Goal: Task Accomplishment & Management: Use online tool/utility

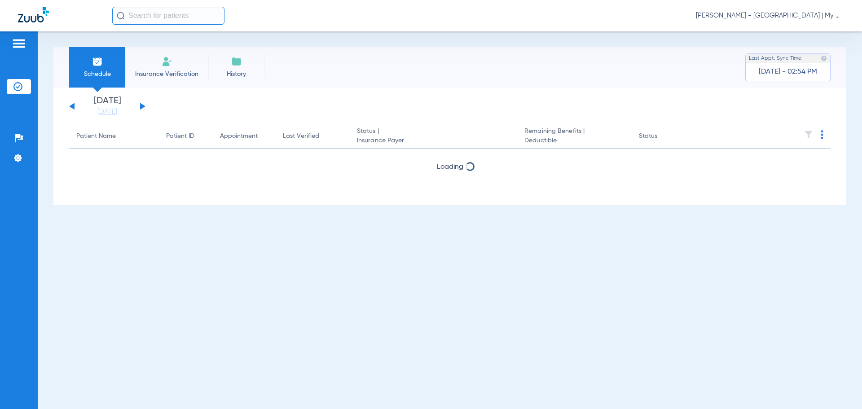
drag, startPoint x: 101, startPoint y: 110, endPoint x: 111, endPoint y: 130, distance: 22.7
click at [101, 110] on link "[DATE]" at bounding box center [107, 111] width 54 height 9
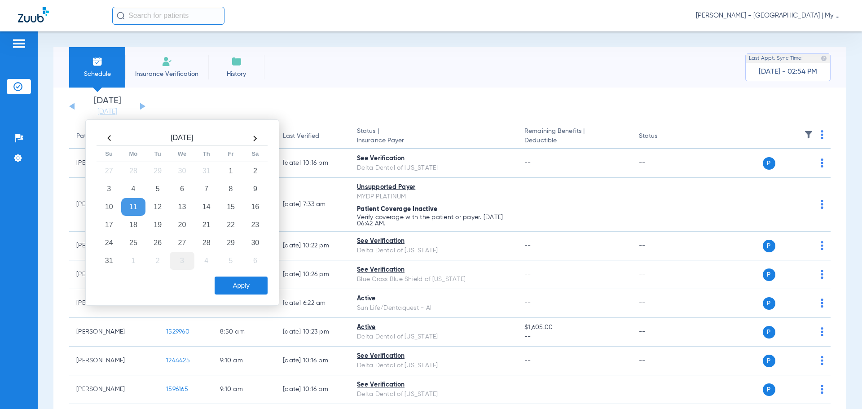
drag, startPoint x: 158, startPoint y: 226, endPoint x: 176, endPoint y: 256, distance: 35.4
click at [159, 227] on td "19" at bounding box center [157, 225] width 24 height 18
drag, startPoint x: 242, startPoint y: 288, endPoint x: 246, endPoint y: 293, distance: 5.5
click at [242, 288] on button "Apply" at bounding box center [241, 286] width 53 height 18
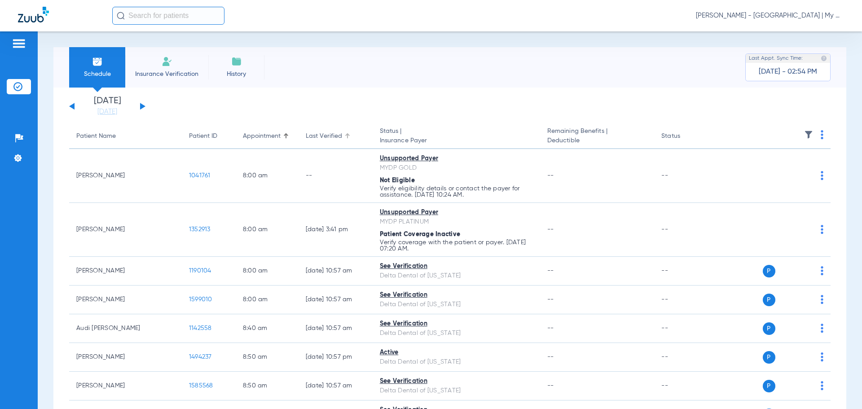
click at [345, 136] on div at bounding box center [346, 134] width 3 height 3
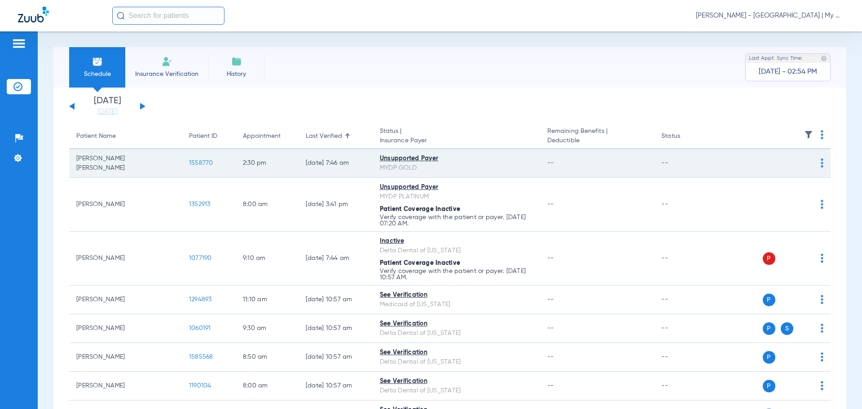
drag, startPoint x: 71, startPoint y: 161, endPoint x: 123, endPoint y: 165, distance: 51.3
click at [136, 170] on td "Mckenna Ingalls" at bounding box center [125, 163] width 113 height 29
copy td "Mckenna Ingalls"
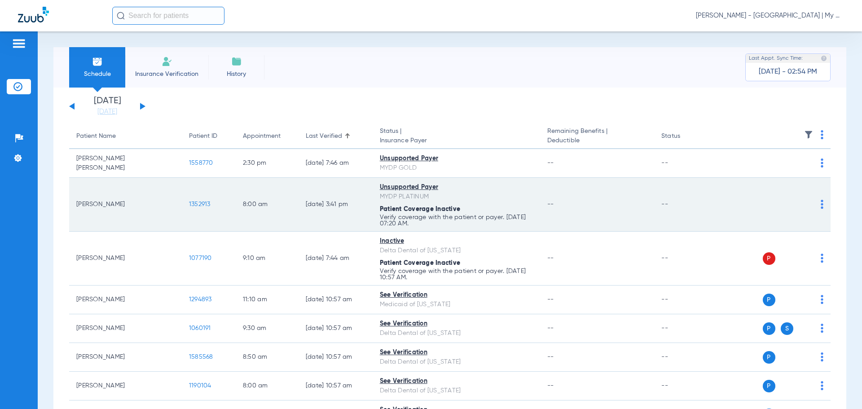
drag, startPoint x: 101, startPoint y: 212, endPoint x: 122, endPoint y: 221, distance: 22.3
click at [101, 211] on td "Bently Brigham" at bounding box center [125, 205] width 113 height 54
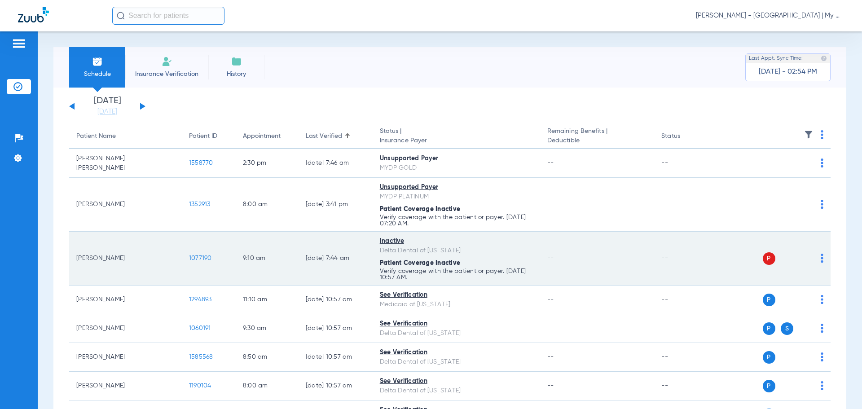
click at [817, 259] on td "P S" at bounding box center [773, 259] width 116 height 54
click at [821, 259] on img at bounding box center [822, 258] width 3 height 9
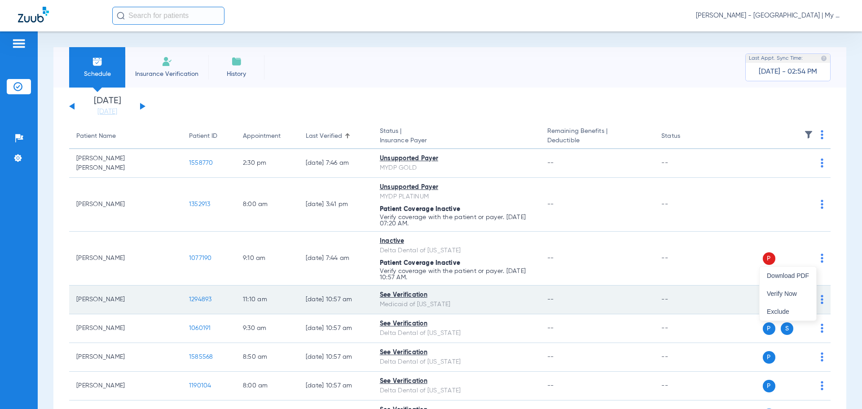
drag, startPoint x: 779, startPoint y: 299, endPoint x: 775, endPoint y: 307, distance: 9.4
click at [779, 298] on button "Verify Now" at bounding box center [788, 294] width 57 height 18
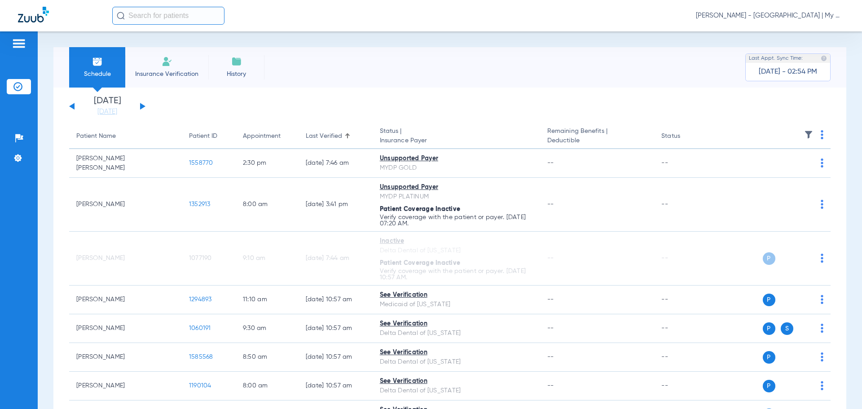
click at [755, 18] on span "Dafne Castro - Manistee | My Community Dental Centers" at bounding box center [770, 15] width 148 height 9
click at [140, 106] on div at bounding box center [431, 204] width 862 height 409
click at [142, 107] on button at bounding box center [142, 106] width 5 height 7
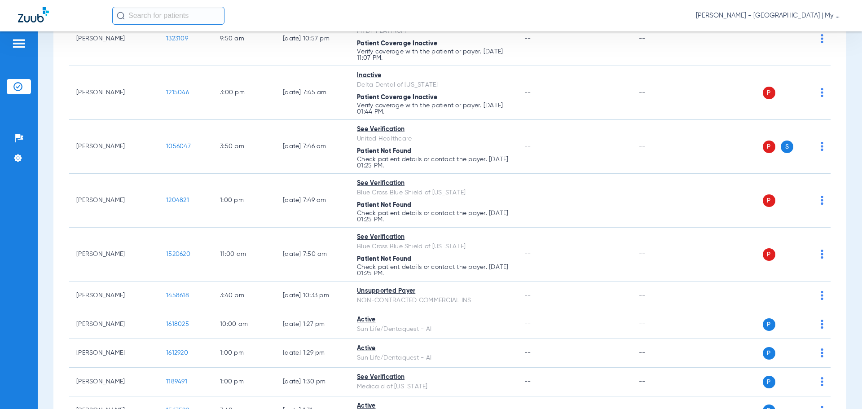
scroll to position [135, 0]
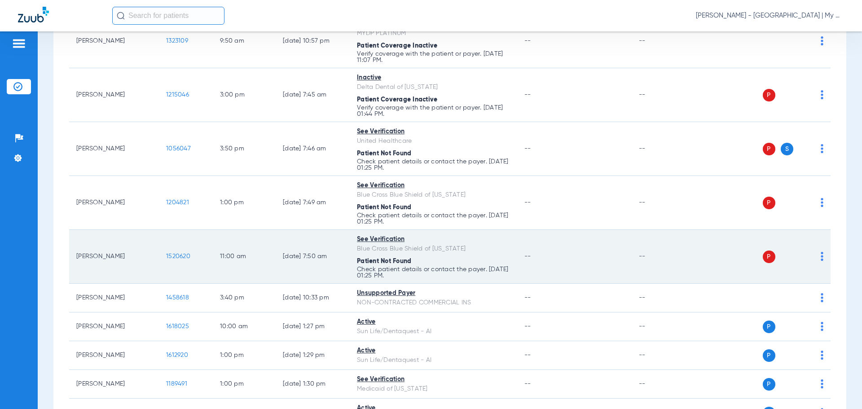
click at [821, 256] on img at bounding box center [822, 256] width 3 height 9
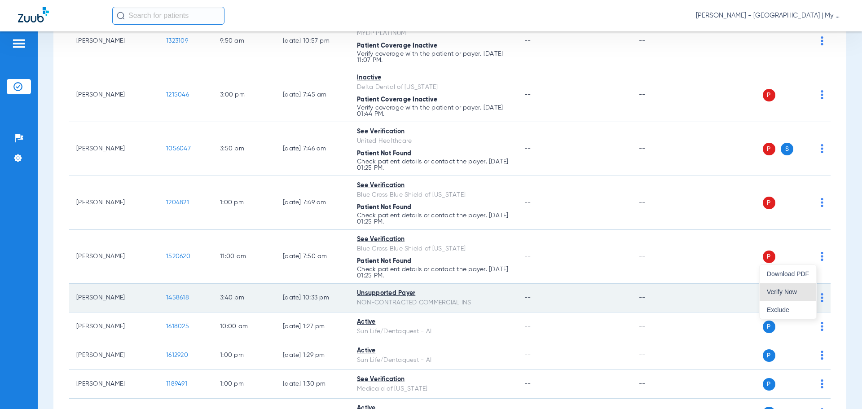
drag, startPoint x: 783, startPoint y: 288, endPoint x: 750, endPoint y: 287, distance: 32.3
click at [782, 289] on span "Verify Now" at bounding box center [788, 292] width 42 height 6
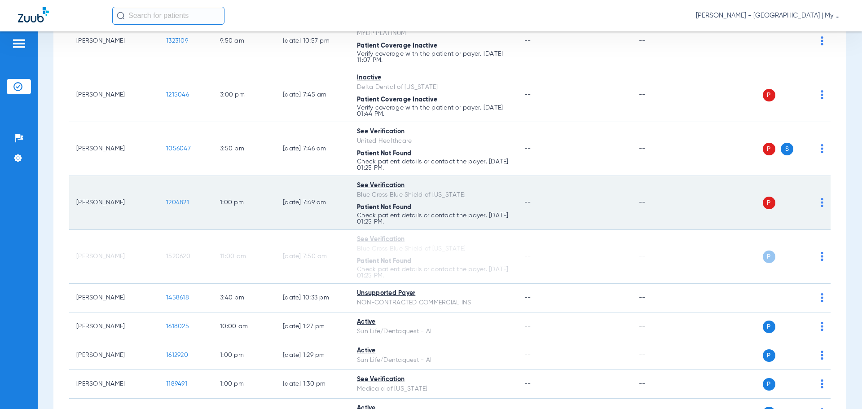
click at [821, 203] on img at bounding box center [822, 202] width 3 height 9
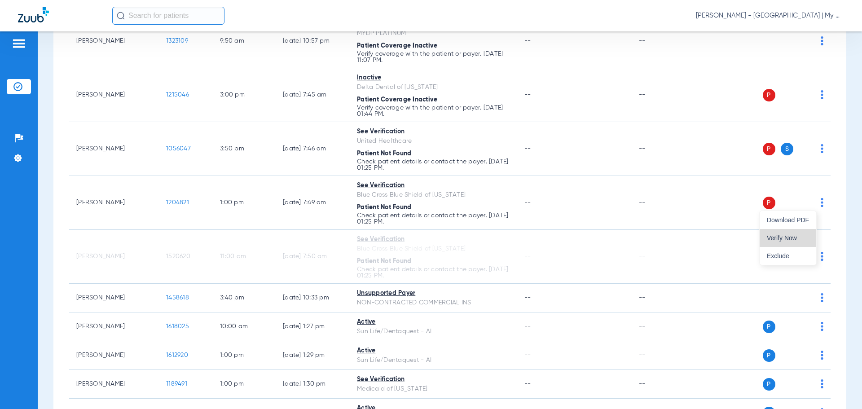
click at [789, 237] on span "Verify Now" at bounding box center [788, 238] width 42 height 6
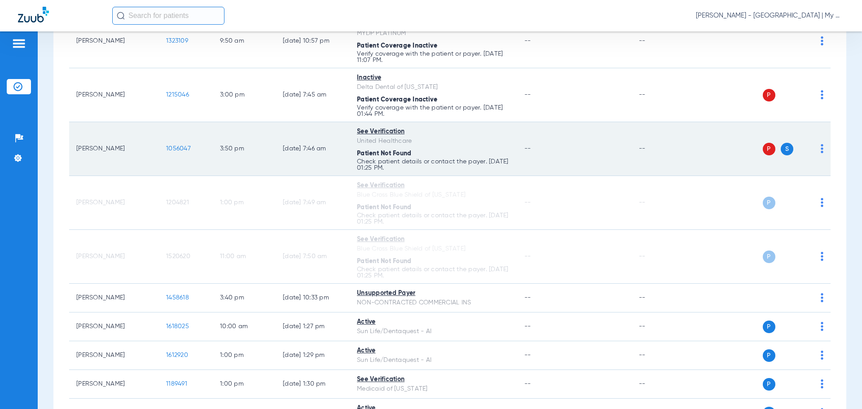
click at [821, 148] on img at bounding box center [822, 148] width 3 height 9
drag, startPoint x: 774, startPoint y: 183, endPoint x: 780, endPoint y: 167, distance: 16.7
click at [773, 181] on span "Verify Now" at bounding box center [778, 184] width 62 height 6
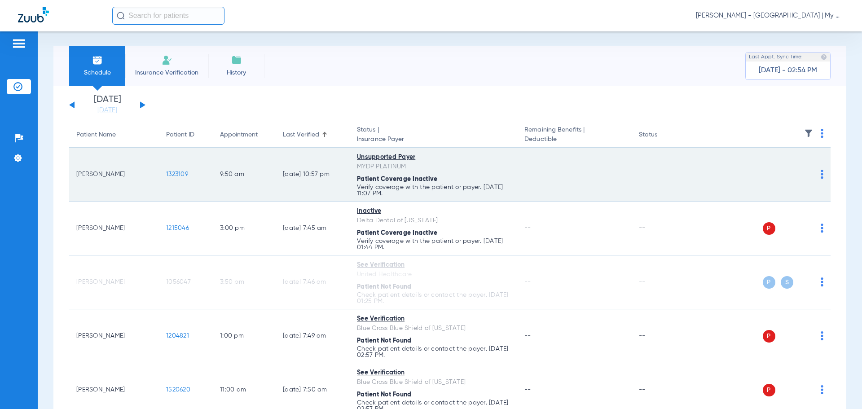
scroll to position [0, 0]
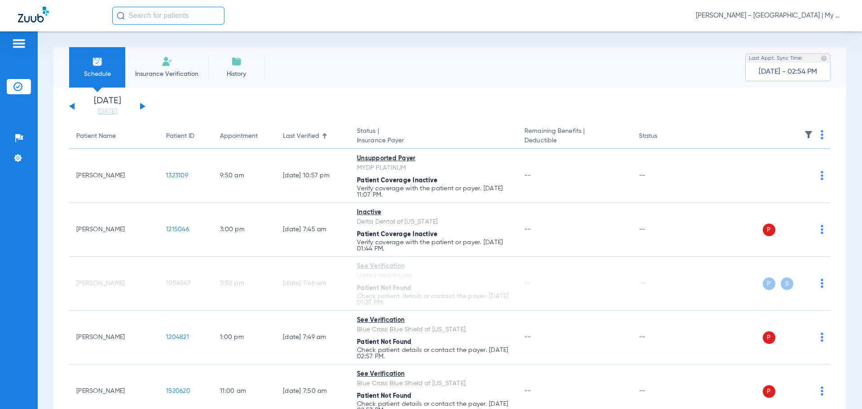
click at [756, 16] on span "Dafne Castro - Manistee | My Community Dental Centers" at bounding box center [770, 15] width 148 height 9
click at [802, 32] on span "Account Selection" at bounding box center [810, 32] width 50 height 6
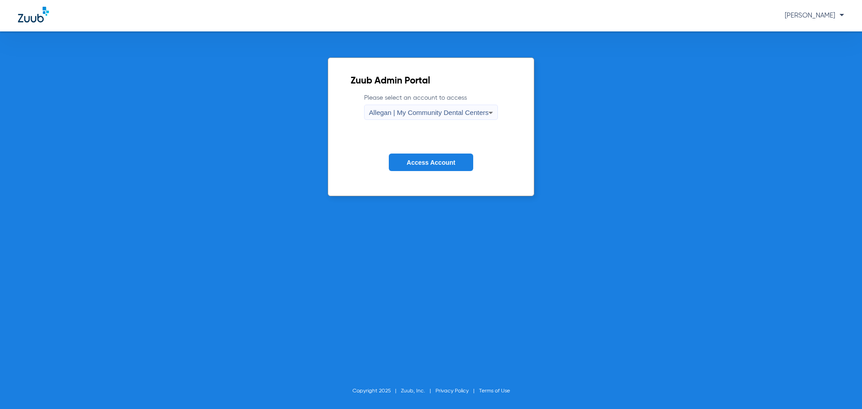
click at [393, 116] on span "Allegan | My Community Dental Centers" at bounding box center [429, 113] width 120 height 8
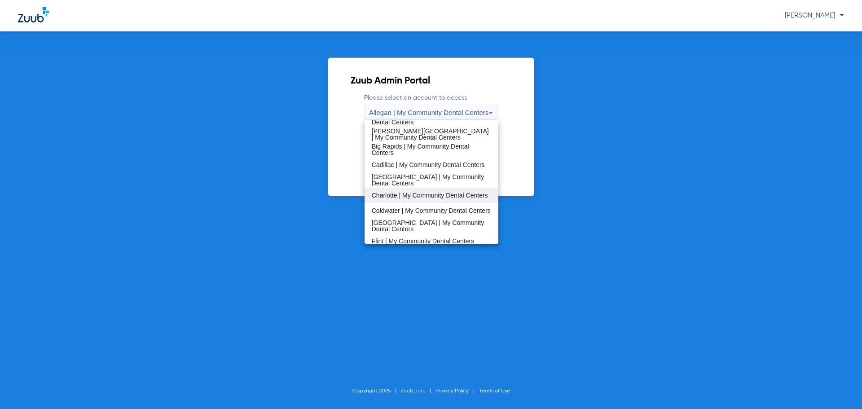
scroll to position [90, 0]
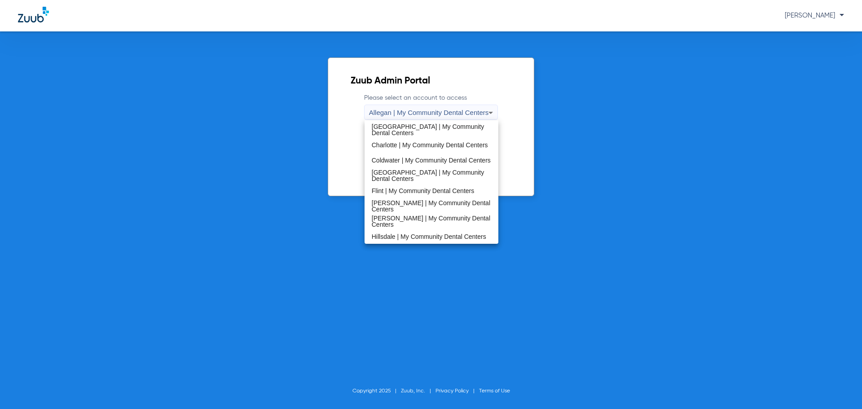
click at [404, 193] on span "Flint | My Community Dental Centers" at bounding box center [423, 191] width 102 height 6
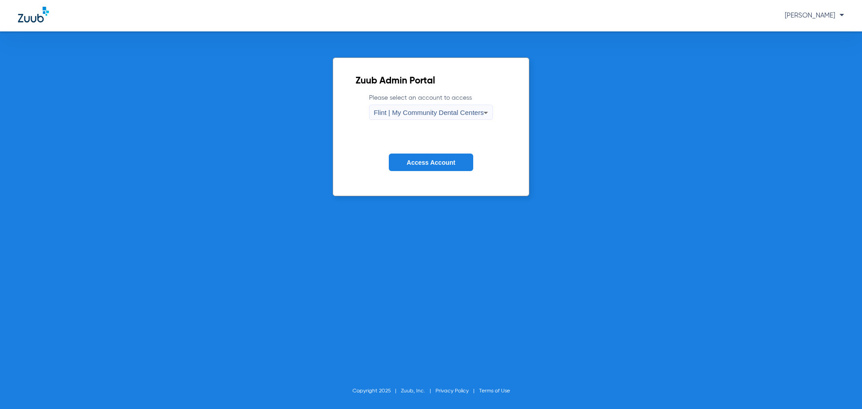
drag, startPoint x: 422, startPoint y: 166, endPoint x: 442, endPoint y: 176, distance: 22.3
click at [422, 165] on span "Access Account" at bounding box center [431, 162] width 48 height 7
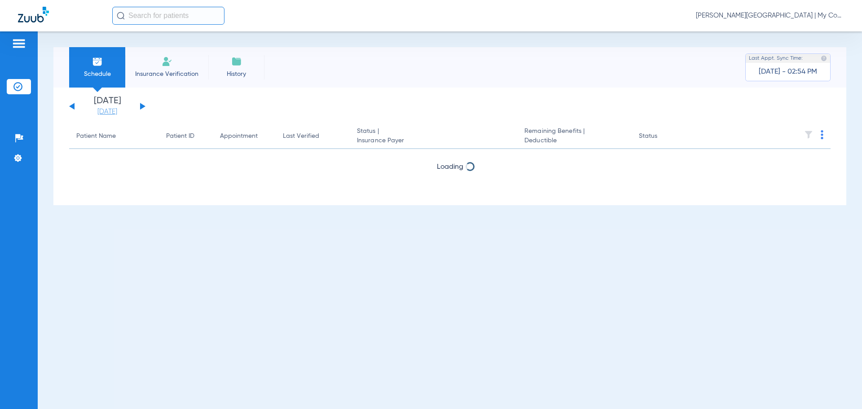
click at [112, 113] on link "[DATE]" at bounding box center [107, 111] width 54 height 9
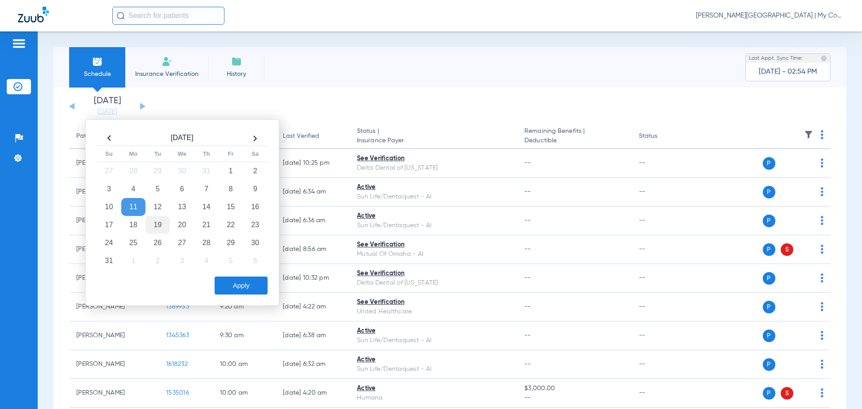
drag, startPoint x: 158, startPoint y: 224, endPoint x: 159, endPoint y: 230, distance: 5.9
click at [157, 225] on td "19" at bounding box center [157, 225] width 24 height 18
click at [230, 282] on button "Apply" at bounding box center [241, 286] width 53 height 18
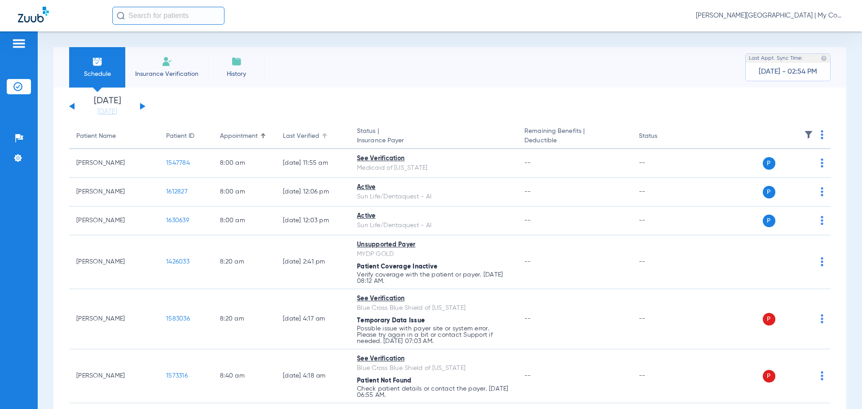
click at [323, 132] on div "Last Verified" at bounding box center [313, 136] width 60 height 9
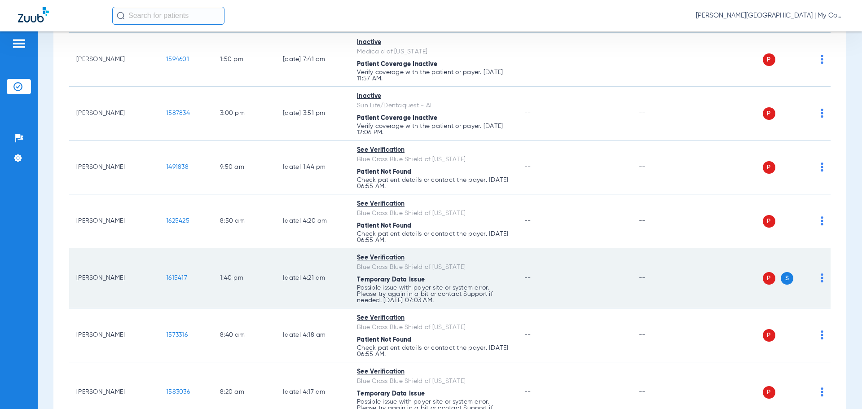
scroll to position [225, 0]
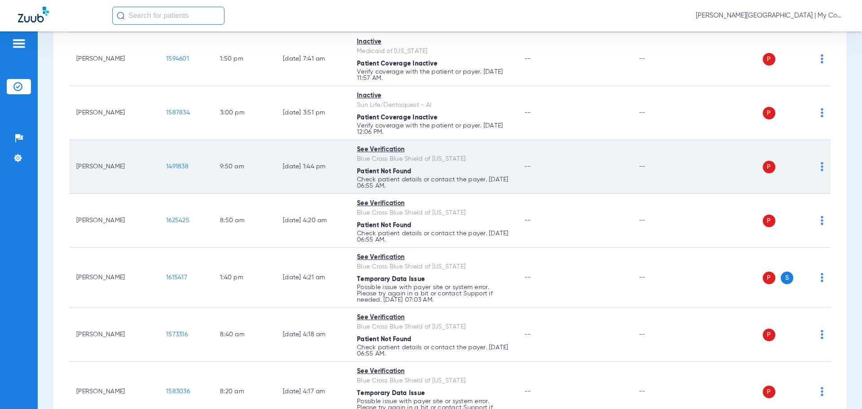
click at [821, 163] on img at bounding box center [822, 166] width 3 height 9
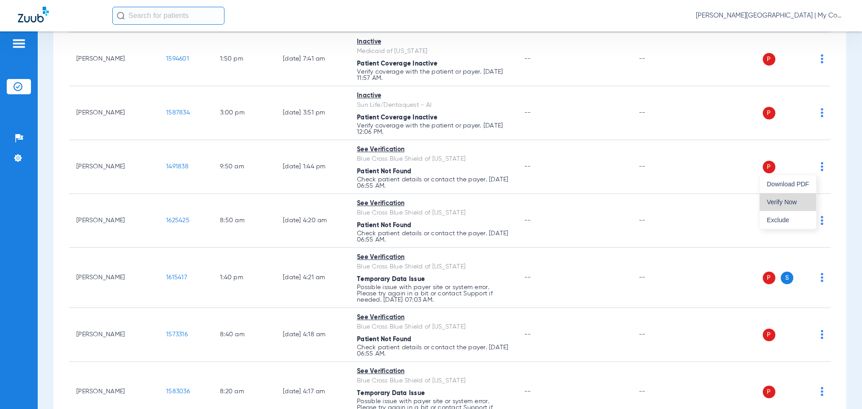
click at [794, 198] on button "Verify Now" at bounding box center [788, 202] width 57 height 18
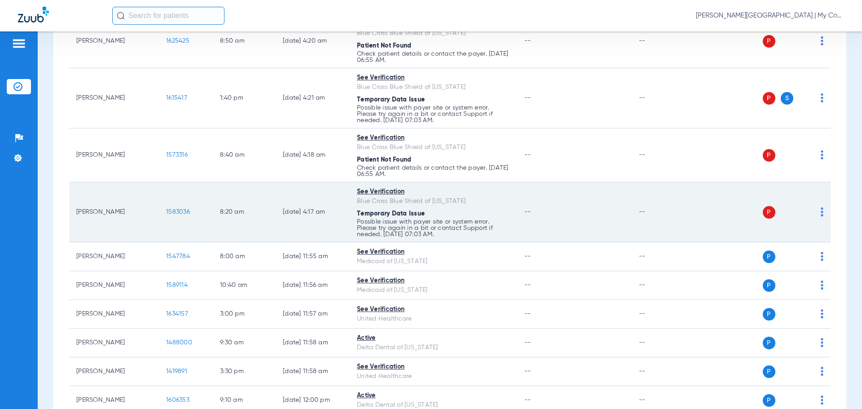
scroll to position [359, 0]
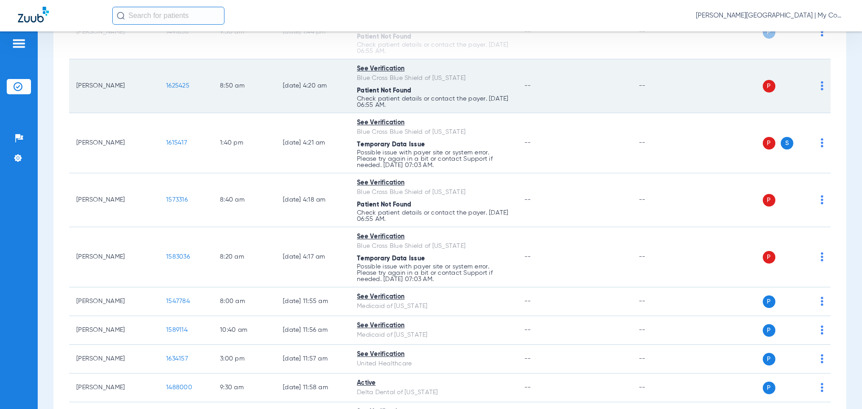
drag, startPoint x: 815, startPoint y: 87, endPoint x: 817, endPoint y: 99, distance: 12.3
click at [821, 87] on img at bounding box center [822, 85] width 3 height 9
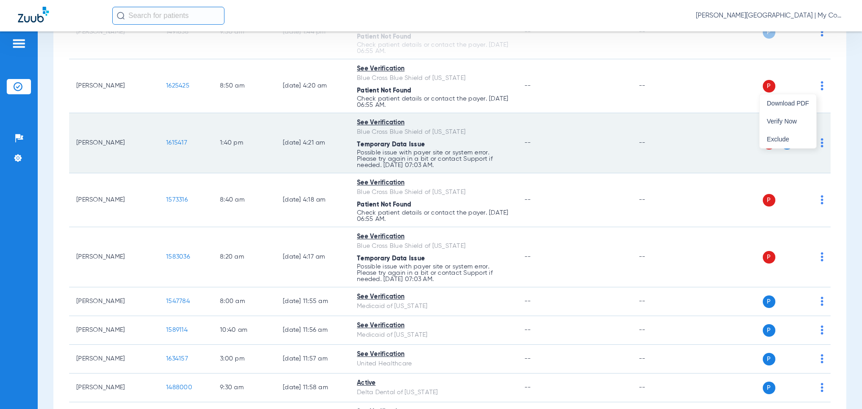
drag, startPoint x: 796, startPoint y: 120, endPoint x: 480, endPoint y: 155, distance: 317.6
click at [795, 120] on span "Verify Now" at bounding box center [788, 121] width 42 height 6
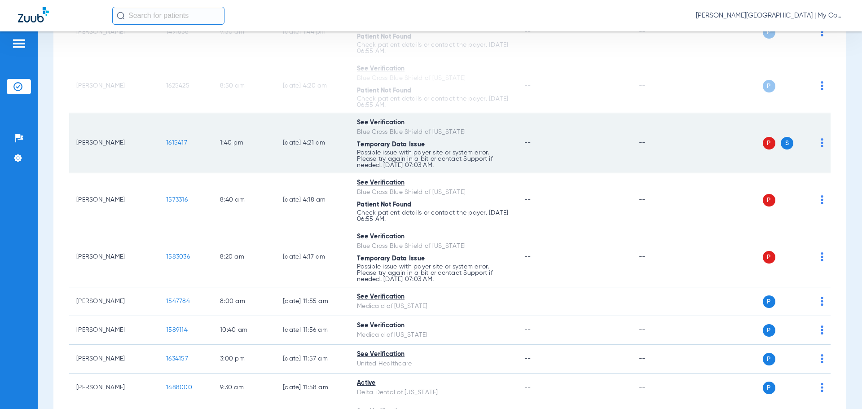
click at [821, 143] on img at bounding box center [822, 142] width 3 height 9
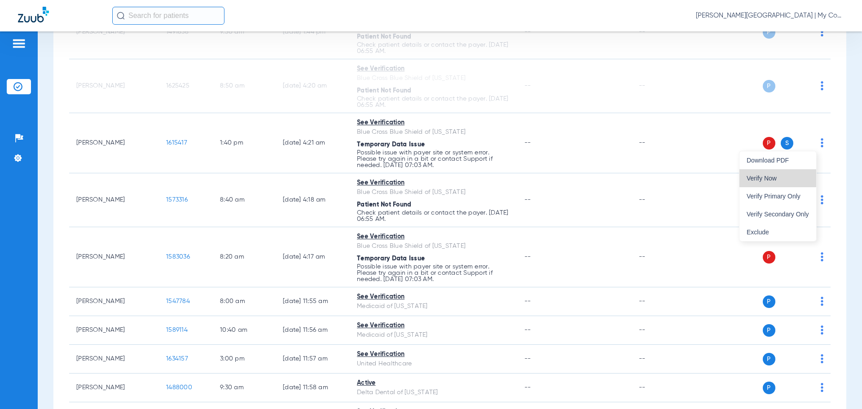
click at [773, 178] on span "Verify Now" at bounding box center [778, 178] width 62 height 6
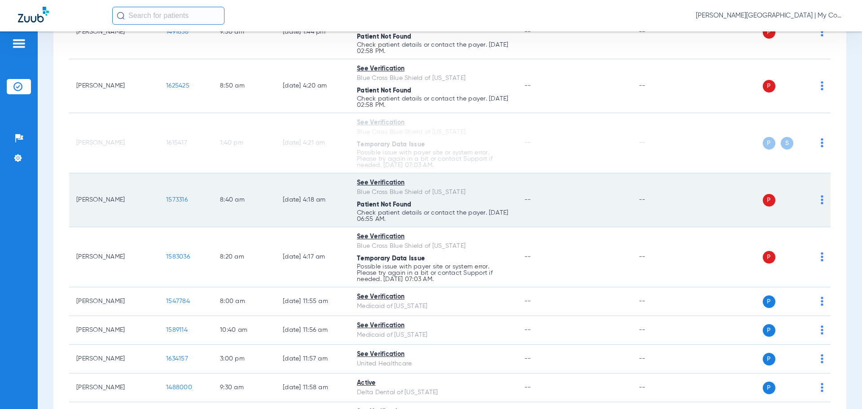
click at [815, 199] on div "P S" at bounding box center [758, 200] width 132 height 13
click at [821, 200] on img at bounding box center [822, 199] width 3 height 9
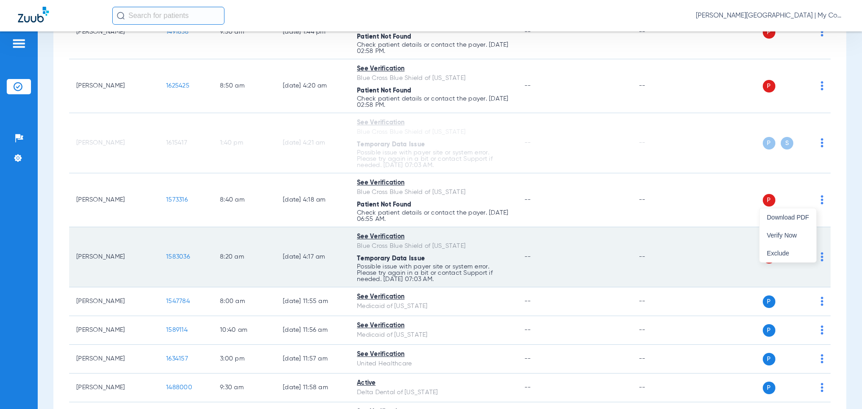
drag, startPoint x: 790, startPoint y: 238, endPoint x: 476, endPoint y: 266, distance: 314.7
click at [788, 238] on span "Verify Now" at bounding box center [788, 235] width 42 height 6
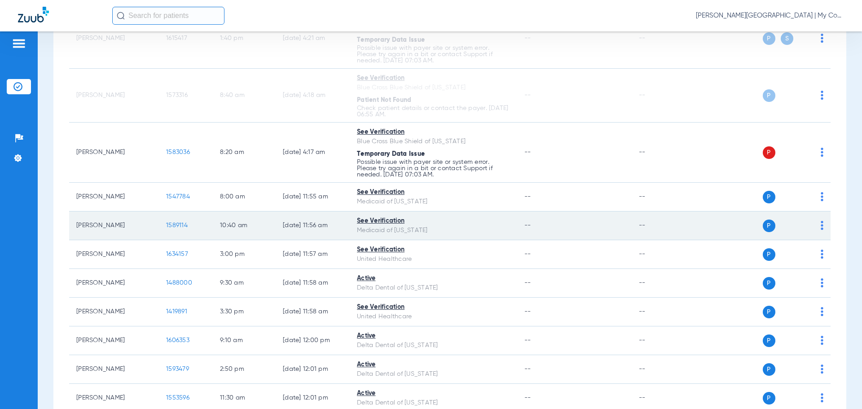
scroll to position [494, 0]
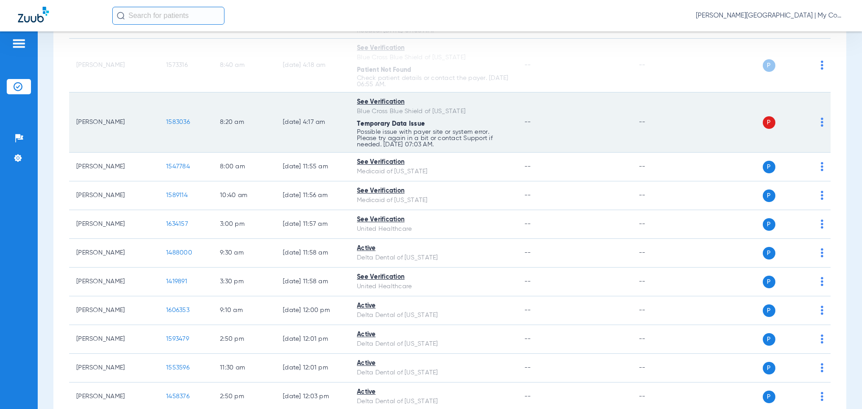
click at [821, 121] on img at bounding box center [822, 122] width 3 height 9
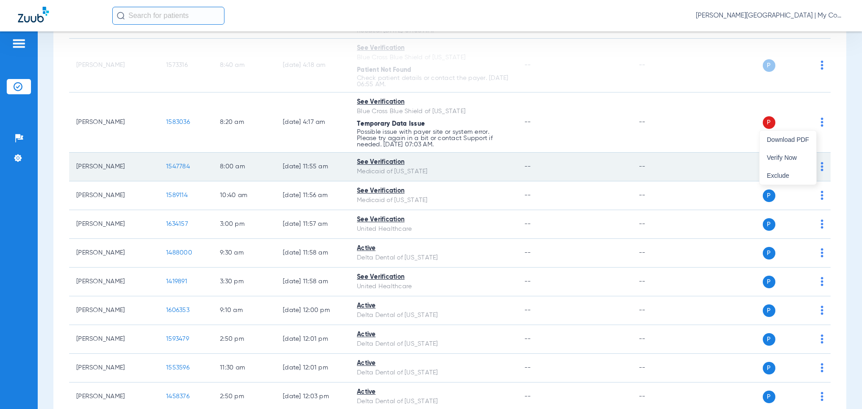
drag, startPoint x: 787, startPoint y: 161, endPoint x: 723, endPoint y: 179, distance: 66.8
click at [786, 161] on button "Verify Now" at bounding box center [788, 158] width 57 height 18
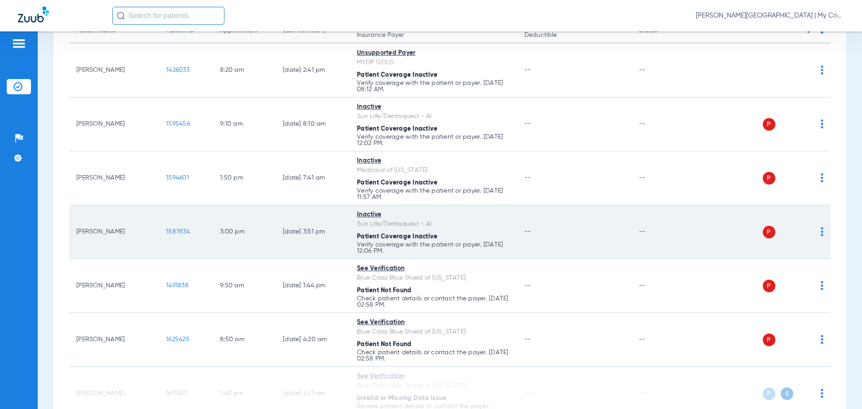
scroll to position [61, 0]
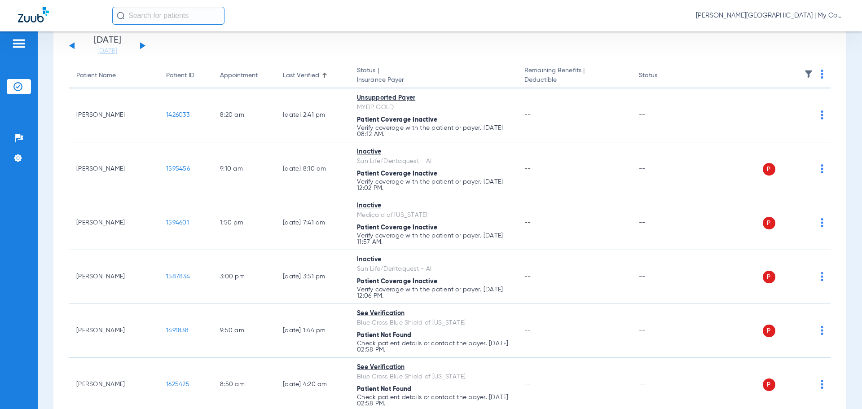
click at [141, 46] on button at bounding box center [142, 45] width 5 height 7
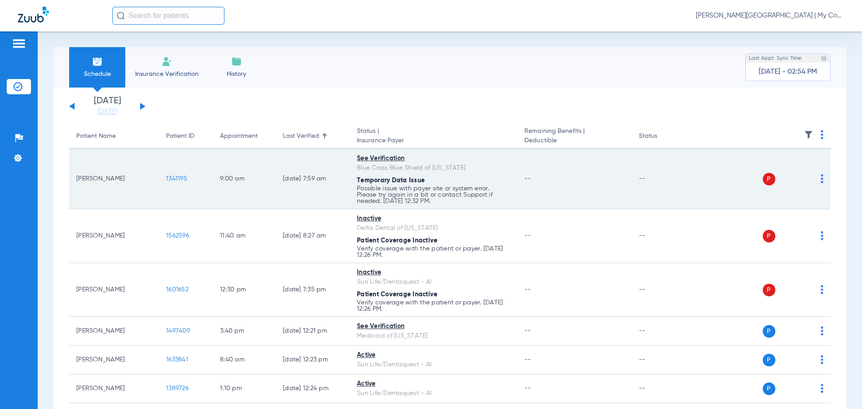
click at [821, 178] on img at bounding box center [822, 178] width 3 height 9
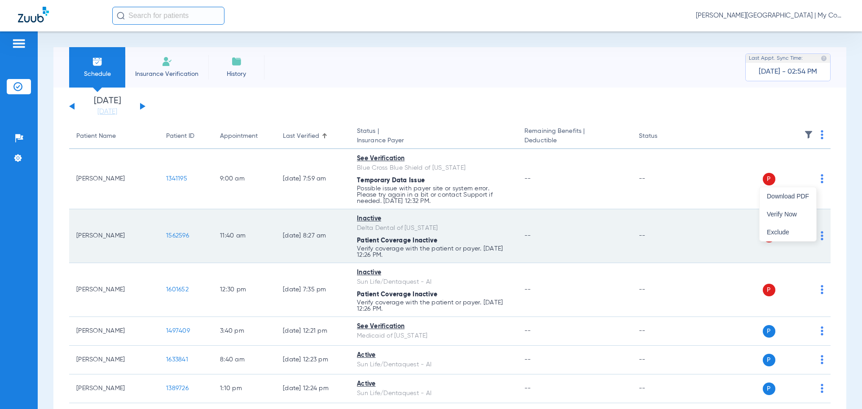
click at [791, 214] on span "Verify Now" at bounding box center [788, 214] width 42 height 6
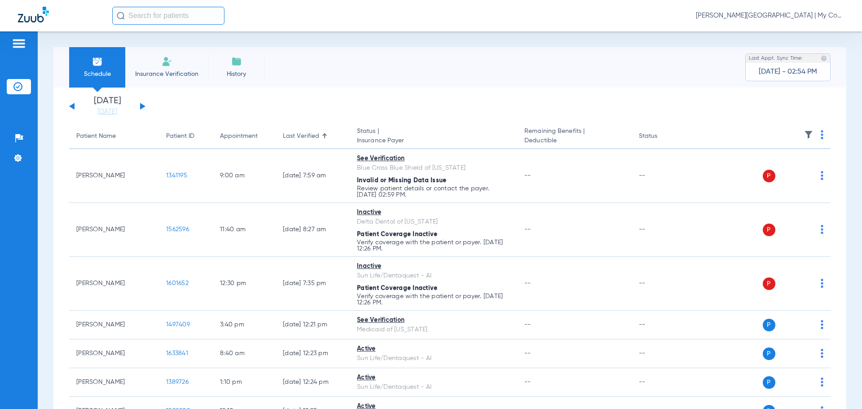
drag, startPoint x: 776, startPoint y: 17, endPoint x: 776, endPoint y: 35, distance: 17.5
click at [777, 17] on span "Dafne Castro - Flint | My Community Dental Centers" at bounding box center [770, 15] width 148 height 9
click at [806, 32] on span "Account Selection" at bounding box center [810, 32] width 50 height 6
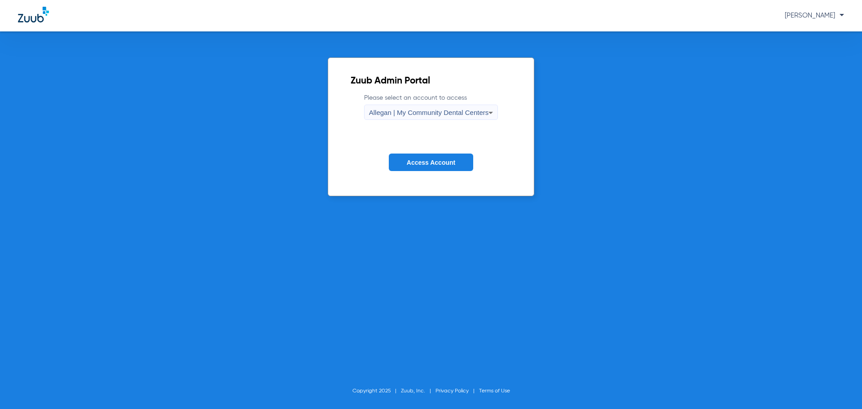
click at [417, 113] on span "Allegan | My Community Dental Centers" at bounding box center [429, 113] width 120 height 8
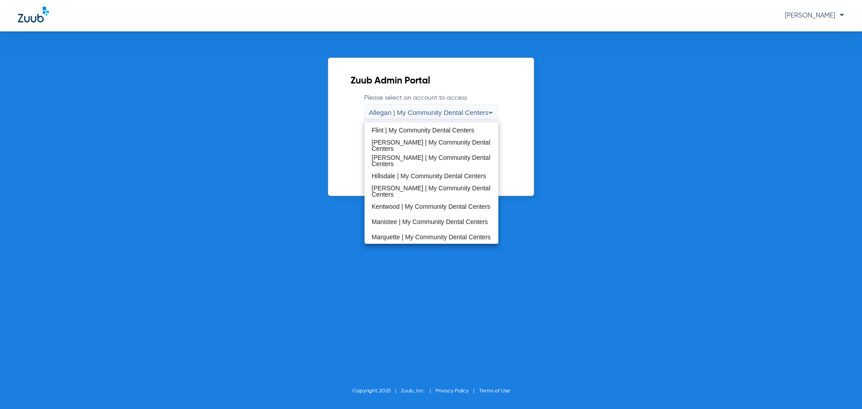
scroll to position [135, 0]
click at [400, 160] on span "[PERSON_NAME] | My Community Dental Centers" at bounding box center [432, 161] width 120 height 13
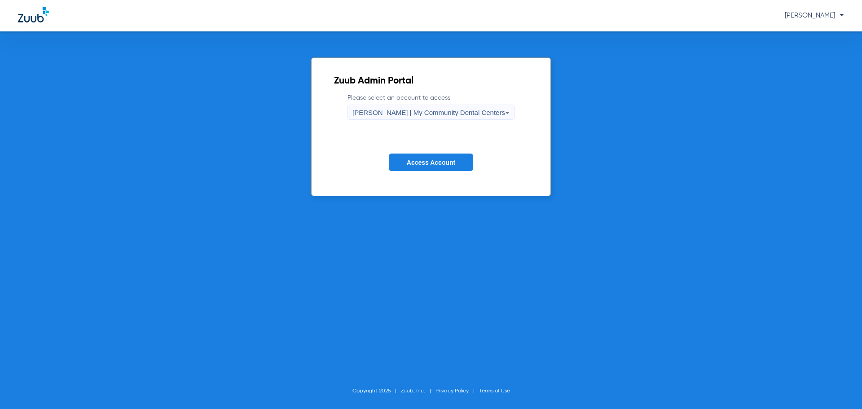
click at [415, 161] on span "Access Account" at bounding box center [431, 162] width 48 height 7
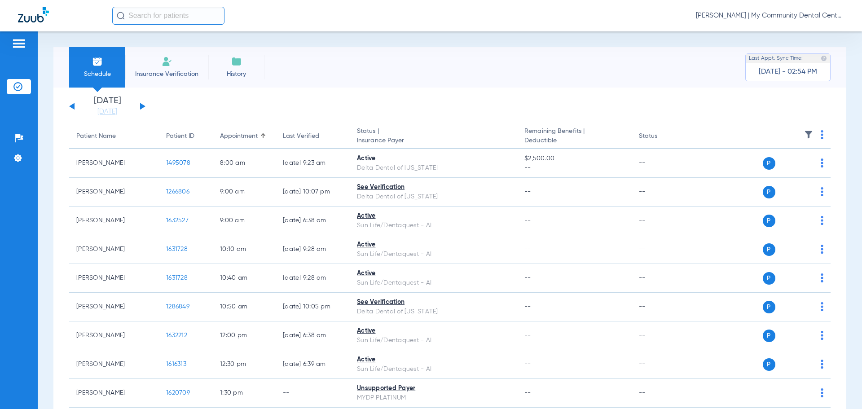
click at [764, 13] on span "Dafne Castro - Harrison | My Community Dental Centers" at bounding box center [770, 15] width 148 height 9
click at [814, 26] on button "Account Selection" at bounding box center [810, 32] width 65 height 18
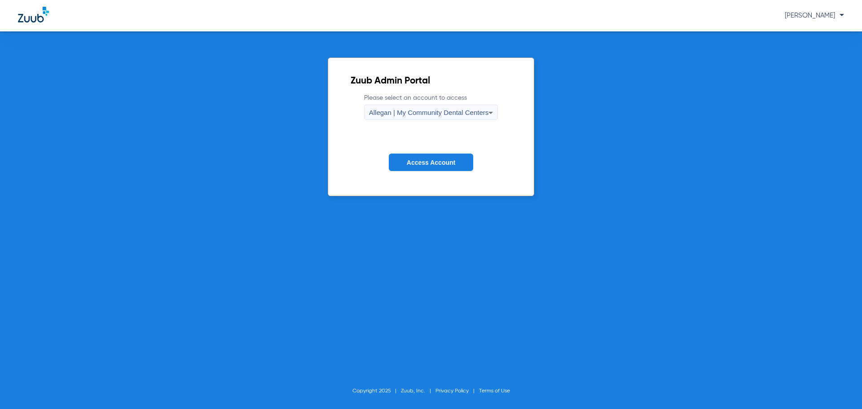
click at [384, 109] on span "Allegan | My Community Dental Centers" at bounding box center [429, 113] width 120 height 8
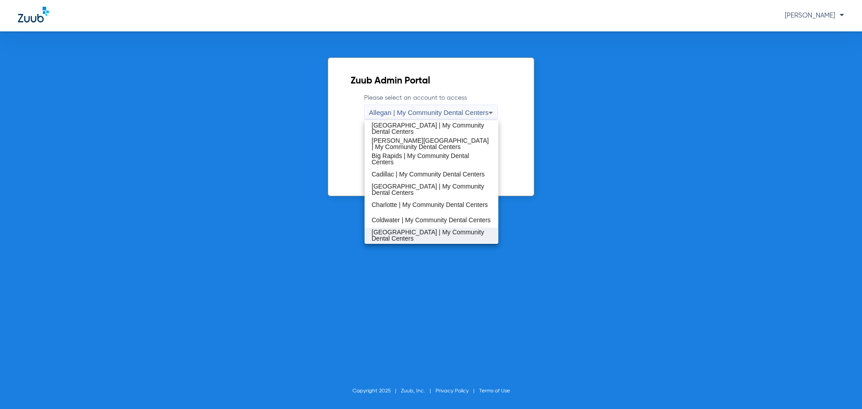
scroll to position [45, 0]
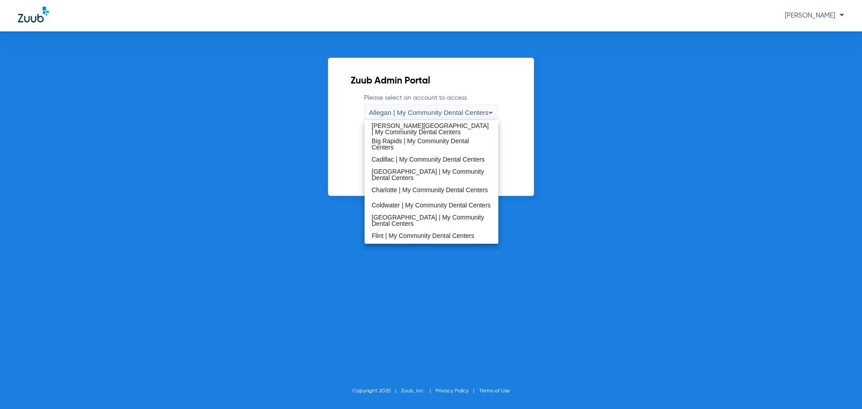
click at [394, 236] on span "Flint | My Community Dental Centers" at bounding box center [423, 236] width 102 height 6
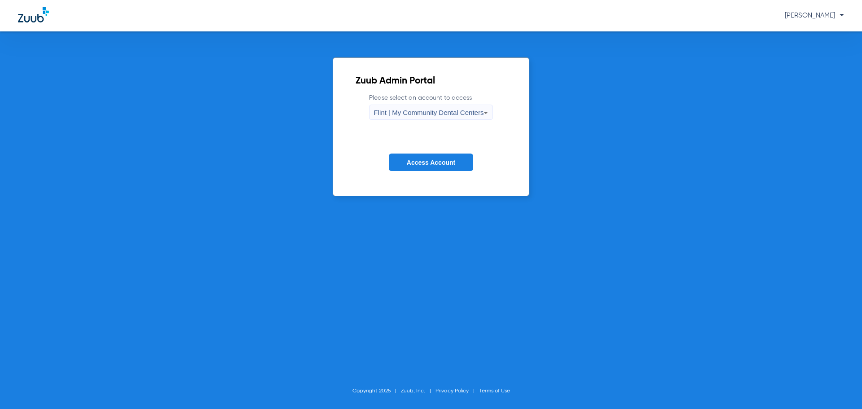
click at [418, 161] on span "Access Account" at bounding box center [431, 162] width 48 height 7
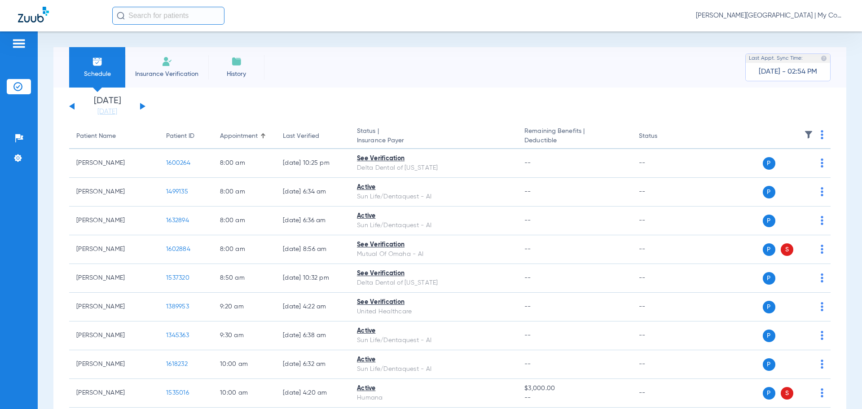
drag, startPoint x: 114, startPoint y: 115, endPoint x: 111, endPoint y: 126, distance: 11.0
click at [113, 115] on link "[DATE]" at bounding box center [107, 111] width 54 height 9
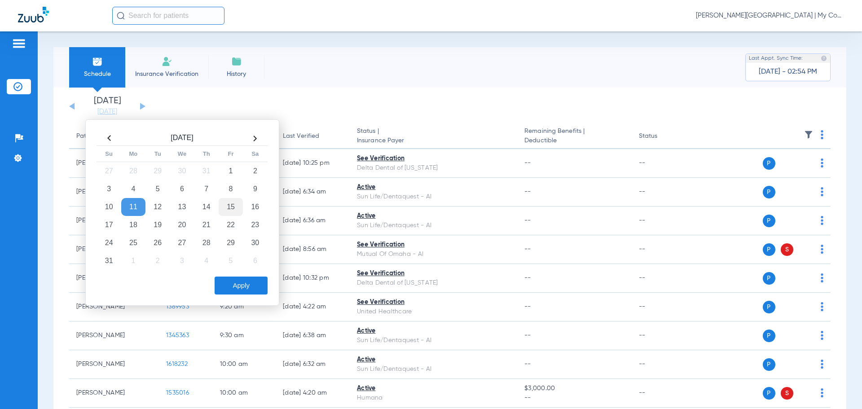
drag, startPoint x: 232, startPoint y: 206, endPoint x: 232, endPoint y: 212, distance: 5.4
click at [233, 207] on td "15" at bounding box center [231, 207] width 24 height 18
drag, startPoint x: 276, startPoint y: 76, endPoint x: 266, endPoint y: 86, distance: 14.3
click at [277, 76] on div "Schedule Insurance Verification History Last Appt. Sync Time: Today - 02:54 PM" at bounding box center [449, 67] width 793 height 40
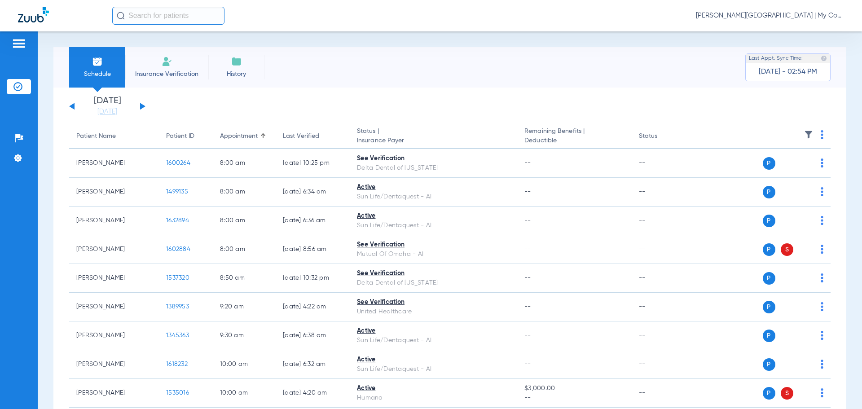
drag, startPoint x: 100, startPoint y: 107, endPoint x: 112, endPoint y: 131, distance: 26.9
click at [101, 107] on link "[DATE]" at bounding box center [107, 111] width 54 height 9
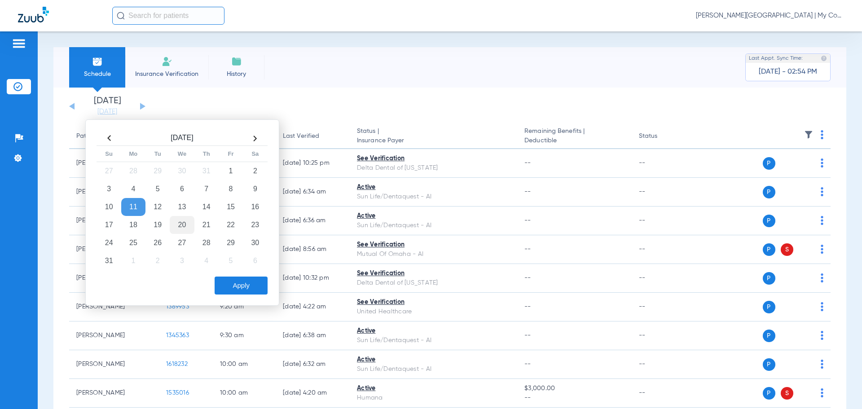
click at [184, 220] on td "20" at bounding box center [182, 225] width 24 height 18
click at [240, 284] on button "Apply" at bounding box center [241, 286] width 53 height 18
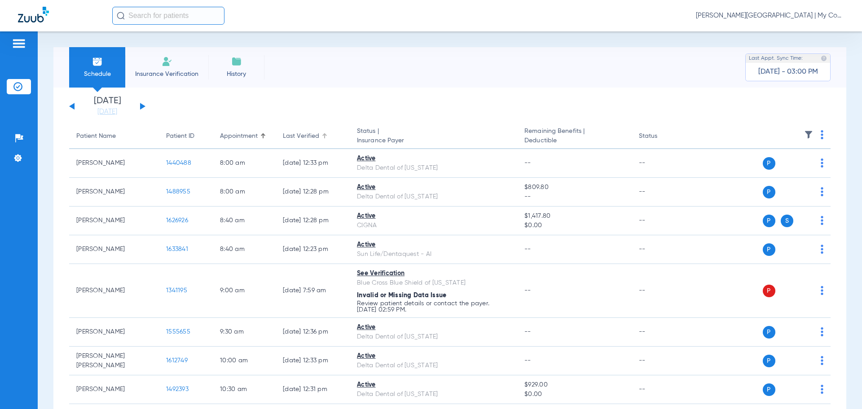
click at [324, 133] on div at bounding box center [324, 133] width 1 height 1
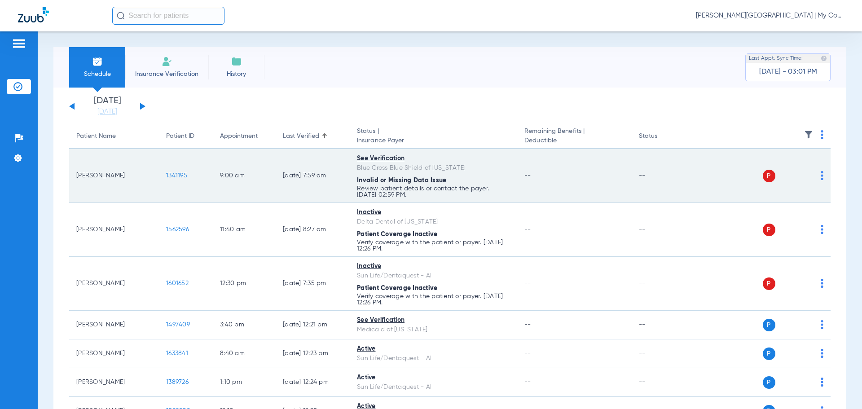
click at [814, 174] on div "P S" at bounding box center [758, 176] width 132 height 13
click at [821, 179] on img at bounding box center [822, 175] width 3 height 9
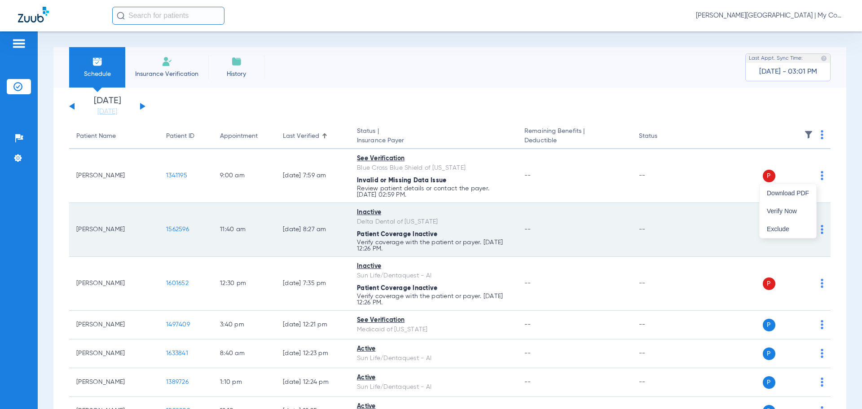
drag, startPoint x: 794, startPoint y: 210, endPoint x: 782, endPoint y: 216, distance: 13.7
click at [794, 210] on span "Verify Now" at bounding box center [788, 211] width 42 height 6
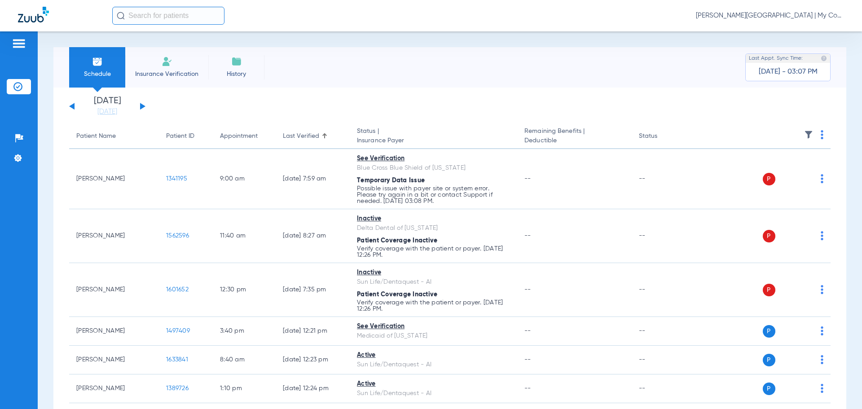
drag, startPoint x: 116, startPoint y: 116, endPoint x: 124, endPoint y: 127, distance: 13.5
click at [116, 116] on link "[DATE]" at bounding box center [107, 111] width 54 height 9
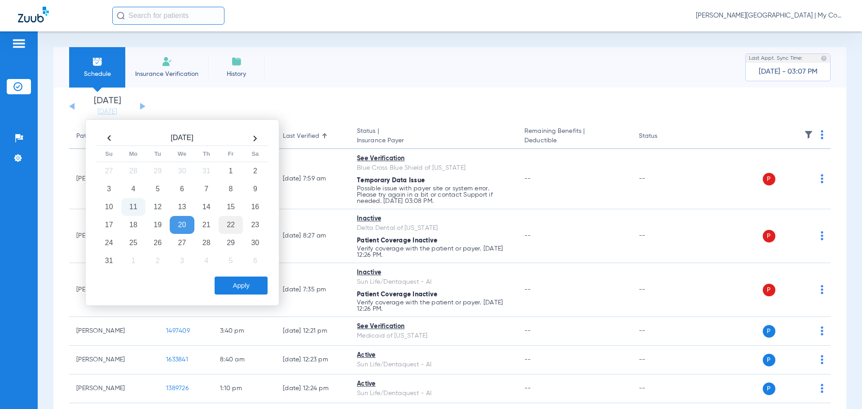
drag, startPoint x: 207, startPoint y: 206, endPoint x: 220, endPoint y: 230, distance: 27.3
click at [208, 207] on td "14" at bounding box center [206, 207] width 24 height 18
drag, startPoint x: 230, startPoint y: 206, endPoint x: 240, endPoint y: 251, distance: 46.1
click at [231, 206] on td "15" at bounding box center [231, 207] width 24 height 18
click at [239, 286] on button "Apply" at bounding box center [241, 286] width 53 height 18
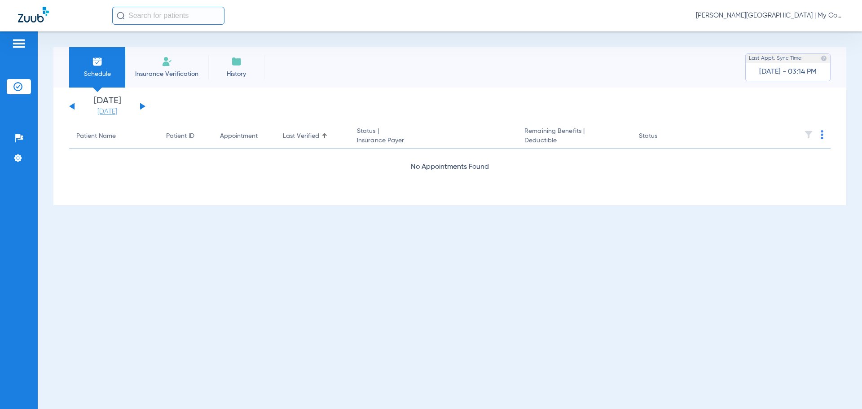
drag, startPoint x: 107, startPoint y: 110, endPoint x: 106, endPoint y: 116, distance: 6.4
click at [107, 110] on link "[DATE]" at bounding box center [107, 111] width 54 height 9
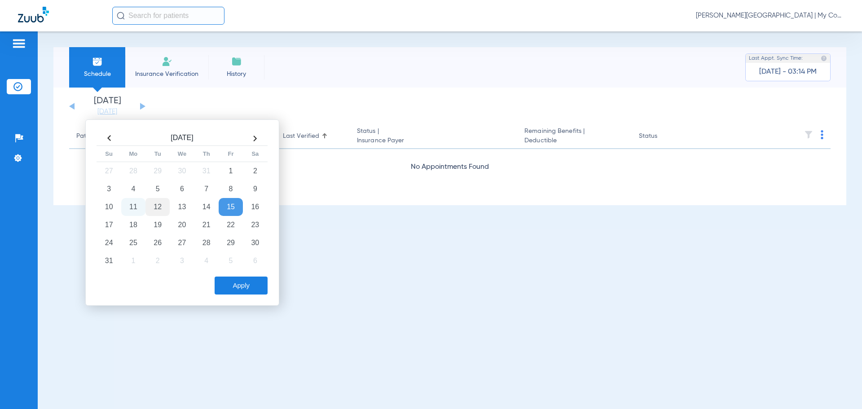
click at [158, 207] on td "12" at bounding box center [157, 207] width 24 height 18
click at [232, 281] on button "Apply" at bounding box center [241, 286] width 53 height 18
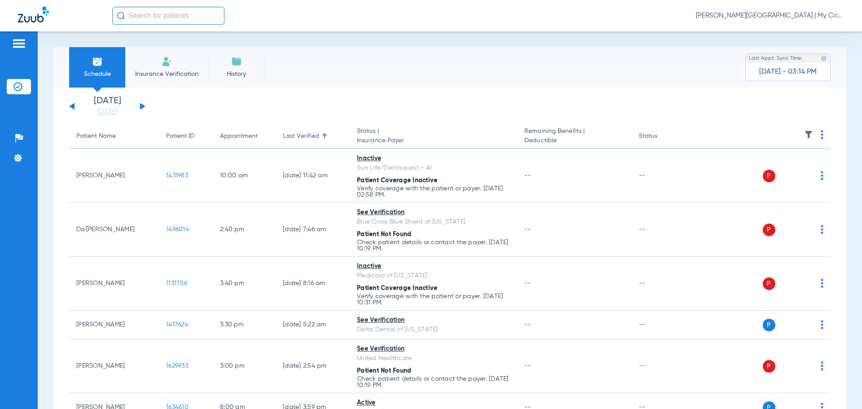
click at [821, 135] on img at bounding box center [822, 134] width 3 height 9
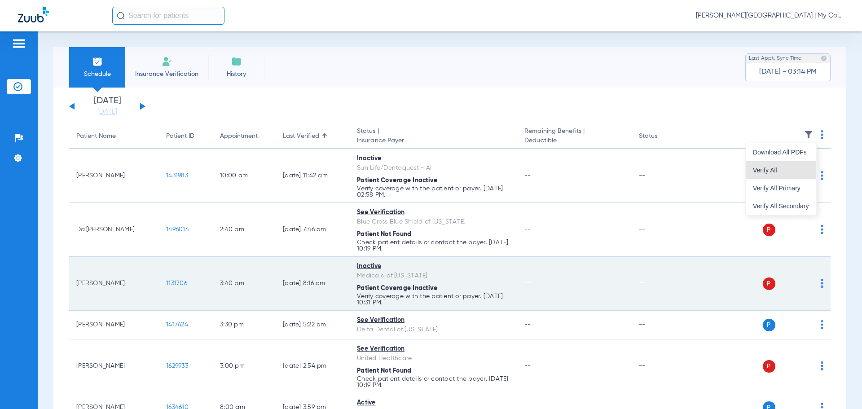
drag, startPoint x: 791, startPoint y: 172, endPoint x: 195, endPoint y: 260, distance: 602.4
click at [789, 172] on span "Verify All" at bounding box center [781, 170] width 56 height 6
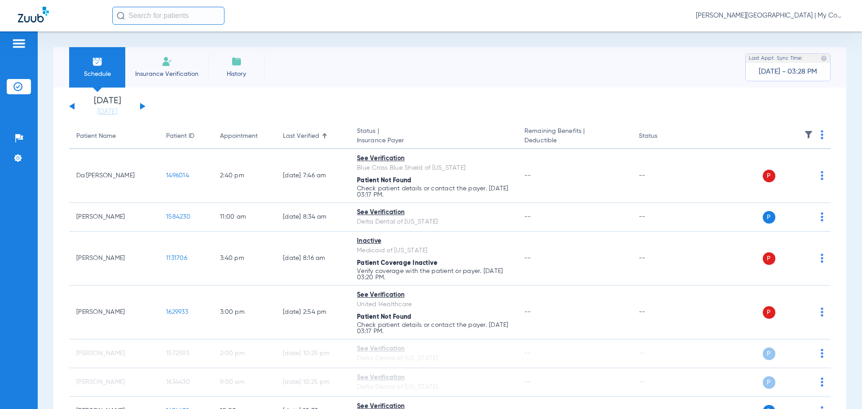
drag, startPoint x: 117, startPoint y: 112, endPoint x: 120, endPoint y: 137, distance: 25.3
click at [117, 112] on link "[DATE]" at bounding box center [107, 111] width 54 height 9
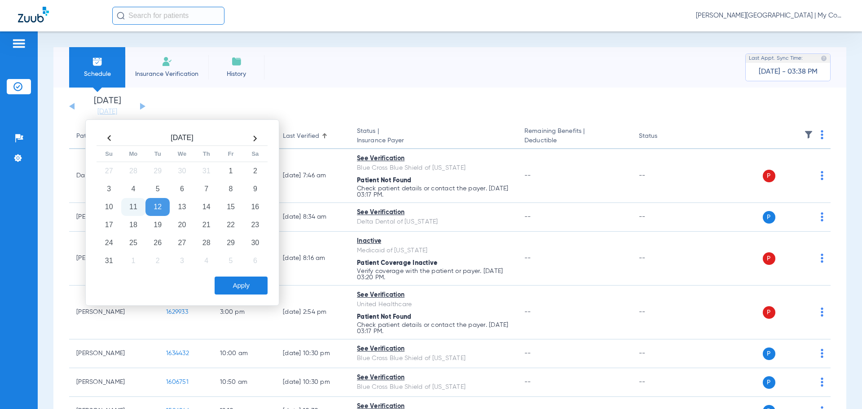
click at [454, 82] on div "Schedule Insurance Verification History Last Appt. Sync Time: Today - 03:38 PM" at bounding box center [449, 67] width 793 height 40
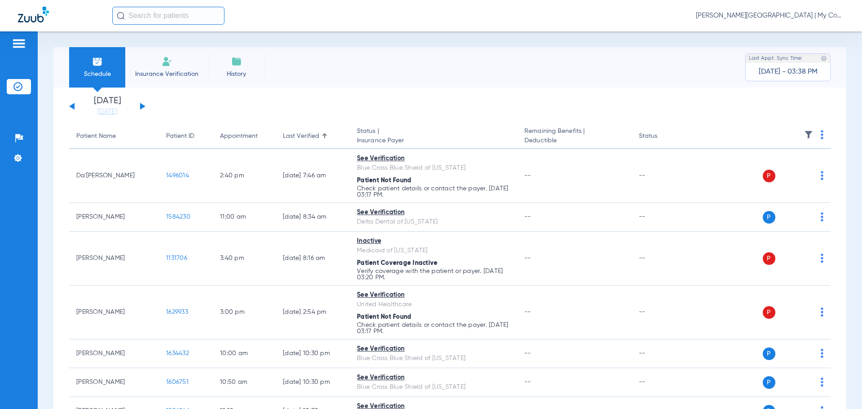
drag, startPoint x: 118, startPoint y: 112, endPoint x: 166, endPoint y: 171, distance: 76.3
click at [117, 112] on link "[DATE]" at bounding box center [107, 111] width 54 height 9
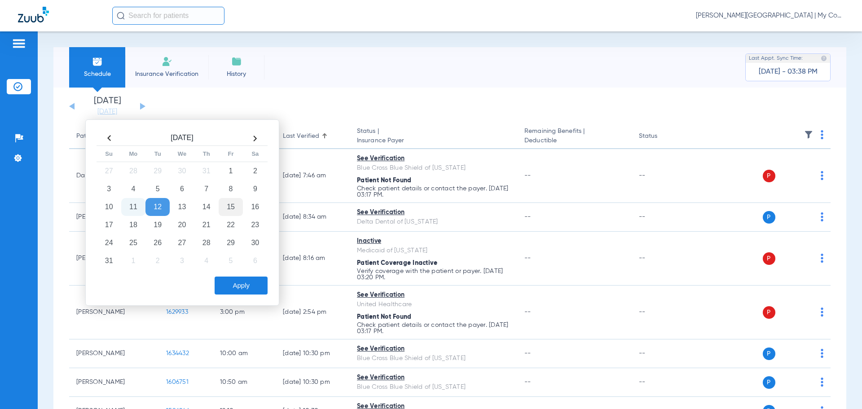
drag, startPoint x: 220, startPoint y: 210, endPoint x: 226, endPoint y: 215, distance: 7.4
click at [222, 211] on td "15" at bounding box center [231, 207] width 24 height 18
drag, startPoint x: 237, startPoint y: 292, endPoint x: 210, endPoint y: 280, distance: 29.0
click at [234, 288] on button "Apply" at bounding box center [241, 286] width 53 height 18
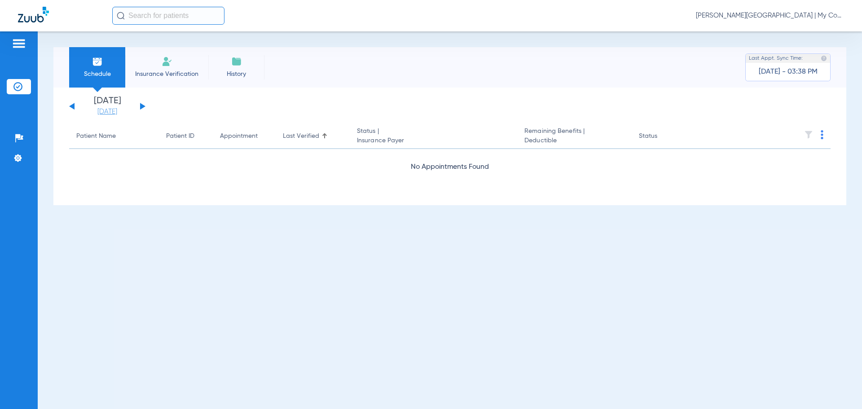
drag, startPoint x: 121, startPoint y: 113, endPoint x: 159, endPoint y: 118, distance: 38.0
click at [121, 113] on link "[DATE]" at bounding box center [107, 111] width 54 height 9
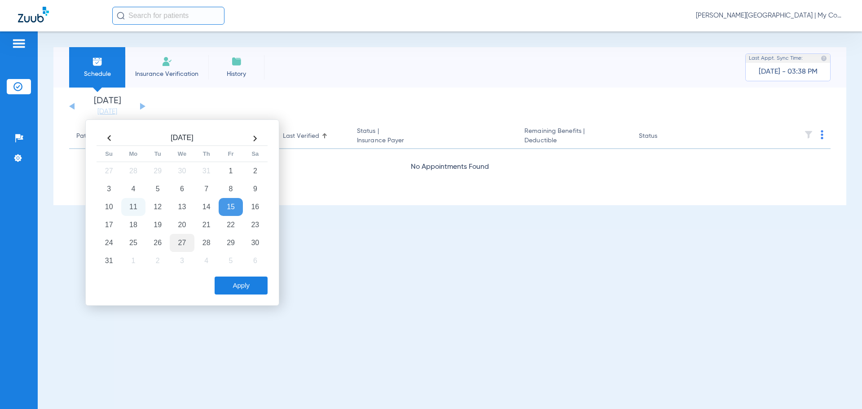
drag, startPoint x: 155, startPoint y: 206, endPoint x: 189, endPoint y: 243, distance: 50.6
click at [156, 206] on td "12" at bounding box center [157, 207] width 24 height 18
click at [232, 284] on button "Apply" at bounding box center [241, 286] width 53 height 18
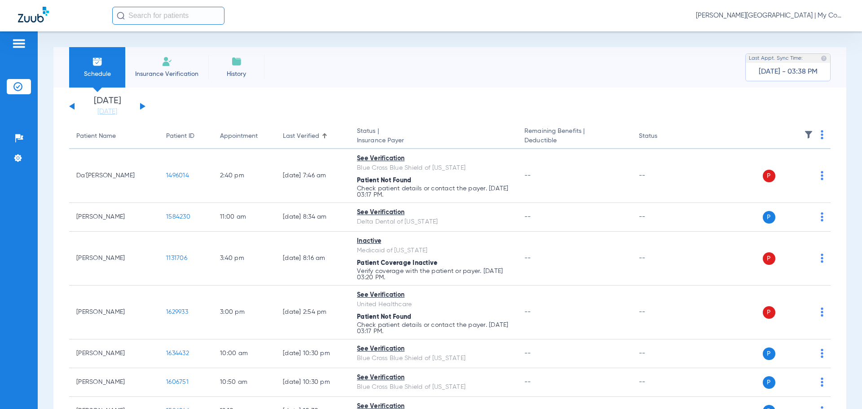
click at [264, 135] on div at bounding box center [263, 136] width 1 height 4
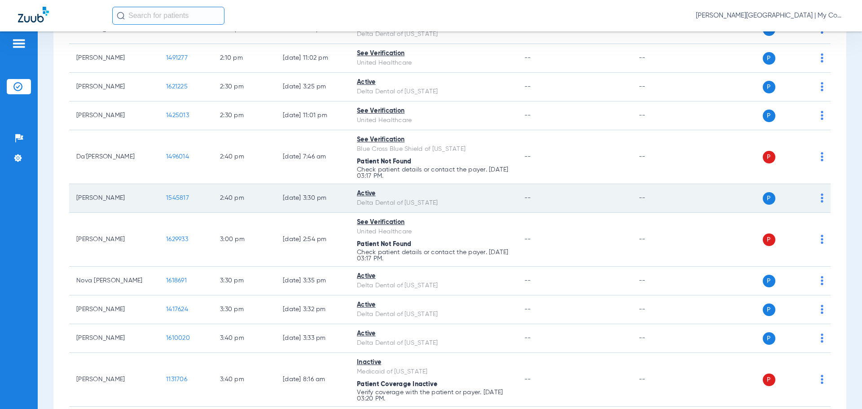
scroll to position [1302, 0]
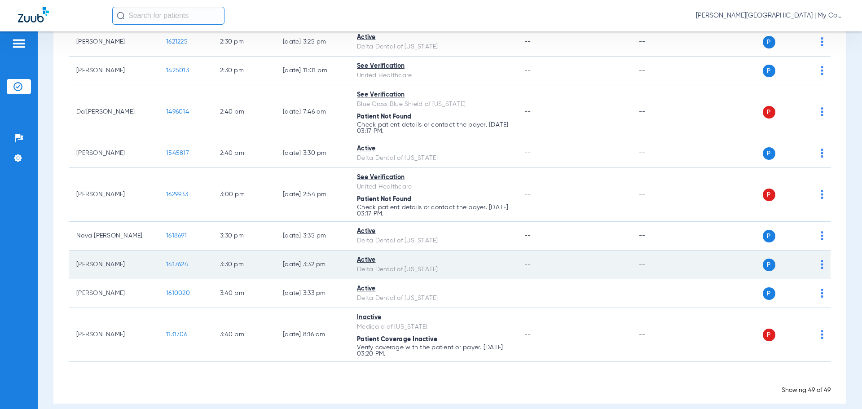
click at [175, 264] on span "1417624" at bounding box center [177, 264] width 22 height 6
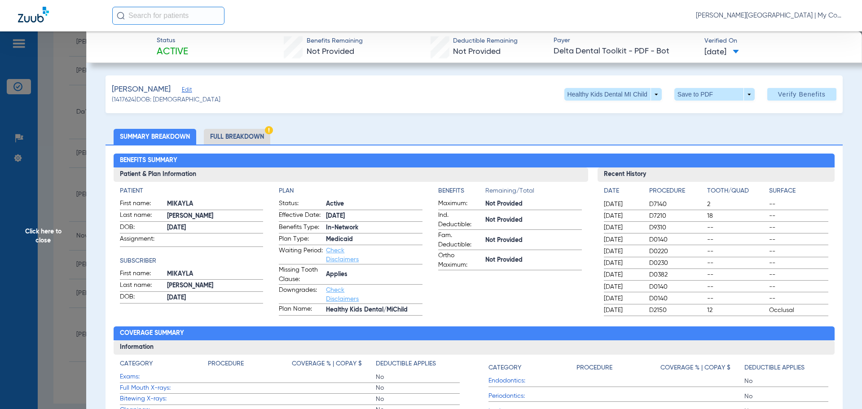
drag, startPoint x: 49, startPoint y: 236, endPoint x: 54, endPoint y: 241, distance: 7.0
click at [49, 236] on span "Click here to close" at bounding box center [43, 235] width 86 height 409
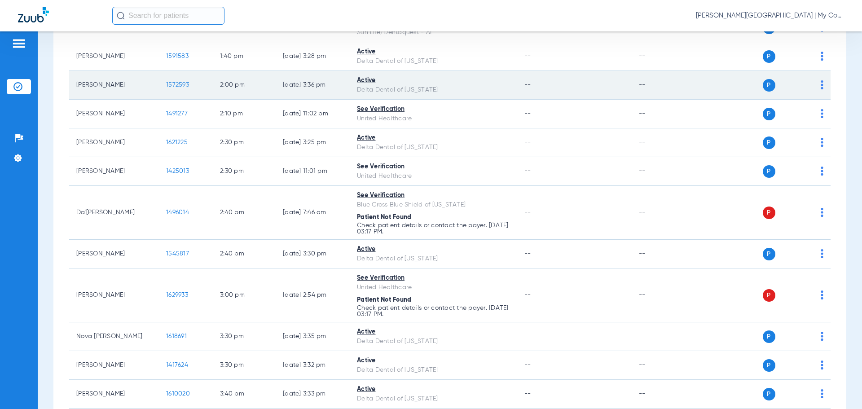
scroll to position [1078, 0]
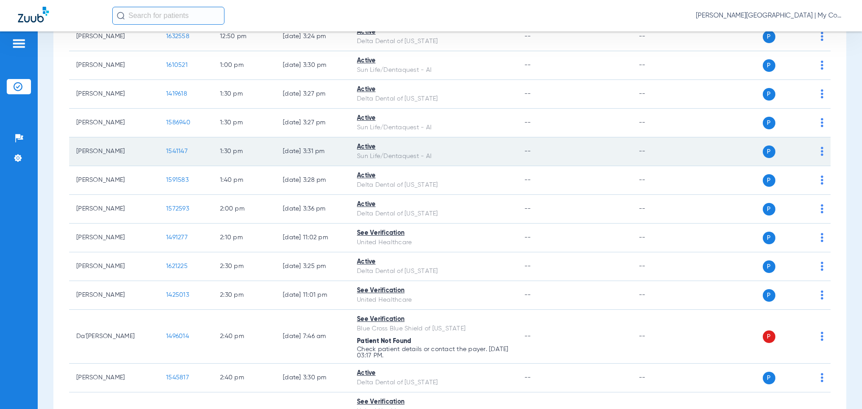
click at [170, 150] on span "1541147" at bounding box center [177, 151] width 22 height 6
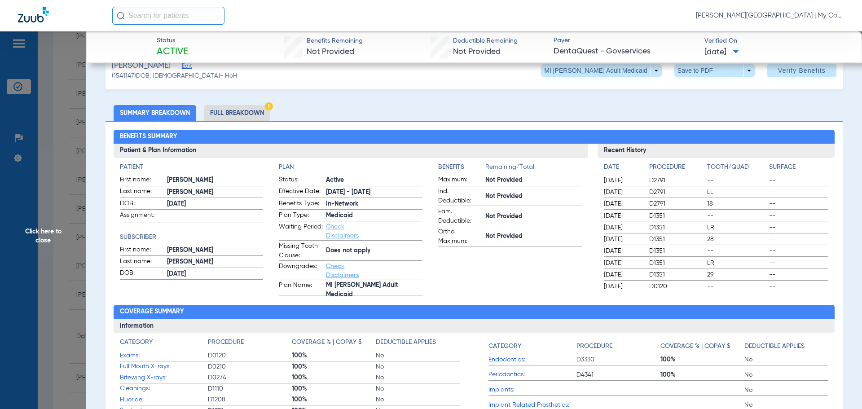
scroll to position [0, 0]
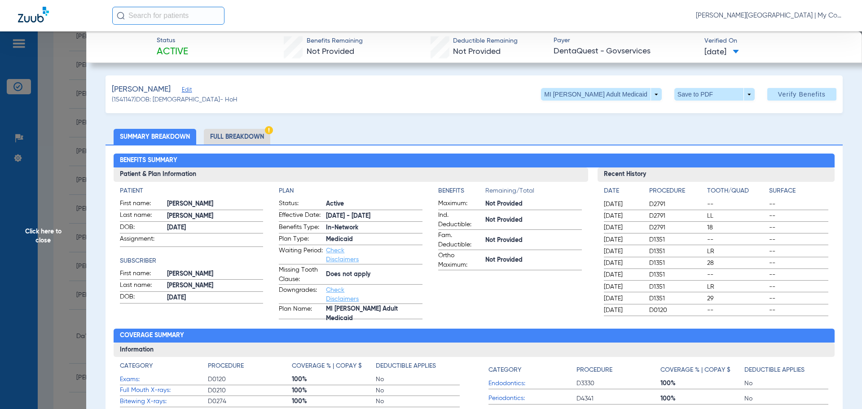
click at [38, 229] on span "Click here to close" at bounding box center [43, 235] width 86 height 409
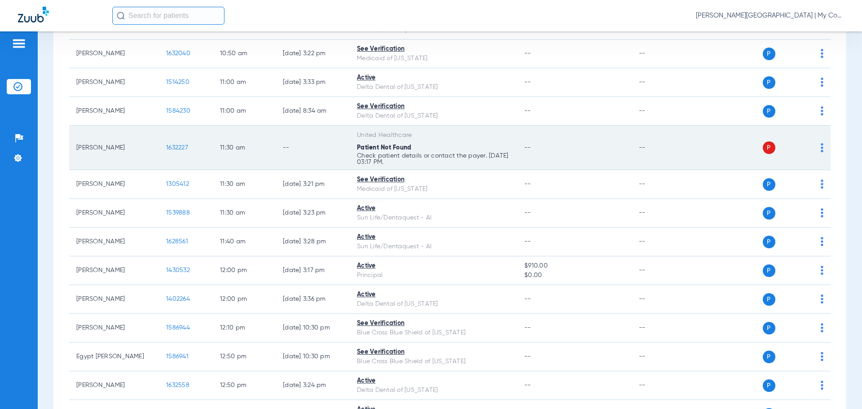
scroll to position [718, 0]
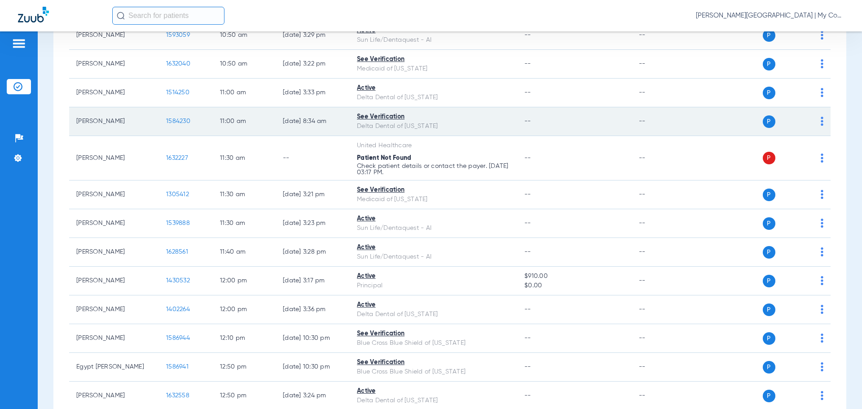
click at [175, 119] on span "1584230" at bounding box center [178, 121] width 24 height 6
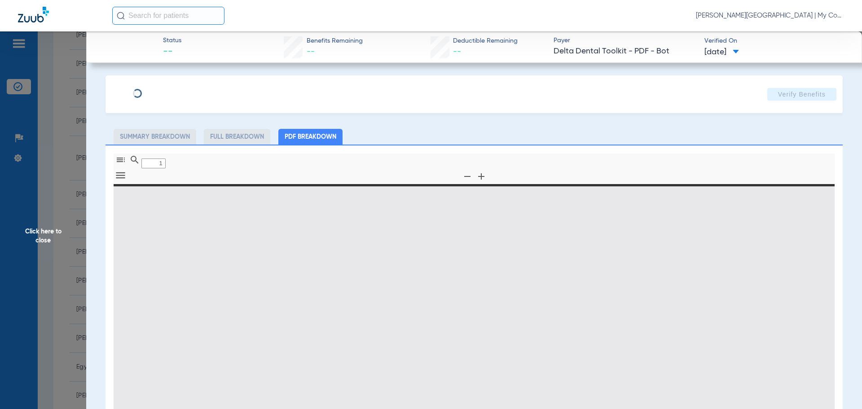
type input "0"
select select "page-width"
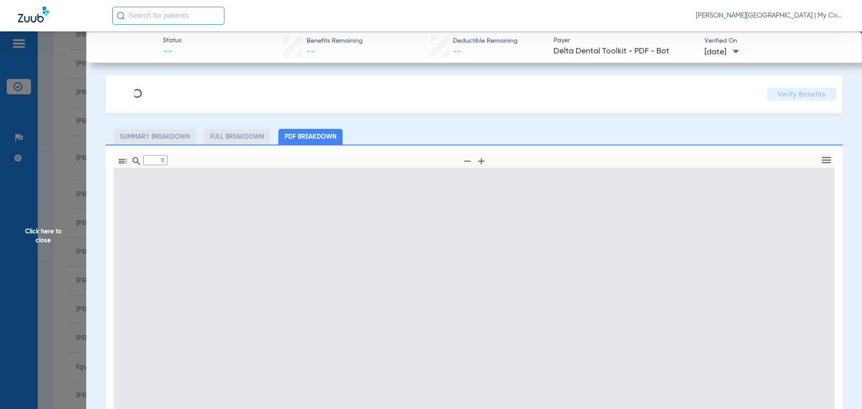
type input "1"
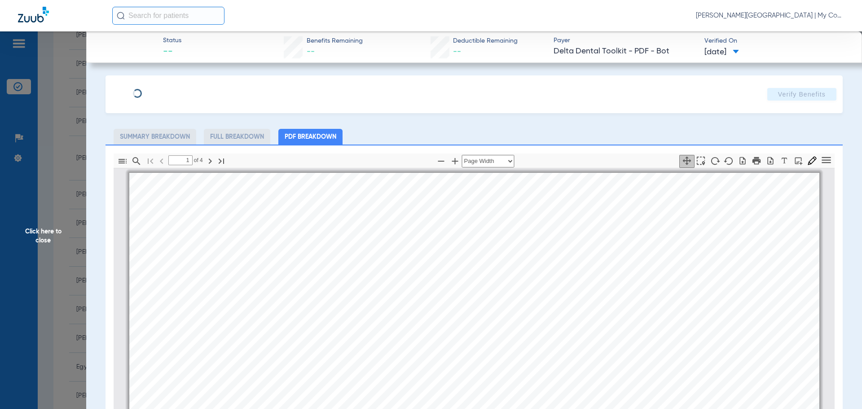
scroll to position [4, 0]
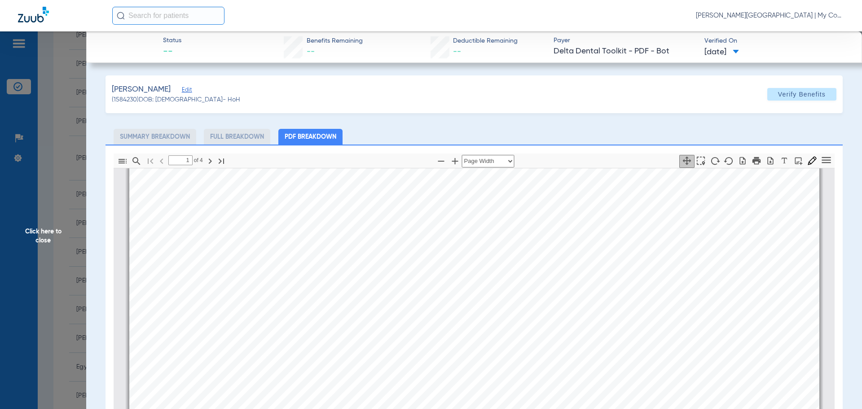
drag, startPoint x: 38, startPoint y: 234, endPoint x: 41, endPoint y: 177, distance: 56.7
click at [38, 234] on span "Click here to close" at bounding box center [43, 235] width 86 height 409
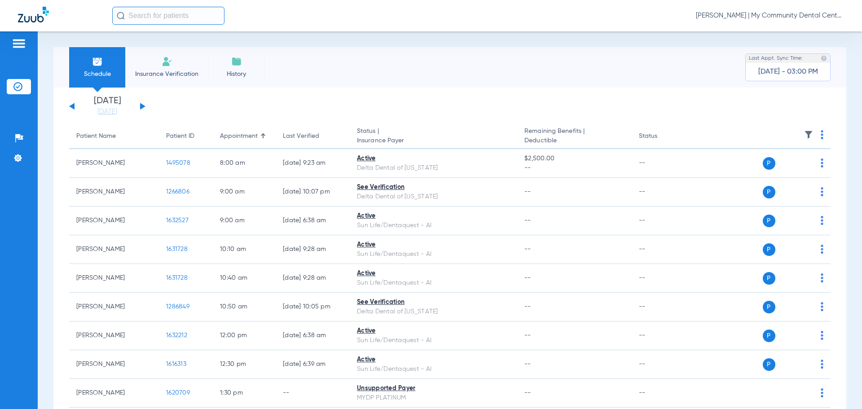
drag, startPoint x: 110, startPoint y: 114, endPoint x: 122, endPoint y: 124, distance: 15.9
click at [109, 114] on link "[DATE]" at bounding box center [107, 111] width 54 height 9
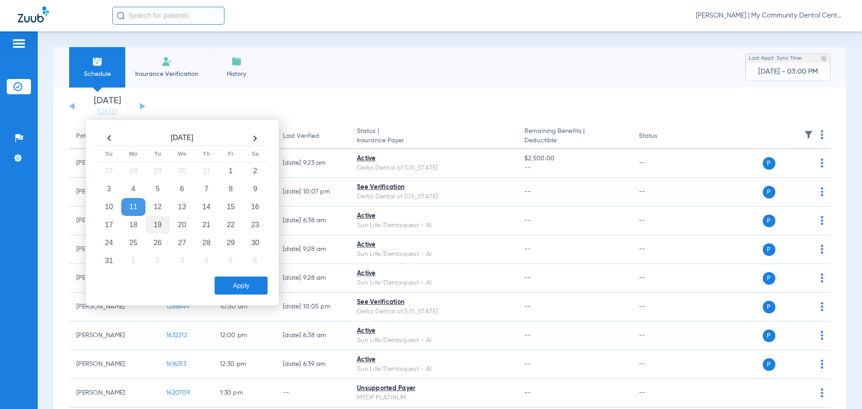
drag, startPoint x: 157, startPoint y: 226, endPoint x: 163, endPoint y: 232, distance: 8.6
click at [158, 225] on td "19" at bounding box center [157, 225] width 24 height 18
drag, startPoint x: 241, startPoint y: 283, endPoint x: 242, endPoint y: 289, distance: 5.9
click at [240, 284] on button "Apply" at bounding box center [241, 286] width 53 height 18
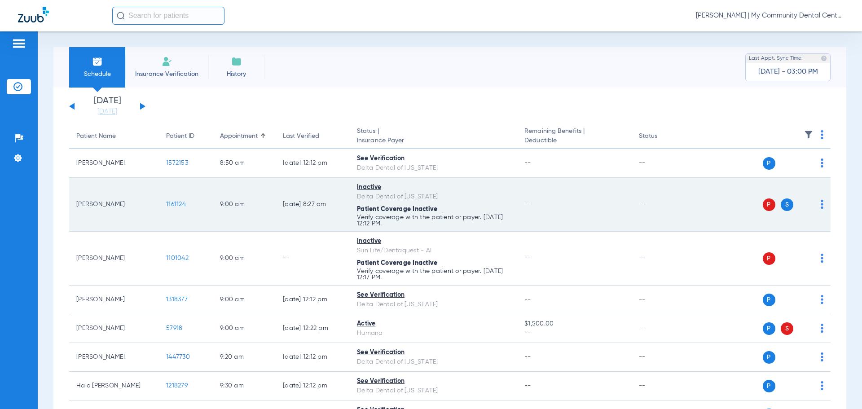
drag, startPoint x: 143, startPoint y: 104, endPoint x: 234, endPoint y: 222, distance: 149.5
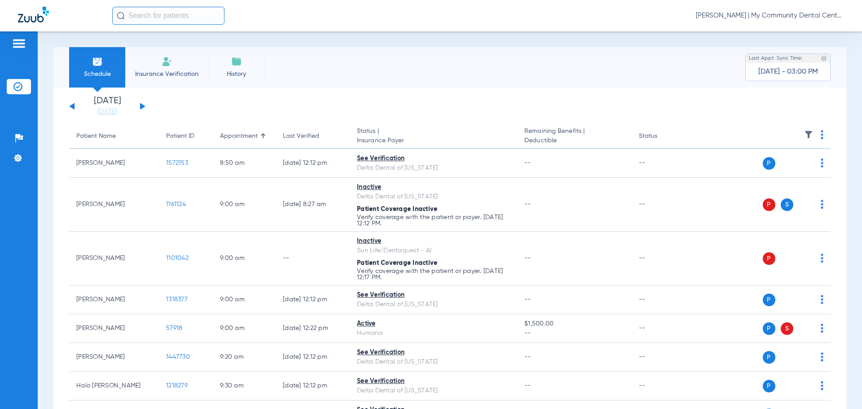
click at [326, 136] on div at bounding box center [324, 135] width 5 height 5
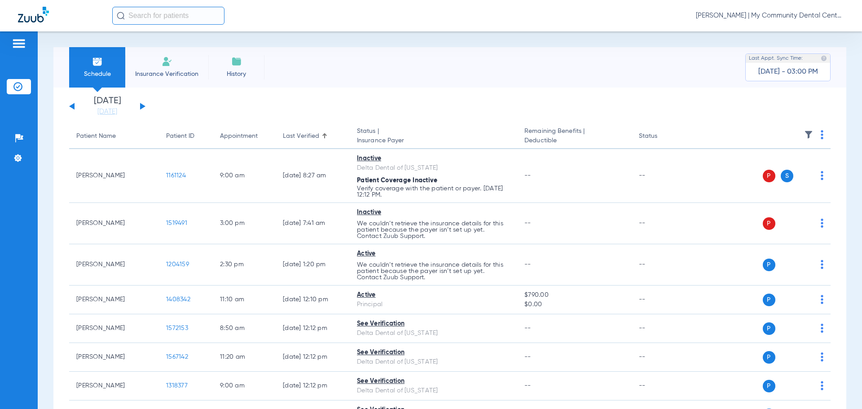
click at [144, 106] on button at bounding box center [142, 106] width 5 height 7
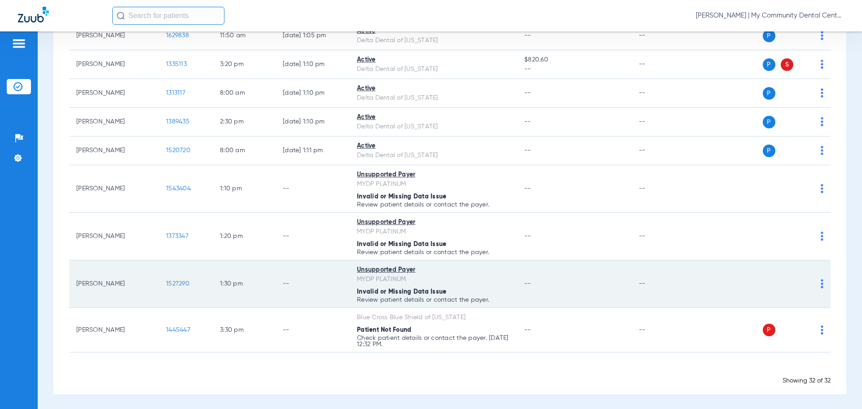
scroll to position [959, 0]
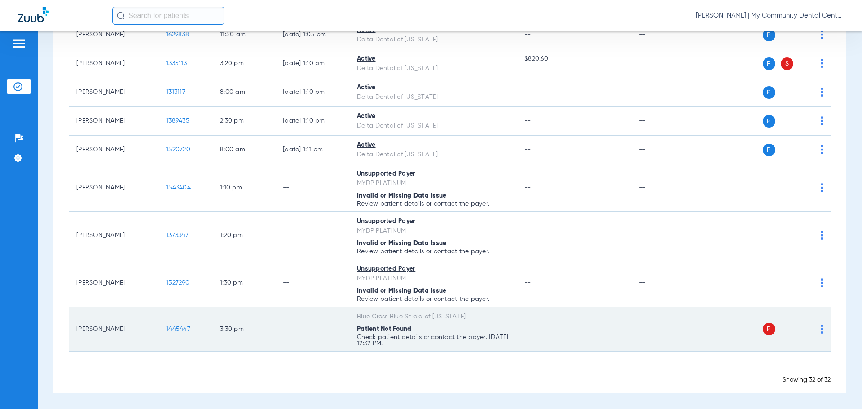
click at [819, 326] on td "P S" at bounding box center [761, 329] width 139 height 44
click at [821, 330] on img at bounding box center [822, 329] width 3 height 9
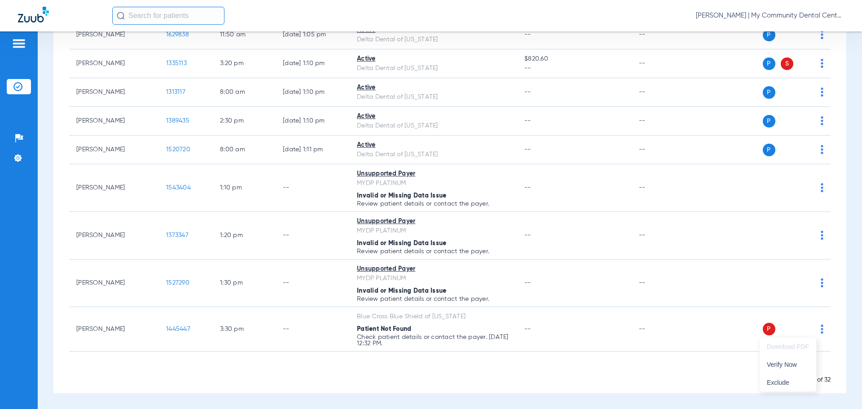
drag, startPoint x: 799, startPoint y: 369, endPoint x: 792, endPoint y: 372, distance: 7.8
click at [799, 368] on button "Verify Now" at bounding box center [788, 365] width 57 height 18
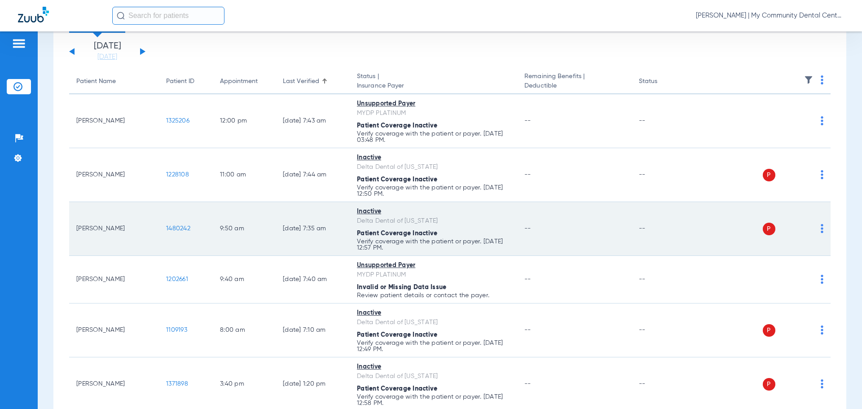
scroll to position [16, 0]
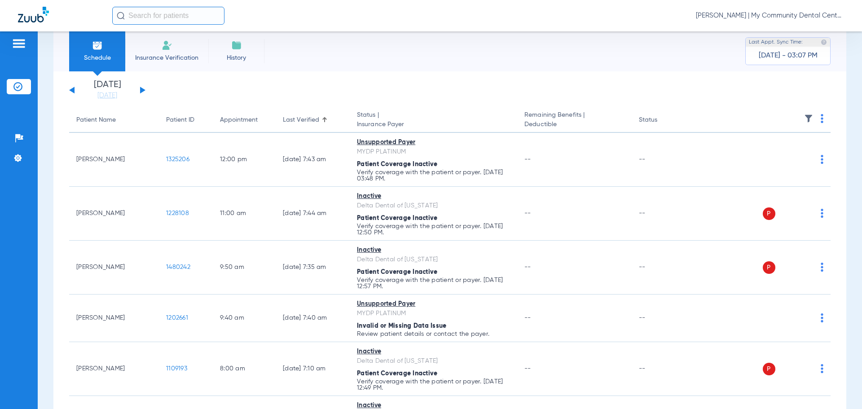
drag, startPoint x: 92, startPoint y: 98, endPoint x: 105, endPoint y: 107, distance: 16.4
click at [93, 97] on link "[DATE]" at bounding box center [107, 95] width 54 height 9
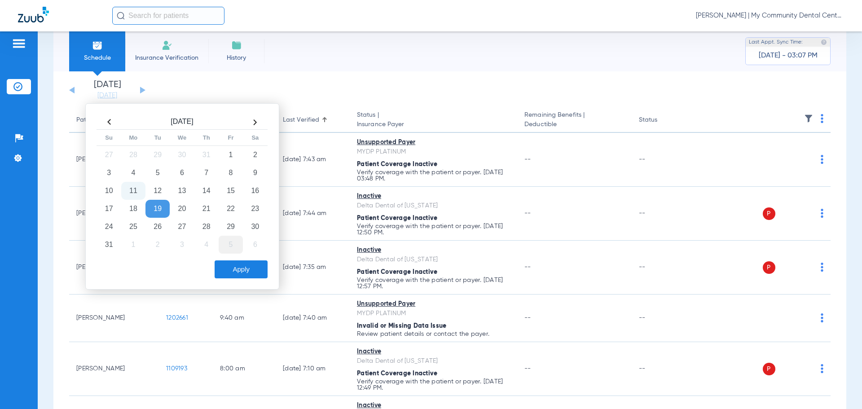
drag, startPoint x: 226, startPoint y: 192, endPoint x: 234, endPoint y: 236, distance: 44.8
click at [226, 191] on td "15" at bounding box center [231, 191] width 24 height 18
click at [246, 271] on button "Apply" at bounding box center [241, 269] width 53 height 18
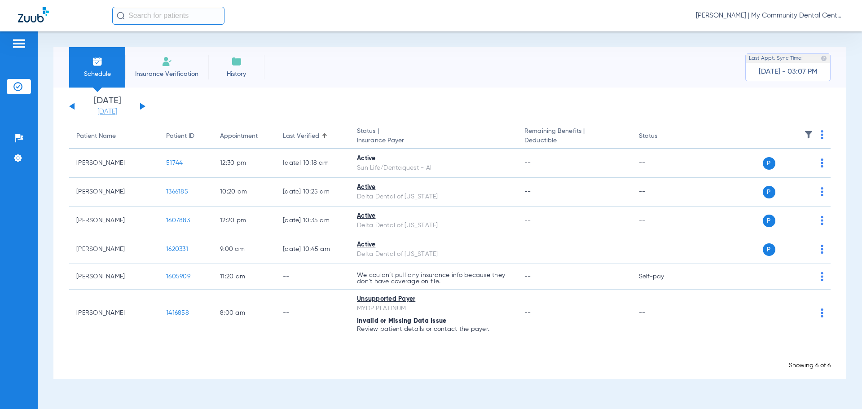
click at [103, 111] on link "[DATE]" at bounding box center [107, 111] width 54 height 9
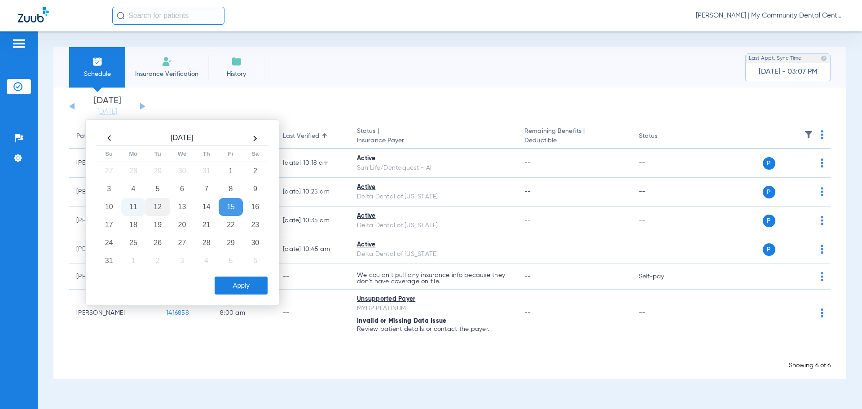
click at [160, 206] on td "12" at bounding box center [157, 207] width 24 height 18
click at [236, 284] on button "Apply" at bounding box center [241, 286] width 53 height 18
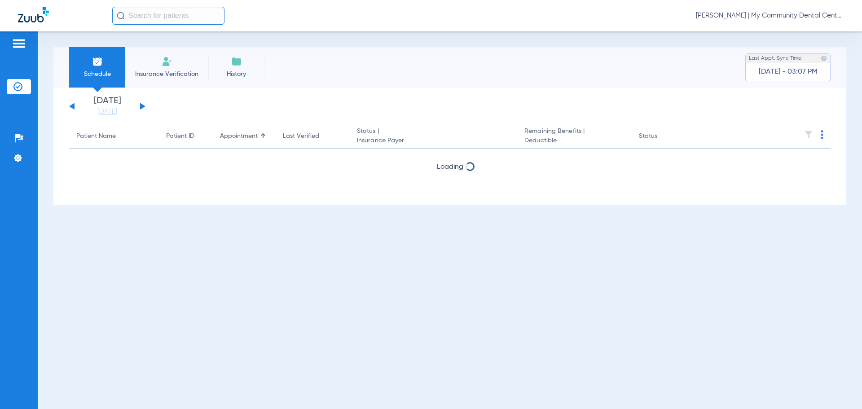
click at [822, 137] on th at bounding box center [761, 136] width 139 height 25
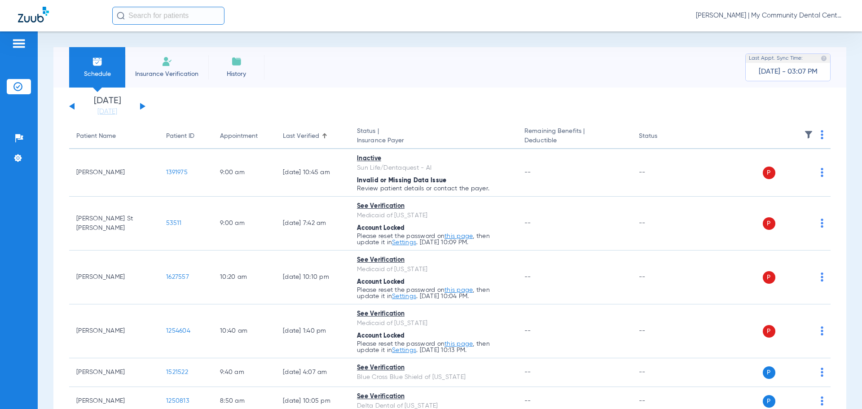
click at [821, 135] on img at bounding box center [822, 134] width 3 height 9
click at [785, 168] on span "Verify All" at bounding box center [781, 170] width 56 height 6
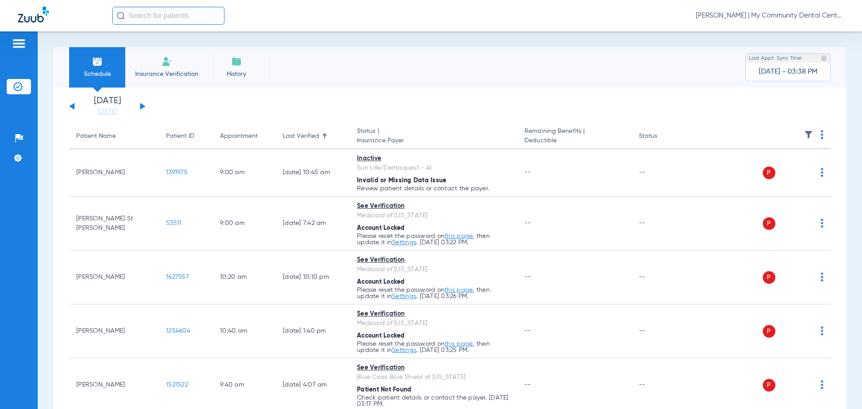
drag, startPoint x: 112, startPoint y: 113, endPoint x: 179, endPoint y: 200, distance: 109.2
click at [114, 114] on link "[DATE]" at bounding box center [107, 111] width 54 height 9
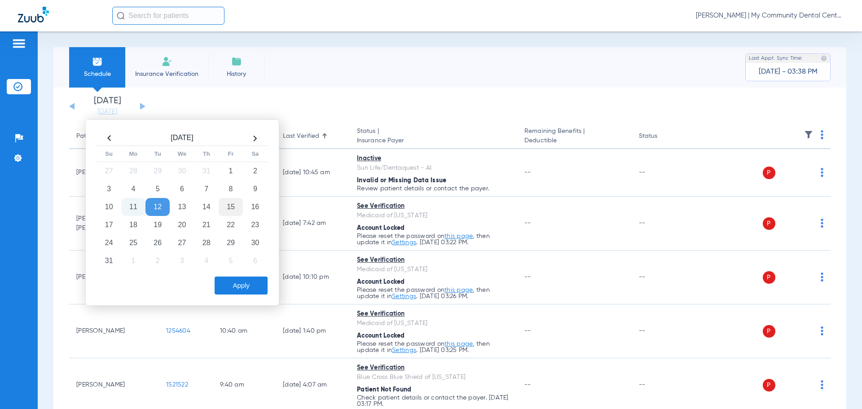
click at [232, 206] on td "15" at bounding box center [231, 207] width 24 height 18
click at [238, 282] on button "Apply" at bounding box center [241, 286] width 53 height 18
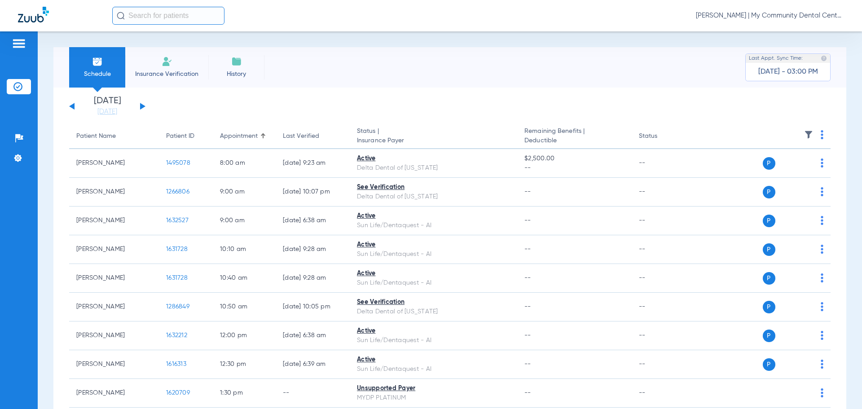
click at [760, 13] on span "[PERSON_NAME] | My Community Dental Centers" at bounding box center [770, 15] width 148 height 9
click at [817, 34] on span "Account Selection" at bounding box center [810, 32] width 50 height 6
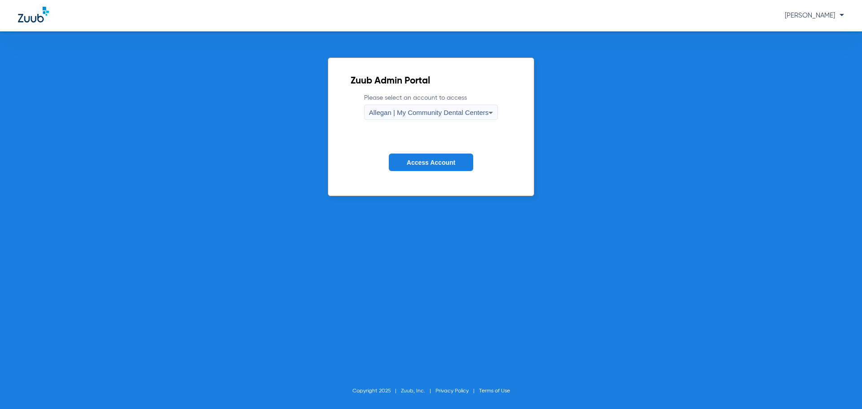
click at [449, 117] on div "Allegan | My Community Dental Centers" at bounding box center [429, 112] width 120 height 15
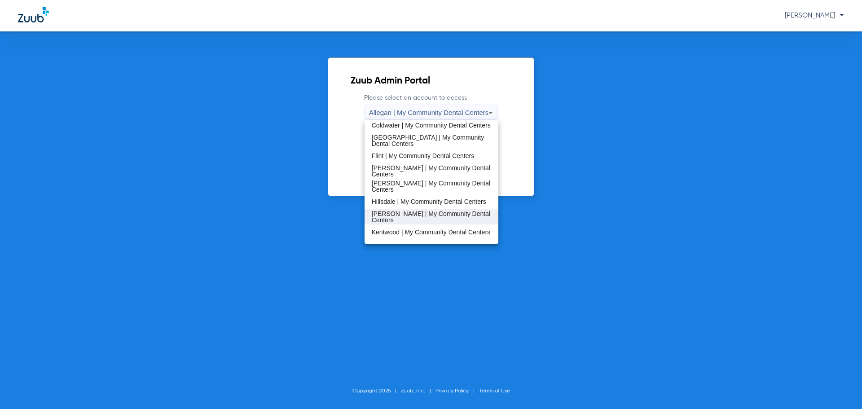
scroll to position [135, 0]
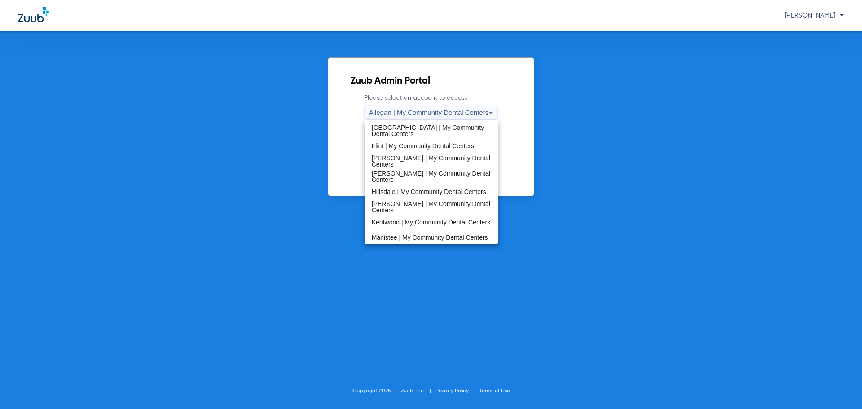
click at [399, 178] on span "[PERSON_NAME] | My Community Dental Centers" at bounding box center [432, 176] width 120 height 13
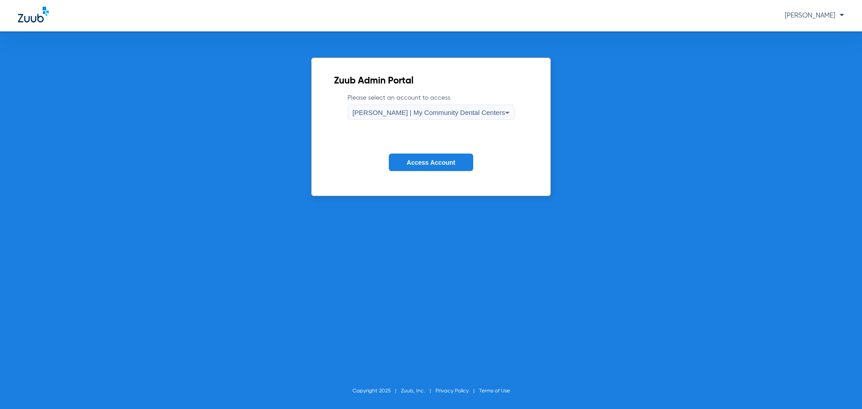
drag, startPoint x: 417, startPoint y: 164, endPoint x: 408, endPoint y: 165, distance: 8.6
click at [415, 163] on span "Access Account" at bounding box center [431, 162] width 48 height 7
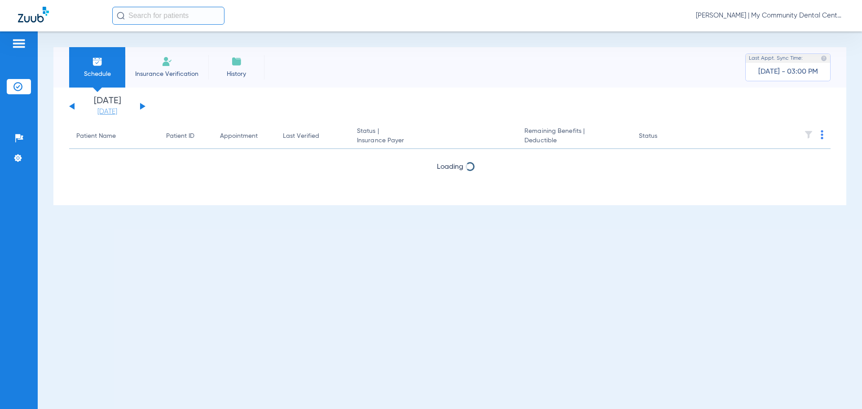
click at [110, 112] on link "[DATE]" at bounding box center [107, 111] width 54 height 9
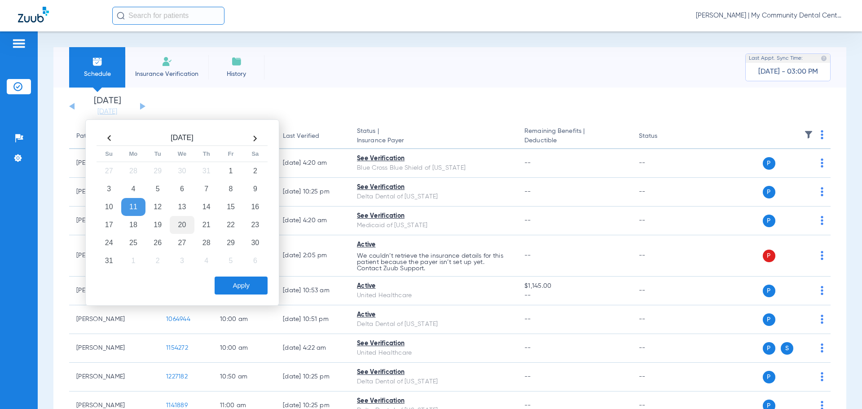
drag, startPoint x: 162, startPoint y: 224, endPoint x: 175, endPoint y: 228, distance: 13.6
click at [162, 224] on td "19" at bounding box center [157, 225] width 24 height 18
click at [181, 225] on td "20" at bounding box center [182, 225] width 24 height 18
drag, startPoint x: 243, startPoint y: 285, endPoint x: 236, endPoint y: 290, distance: 9.0
click at [241, 285] on button "Apply" at bounding box center [241, 286] width 53 height 18
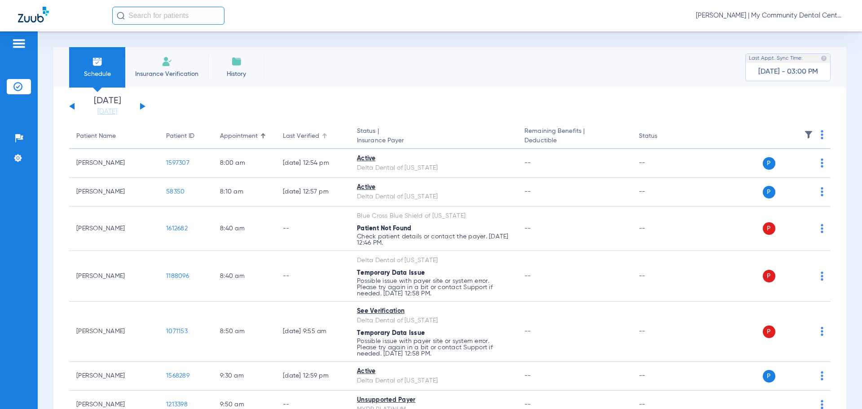
drag, startPoint x: 323, startPoint y: 133, endPoint x: 324, endPoint y: 138, distance: 4.5
click at [324, 133] on div at bounding box center [324, 133] width 1 height 1
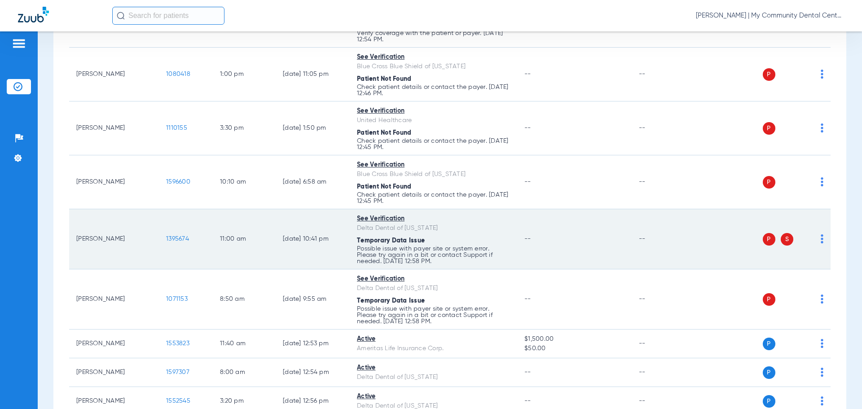
scroll to position [314, 0]
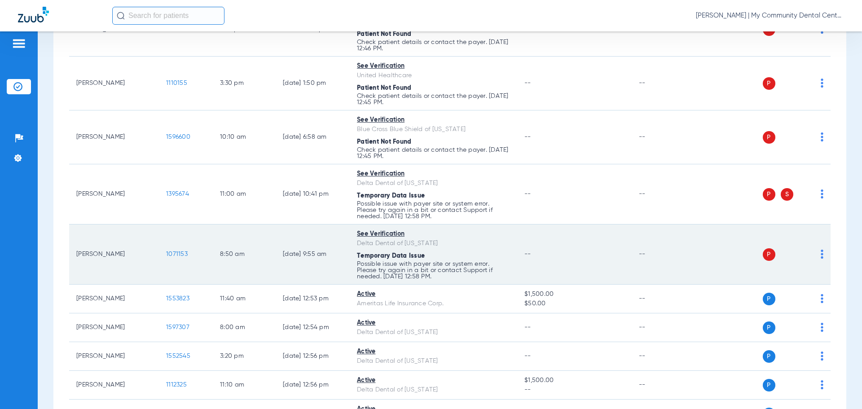
click at [814, 253] on div "P S" at bounding box center [758, 254] width 132 height 13
click at [817, 253] on td "P S" at bounding box center [761, 255] width 139 height 60
click at [821, 254] on img at bounding box center [822, 254] width 3 height 9
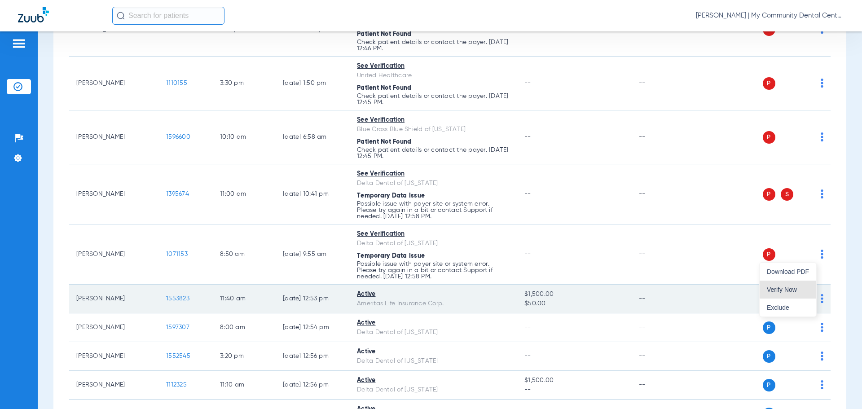
click at [789, 288] on span "Verify Now" at bounding box center [788, 289] width 42 height 6
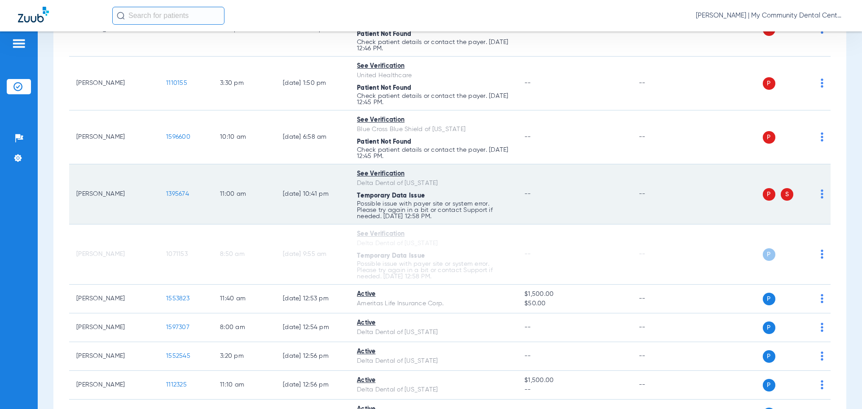
click at [821, 194] on img at bounding box center [822, 194] width 3 height 9
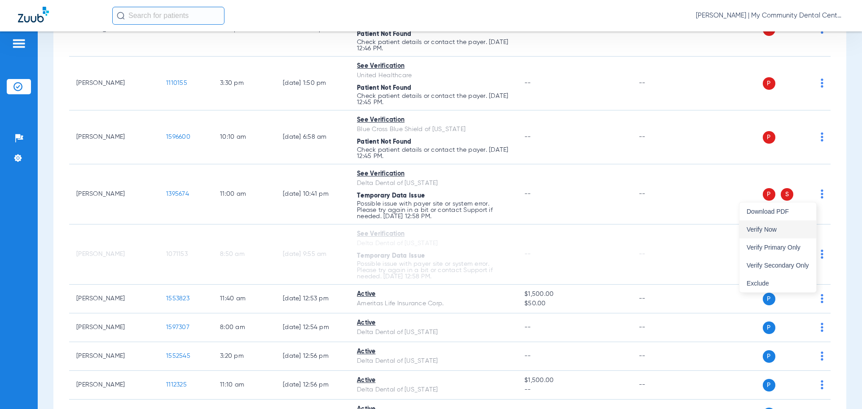
click at [790, 229] on span "Verify Now" at bounding box center [778, 229] width 62 height 6
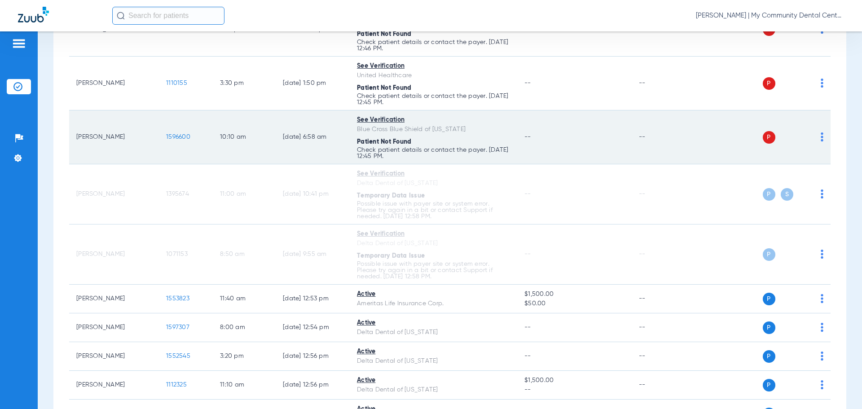
click at [818, 137] on td "P S" at bounding box center [761, 137] width 139 height 54
click at [821, 133] on img at bounding box center [822, 136] width 3 height 9
drag, startPoint x: 798, startPoint y: 169, endPoint x: 786, endPoint y: 164, distance: 12.7
click at [797, 169] on button "Verify Now" at bounding box center [788, 172] width 57 height 18
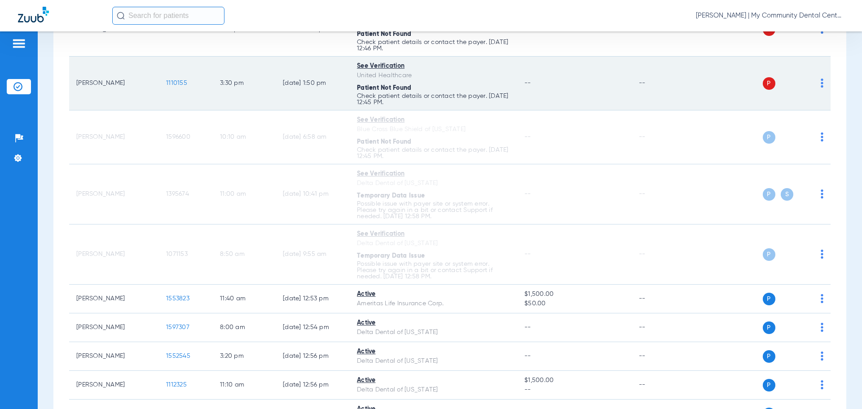
click at [821, 81] on img at bounding box center [822, 83] width 3 height 9
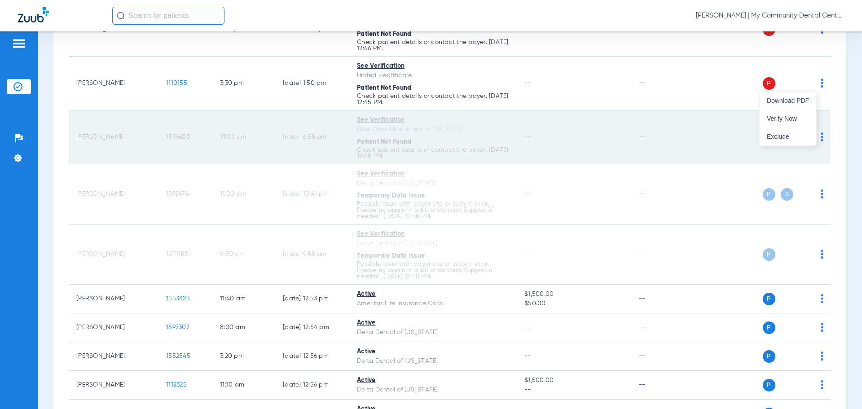
click at [790, 118] on span "Verify Now" at bounding box center [788, 118] width 42 height 6
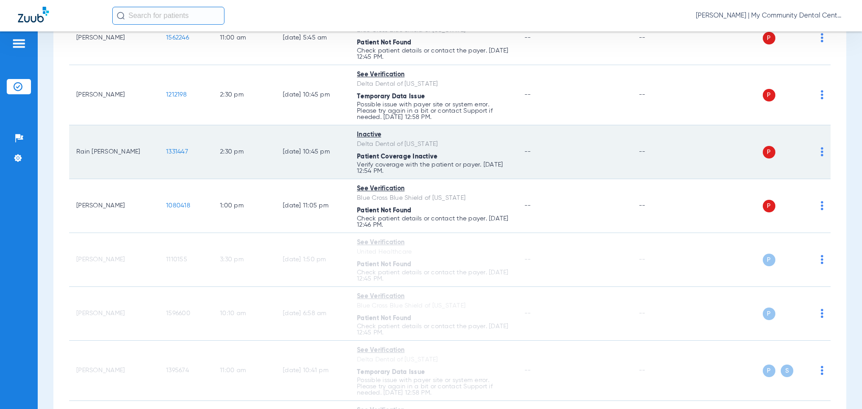
scroll to position [135, 0]
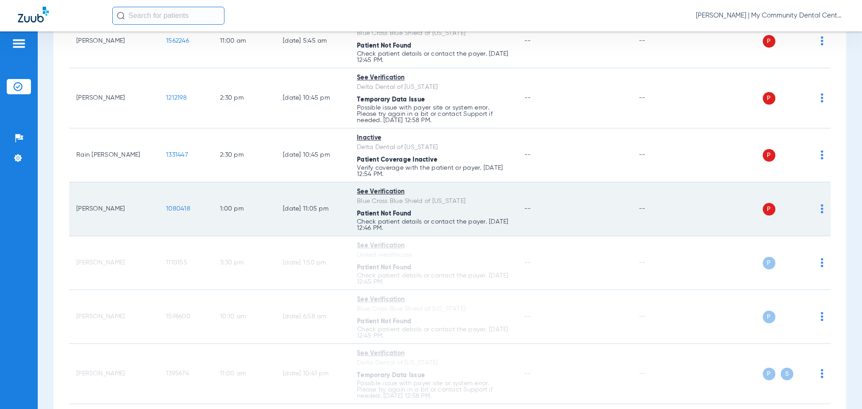
click at [821, 206] on img at bounding box center [822, 208] width 3 height 9
drag, startPoint x: 794, startPoint y: 241, endPoint x: 782, endPoint y: 236, distance: 12.9
click at [793, 242] on span "Verify Now" at bounding box center [788, 244] width 42 height 6
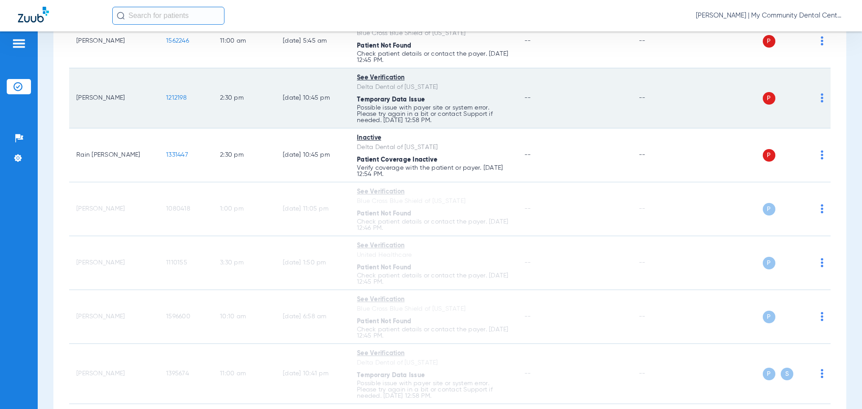
click at [817, 95] on td "P S" at bounding box center [761, 98] width 139 height 60
click at [821, 100] on img at bounding box center [822, 97] width 3 height 9
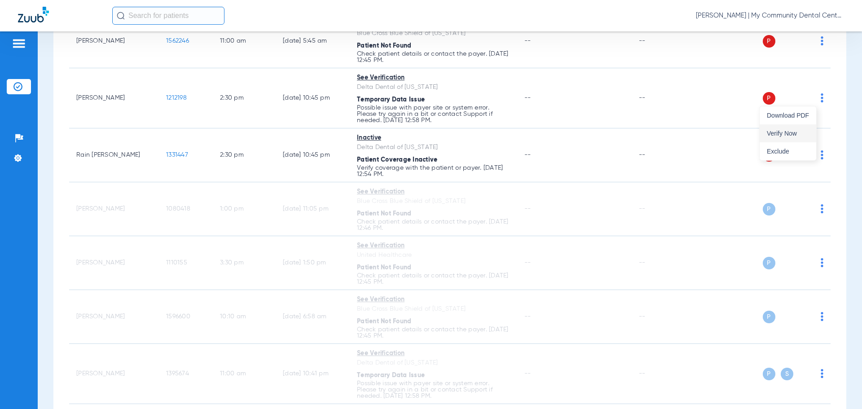
click at [796, 132] on span "Verify Now" at bounding box center [788, 133] width 42 height 6
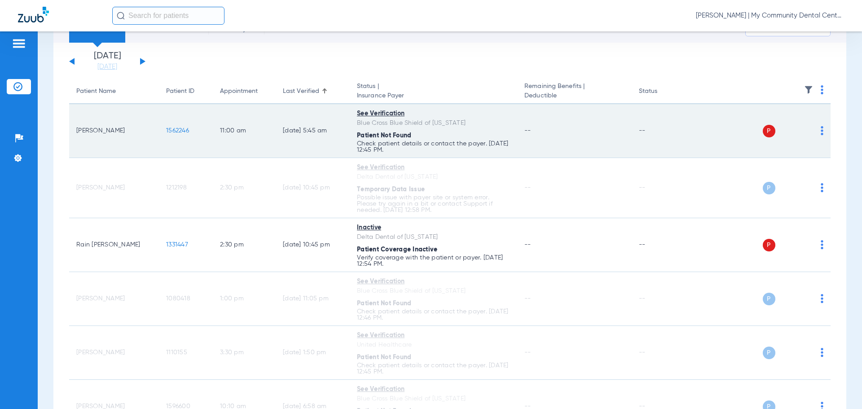
scroll to position [0, 0]
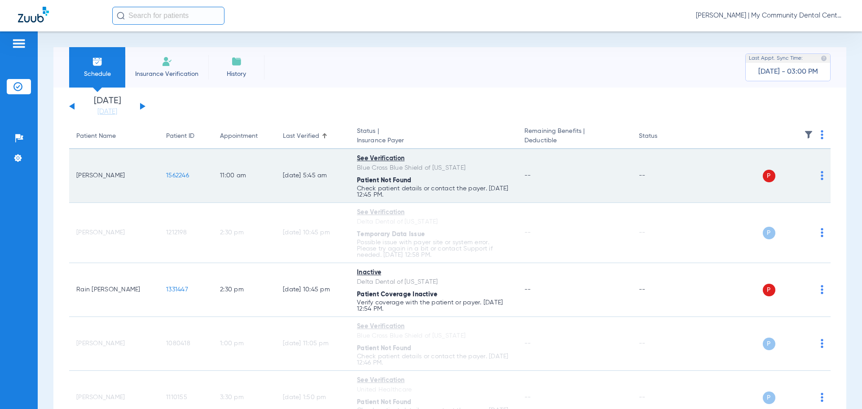
click at [821, 174] on img at bounding box center [822, 175] width 3 height 9
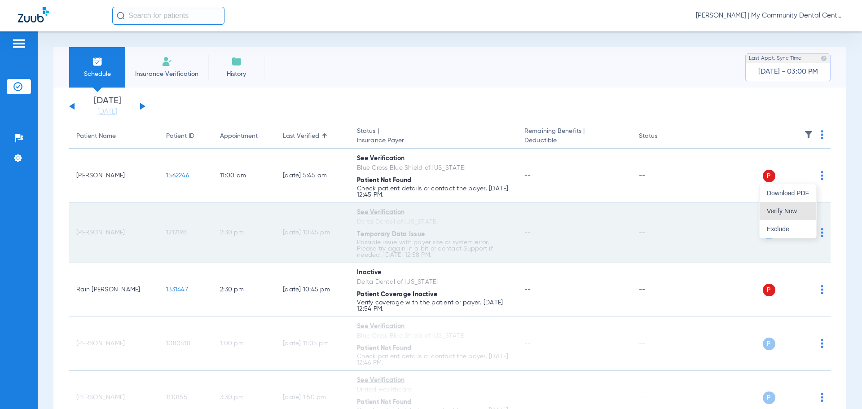
drag, startPoint x: 798, startPoint y: 207, endPoint x: 794, endPoint y: 209, distance: 4.6
click at [798, 206] on button "Verify Now" at bounding box center [788, 211] width 57 height 18
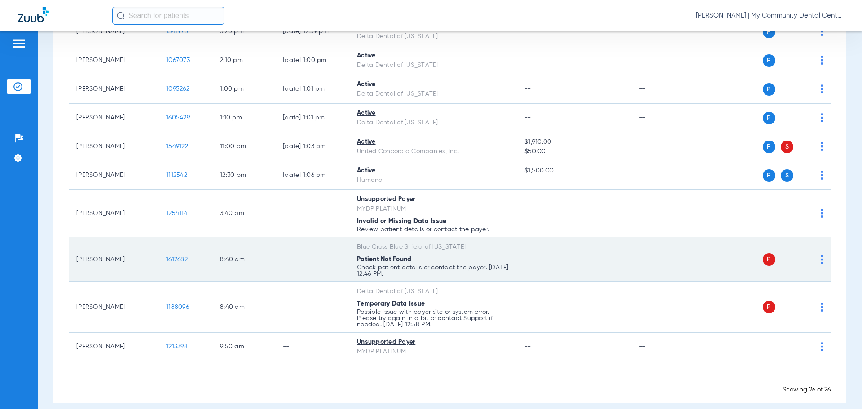
scroll to position [821, 0]
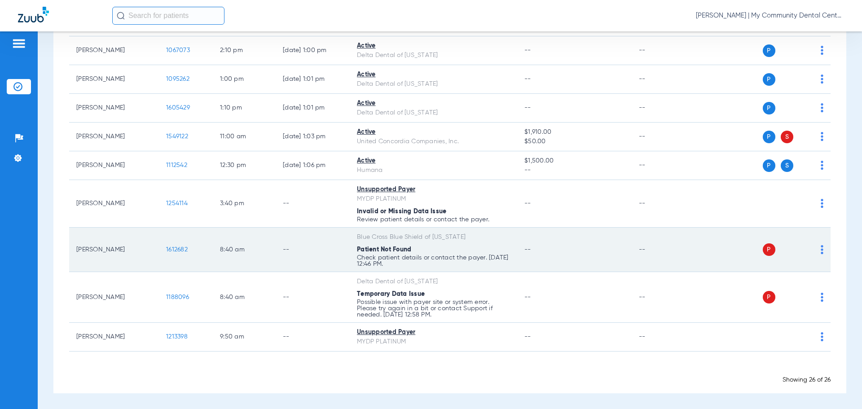
click at [821, 250] on img at bounding box center [822, 249] width 3 height 9
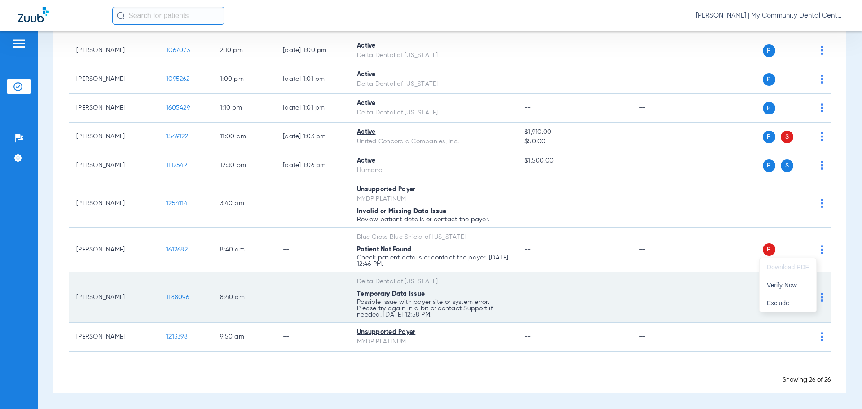
click at [788, 288] on button "Verify Now" at bounding box center [788, 285] width 57 height 18
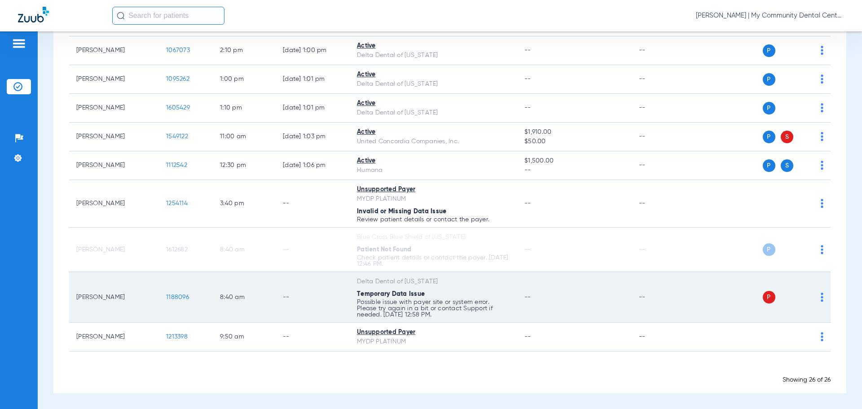
drag, startPoint x: 813, startPoint y: 297, endPoint x: 814, endPoint y: 302, distance: 5.0
click at [814, 298] on div "P S" at bounding box center [758, 297] width 132 height 13
click at [813, 297] on div "P S" at bounding box center [758, 297] width 132 height 13
click at [821, 296] on img at bounding box center [822, 297] width 3 height 9
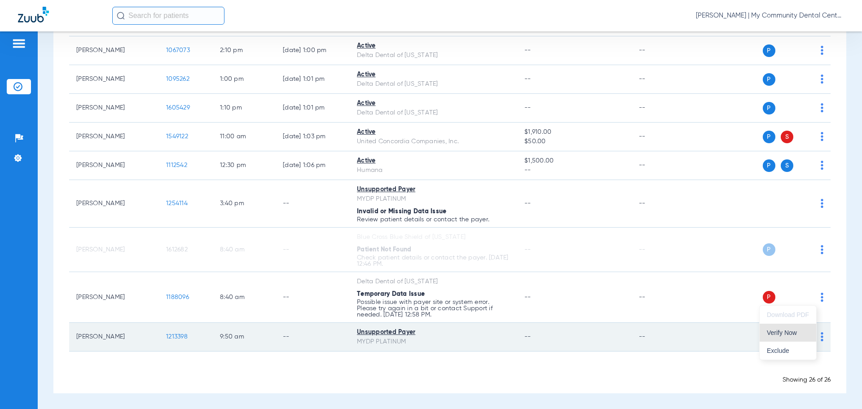
drag, startPoint x: 786, startPoint y: 332, endPoint x: 778, endPoint y: 332, distance: 8.5
click at [785, 332] on span "Verify Now" at bounding box center [788, 333] width 42 height 6
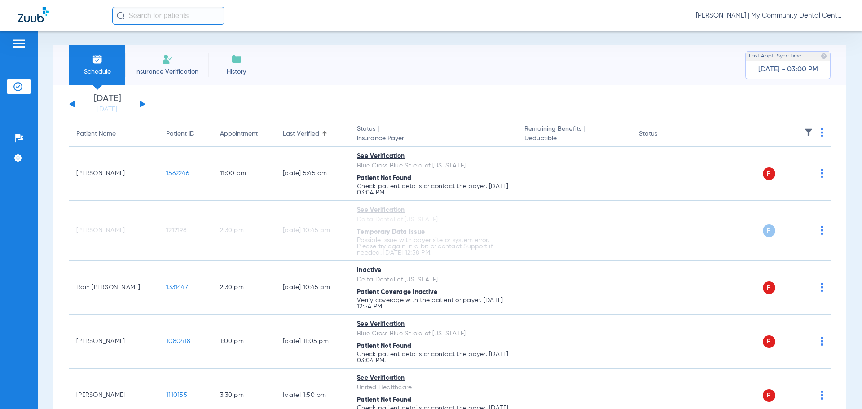
scroll to position [0, 0]
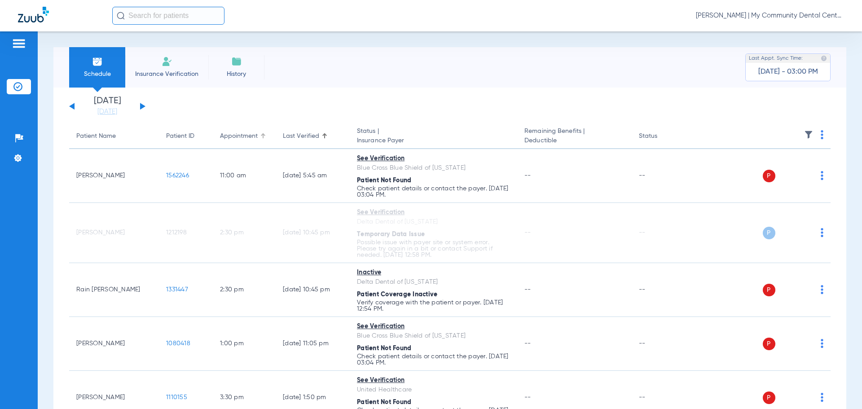
click at [264, 135] on div at bounding box center [263, 136] width 1 height 4
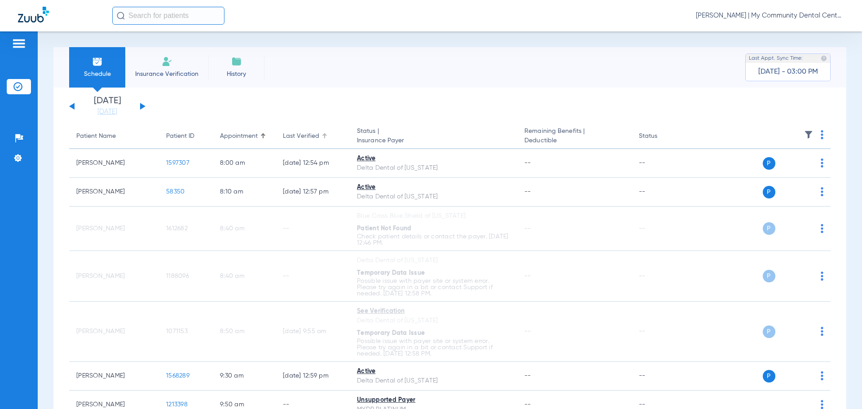
click at [322, 134] on div "Last Verified" at bounding box center [313, 136] width 60 height 9
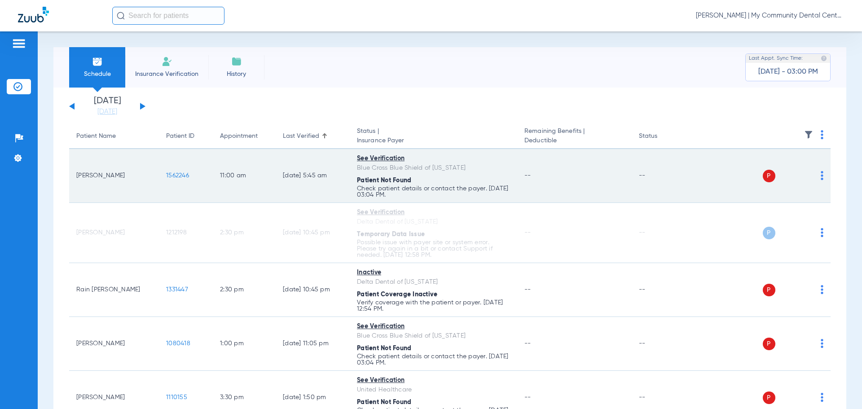
click at [814, 176] on div "P S" at bounding box center [758, 176] width 132 height 13
click at [821, 174] on img at bounding box center [822, 175] width 3 height 9
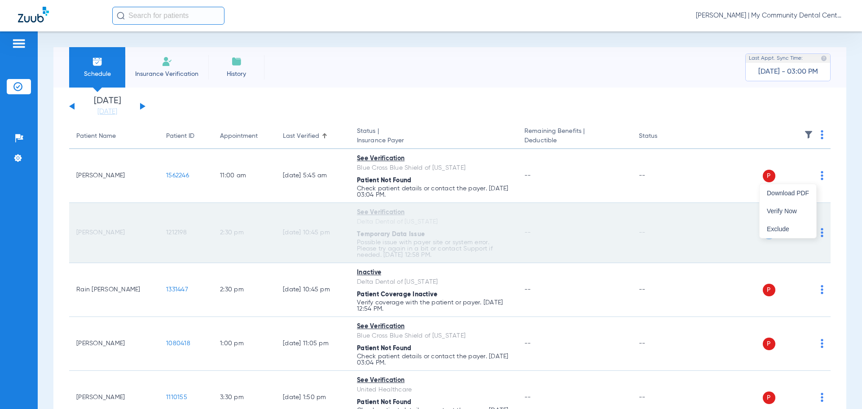
drag, startPoint x: 795, startPoint y: 208, endPoint x: 773, endPoint y: 228, distance: 29.6
click at [795, 209] on span "Verify Now" at bounding box center [788, 211] width 42 height 6
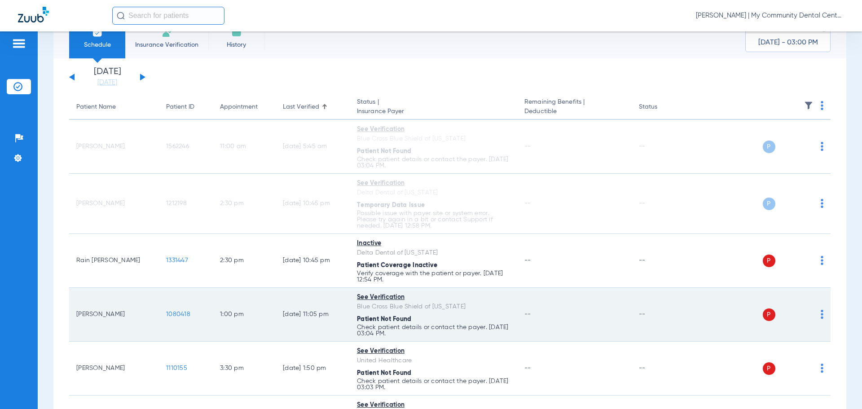
scroll to position [90, 0]
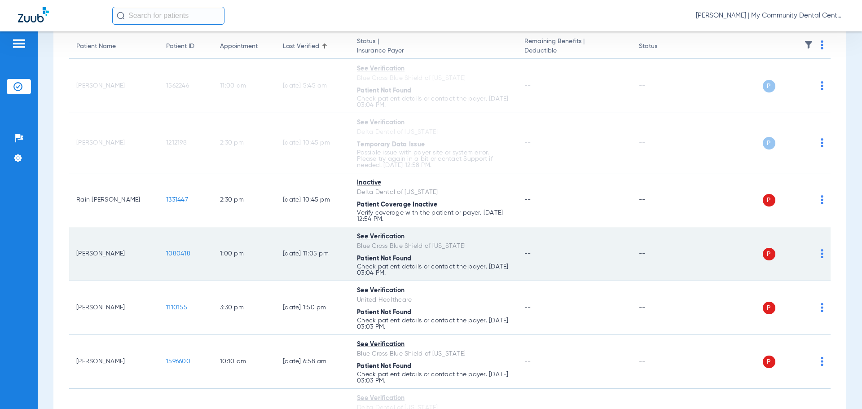
click at [821, 254] on img at bounding box center [822, 253] width 3 height 9
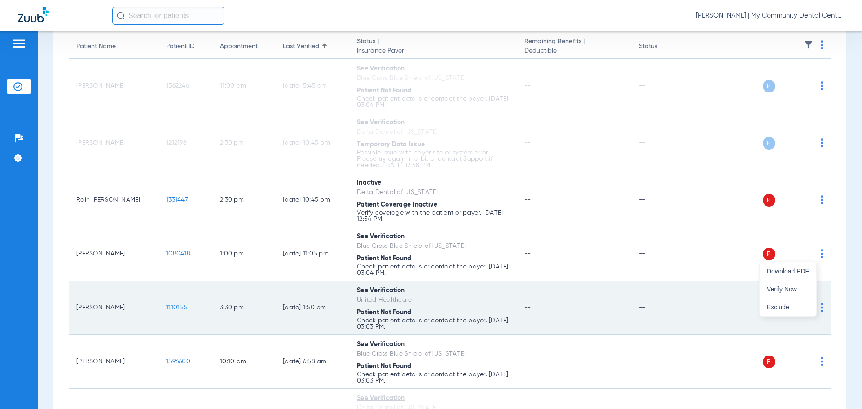
drag, startPoint x: 796, startPoint y: 289, endPoint x: 806, endPoint y: 294, distance: 10.6
click at [796, 289] on span "Verify Now" at bounding box center [788, 289] width 42 height 6
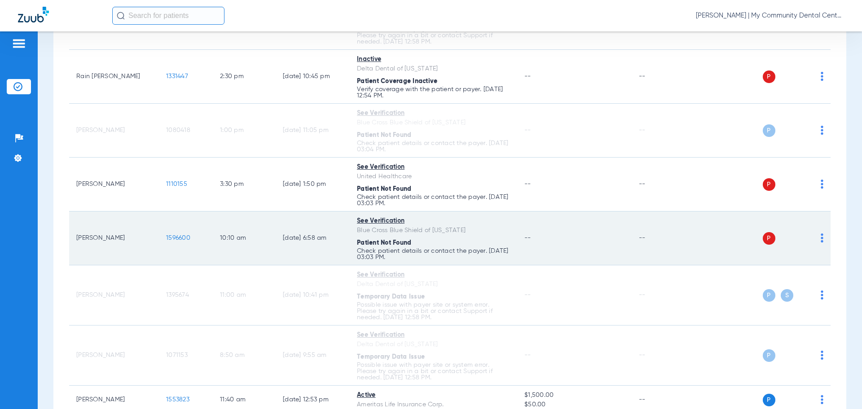
scroll to position [225, 0]
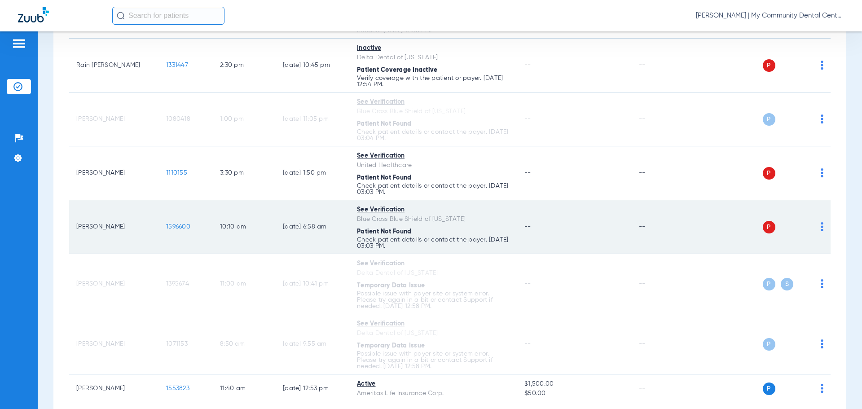
click at [821, 225] on img at bounding box center [822, 226] width 3 height 9
drag, startPoint x: 795, startPoint y: 266, endPoint x: 811, endPoint y: 224, distance: 45.2
click at [794, 263] on button "Verify Now" at bounding box center [788, 262] width 57 height 18
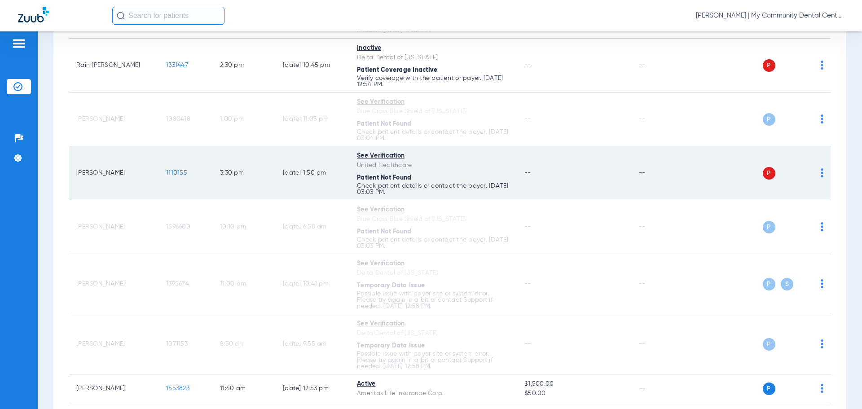
click at [813, 172] on div "P S" at bounding box center [758, 173] width 132 height 13
click at [819, 171] on td "P S" at bounding box center [761, 173] width 139 height 54
click at [821, 172] on img at bounding box center [822, 172] width 3 height 9
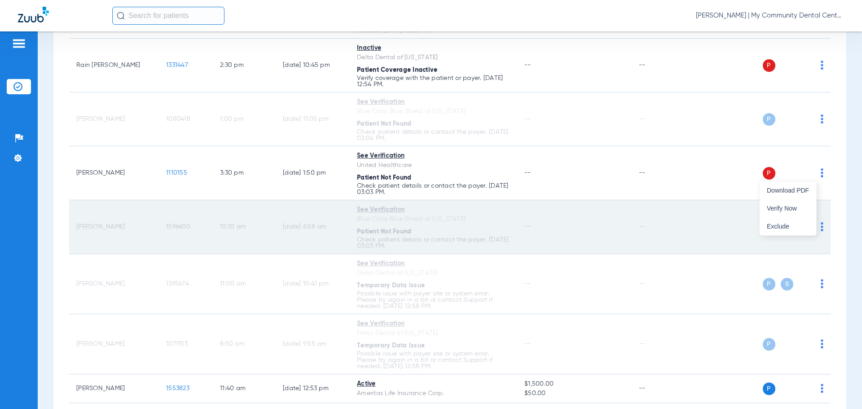
drag, startPoint x: 797, startPoint y: 212, endPoint x: 790, endPoint y: 221, distance: 11.6
click at [795, 212] on button "Verify Now" at bounding box center [788, 208] width 57 height 18
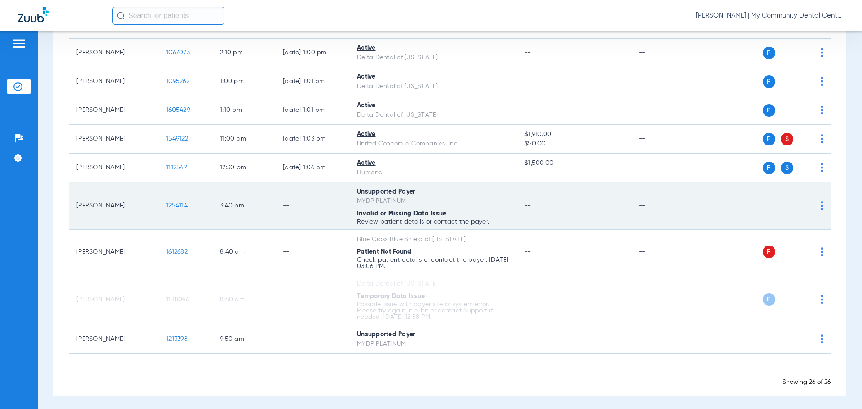
scroll to position [821, 0]
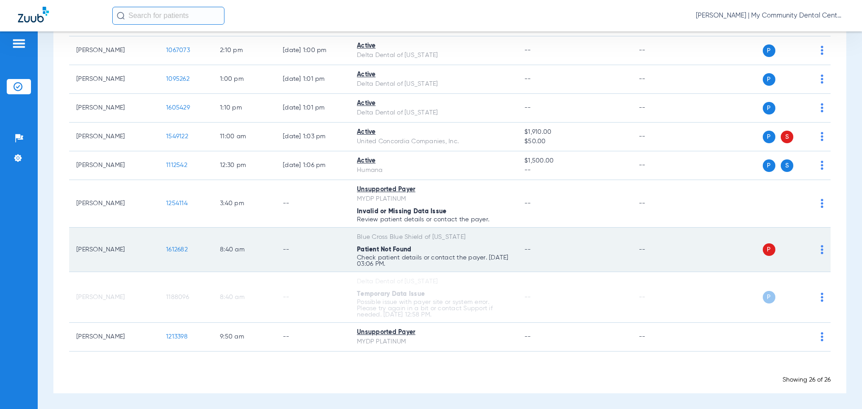
click at [821, 248] on img at bounding box center [822, 249] width 3 height 9
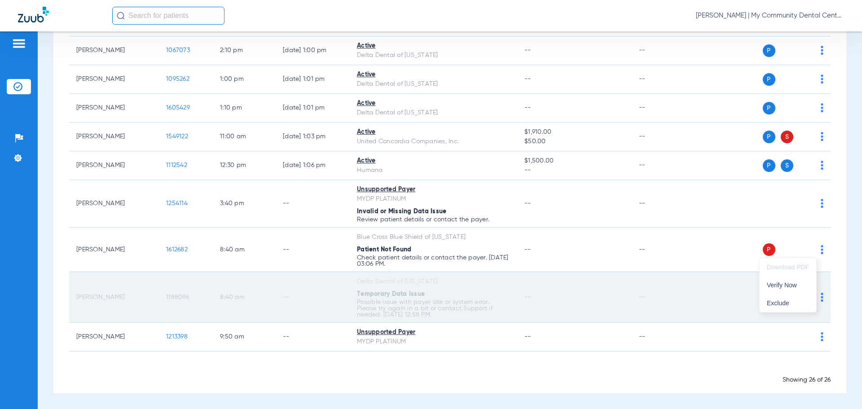
click at [793, 285] on span "Verify Now" at bounding box center [788, 285] width 42 height 6
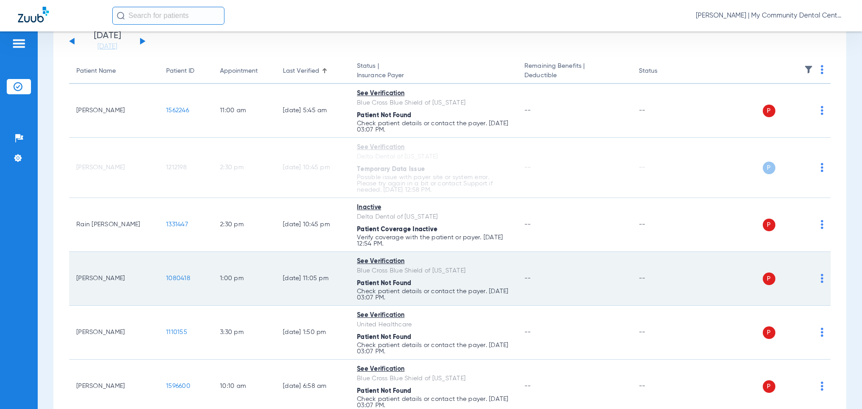
scroll to position [58, 0]
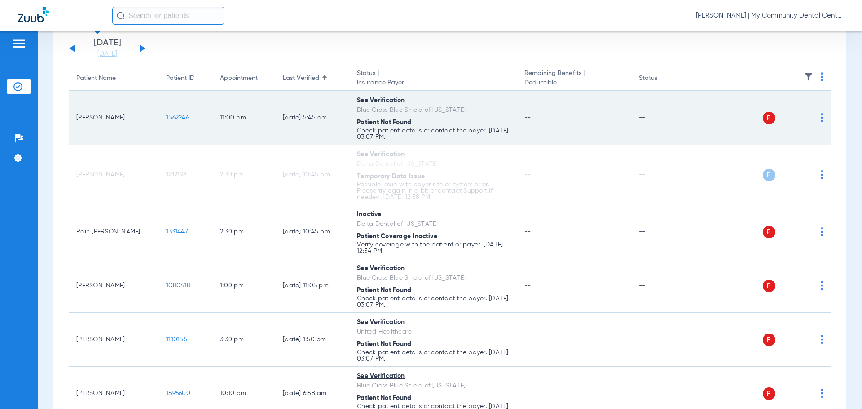
drag, startPoint x: 71, startPoint y: 90, endPoint x: 557, endPoint y: 139, distance: 488.7
drag, startPoint x: 609, startPoint y: 60, endPoint x: 604, endPoint y: 116, distance: 56.3
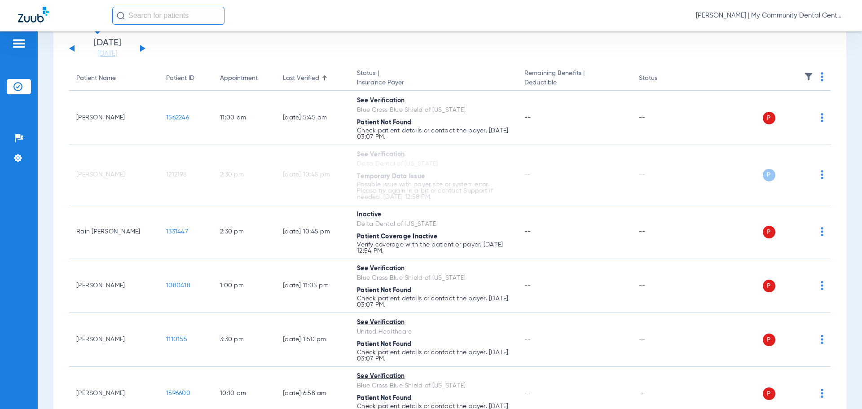
drag, startPoint x: 797, startPoint y: 40, endPoint x: 801, endPoint y: 47, distance: 7.7
click at [799, 42] on app-single-date-navigator "Saturday 06-07-2025 Sunday 06-08-2025 Monday 06-09-2025 Tuesday 06-10-2025 Wedn…" at bounding box center [450, 49] width 762 height 20
click at [117, 56] on link "[DATE]" at bounding box center [107, 53] width 54 height 9
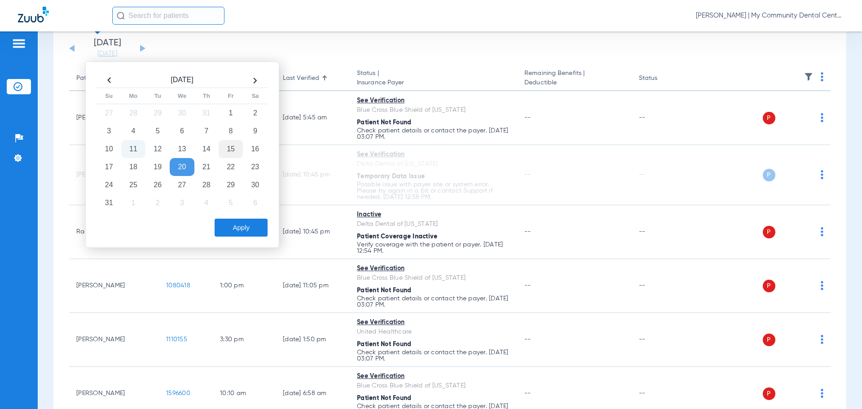
click at [227, 150] on td "15" at bounding box center [231, 149] width 24 height 18
drag, startPoint x: 242, startPoint y: 237, endPoint x: 246, endPoint y: 231, distance: 6.9
click at [242, 235] on div "Aug 2025 Su Mo Tu We Th Fr Sa 27 28 29 30 31 1 2 3 4 5 6 7 8 9 10 11 12 13 14 1…" at bounding box center [182, 155] width 194 height 186
click at [250, 228] on button "Apply" at bounding box center [241, 228] width 53 height 18
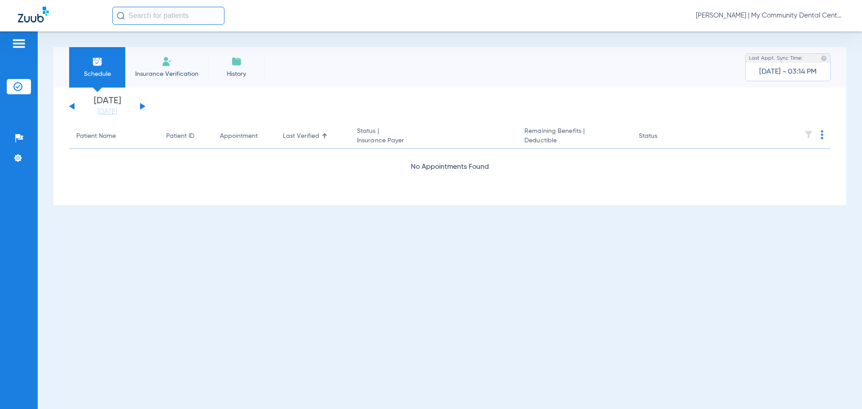
click at [760, 18] on span "Dafne Castro - Hart | My Community Dental Centers" at bounding box center [770, 15] width 148 height 9
click at [118, 114] on div at bounding box center [431, 204] width 862 height 409
click at [96, 111] on link "[DATE]" at bounding box center [107, 111] width 54 height 9
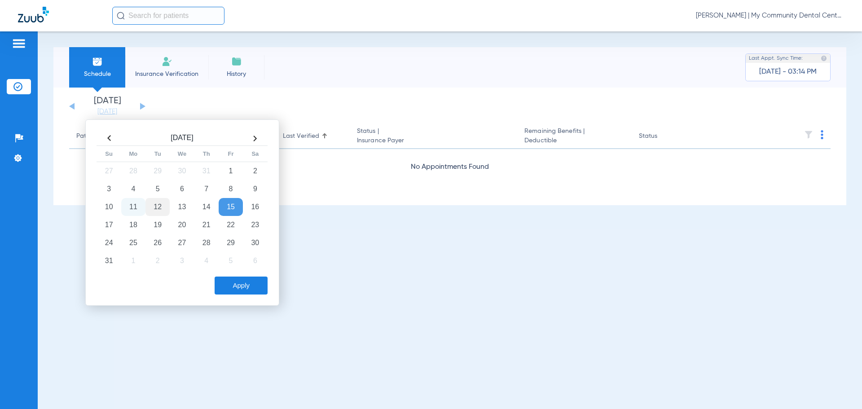
click at [155, 207] on td "12" at bounding box center [157, 207] width 24 height 18
drag, startPoint x: 250, startPoint y: 289, endPoint x: 256, endPoint y: 295, distance: 9.2
click at [248, 288] on button "Apply" at bounding box center [241, 286] width 53 height 18
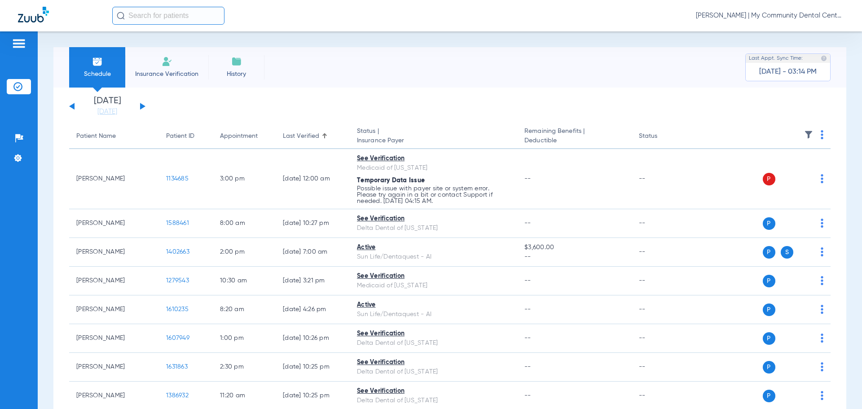
click at [816, 134] on th at bounding box center [761, 136] width 139 height 25
click at [821, 134] on img at bounding box center [822, 134] width 3 height 9
click at [772, 170] on span "Verify All" at bounding box center [781, 170] width 56 height 6
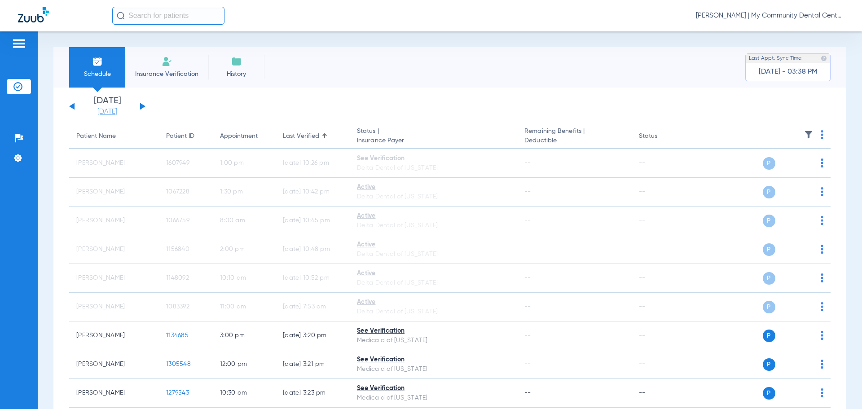
drag, startPoint x: 119, startPoint y: 114, endPoint x: 152, endPoint y: 144, distance: 45.2
click at [119, 113] on link "[DATE]" at bounding box center [107, 111] width 54 height 9
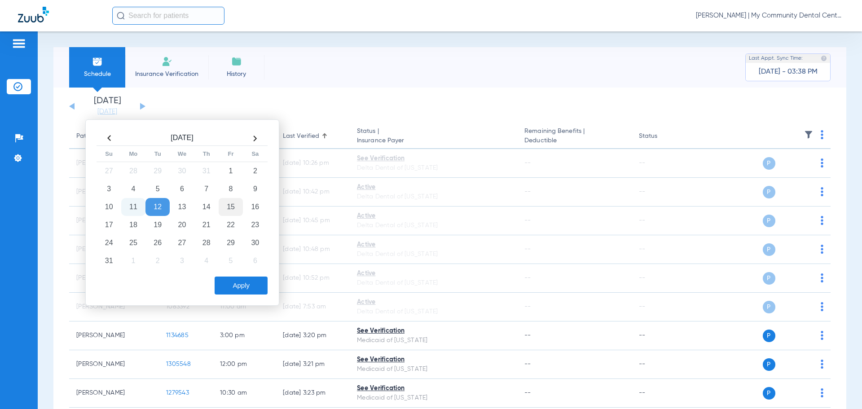
click at [230, 208] on td "15" at bounding box center [231, 207] width 24 height 18
drag, startPoint x: 232, startPoint y: 285, endPoint x: 236, endPoint y: 288, distance: 5.1
click at [232, 284] on button "Apply" at bounding box center [241, 286] width 53 height 18
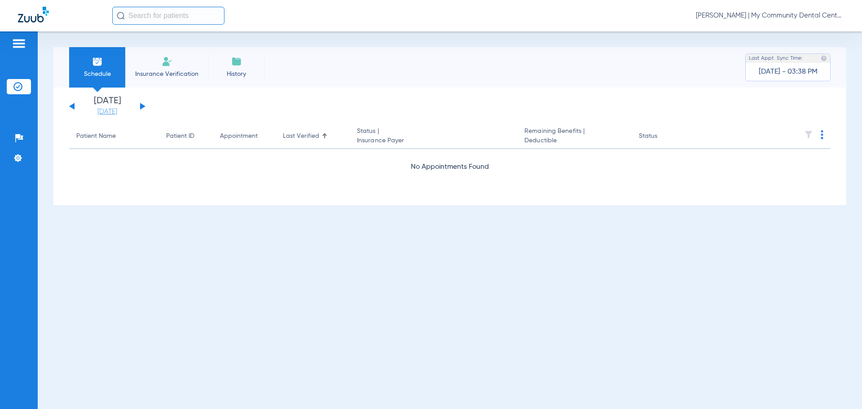
click at [99, 111] on link "[DATE]" at bounding box center [107, 111] width 54 height 9
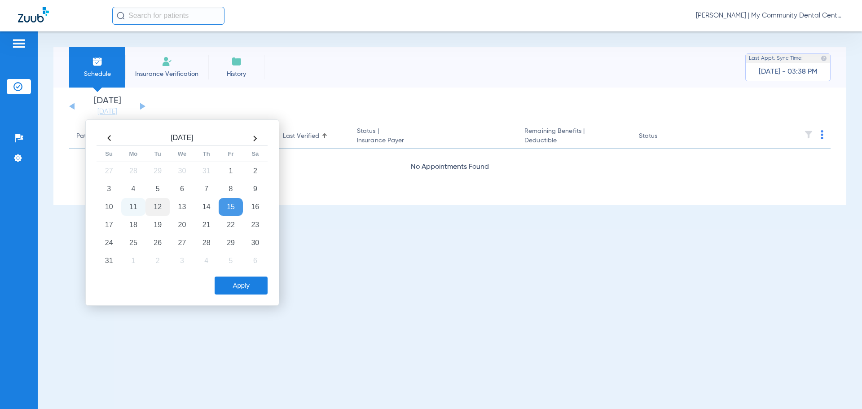
click at [152, 208] on td "12" at bounding box center [157, 207] width 24 height 18
click at [244, 287] on button "Apply" at bounding box center [241, 286] width 53 height 18
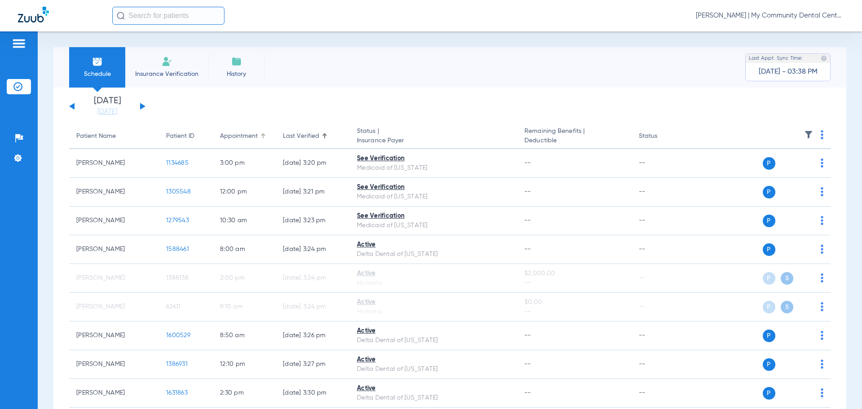
click at [260, 132] on div "Appointment" at bounding box center [244, 136] width 48 height 9
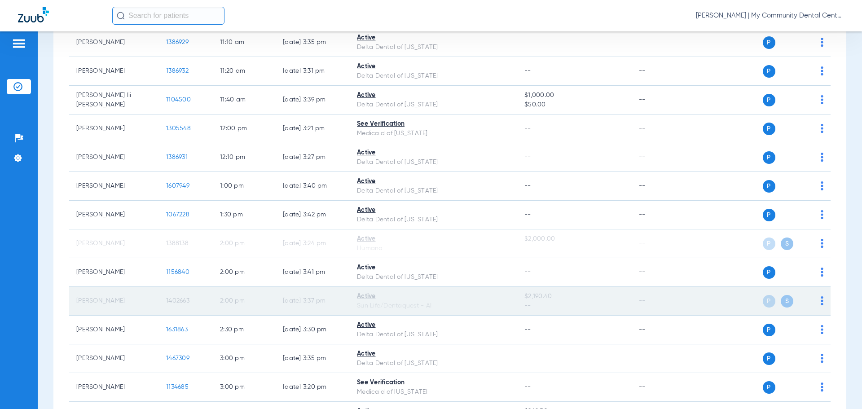
scroll to position [584, 0]
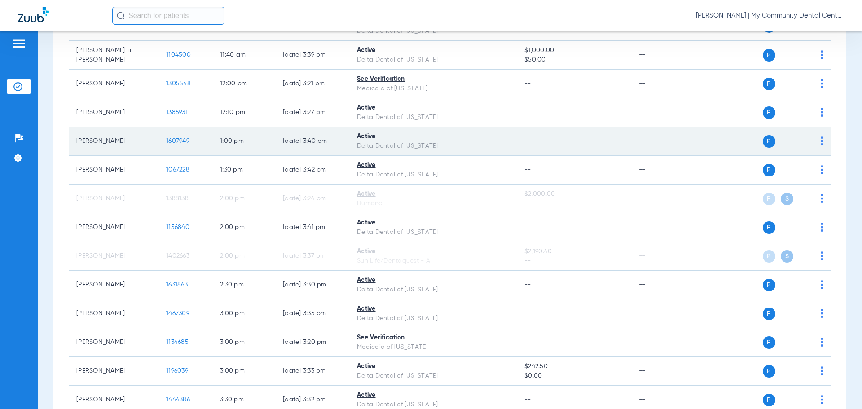
click at [178, 141] on span "1607949" at bounding box center [177, 141] width 23 height 6
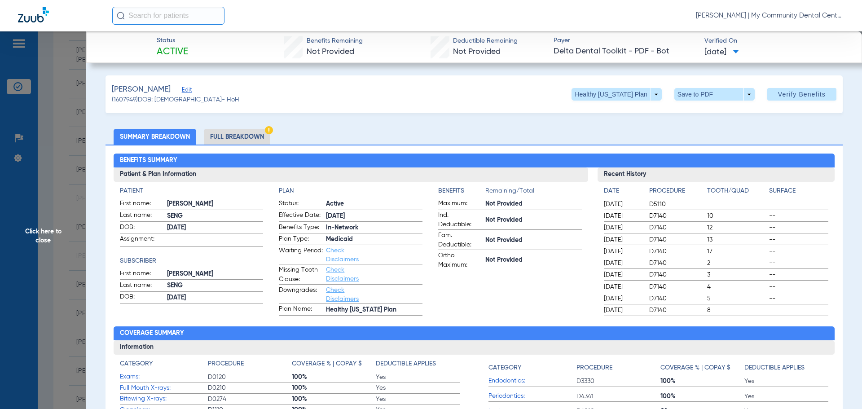
click at [222, 140] on li "Full Breakdown" at bounding box center [237, 137] width 66 height 16
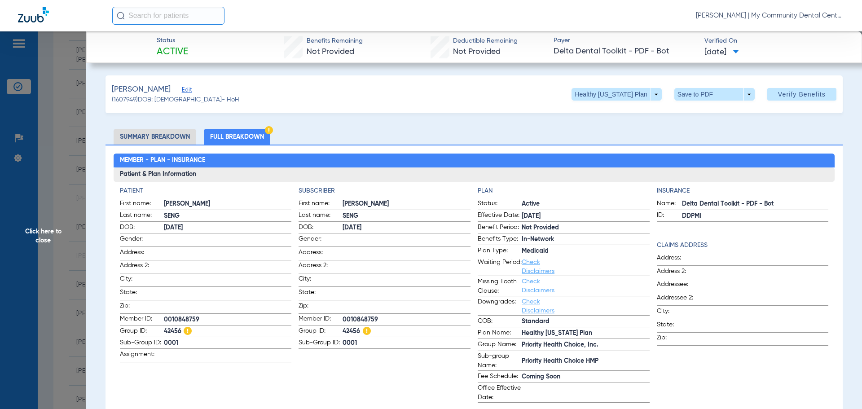
click at [48, 229] on span "Click here to close" at bounding box center [43, 235] width 86 height 409
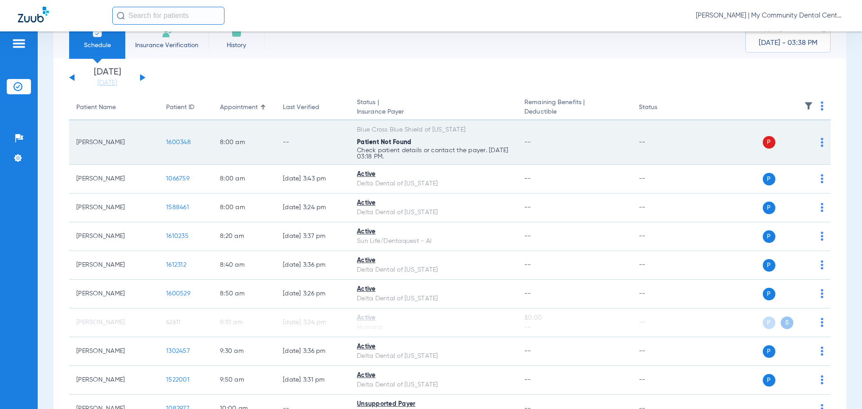
scroll to position [0, 0]
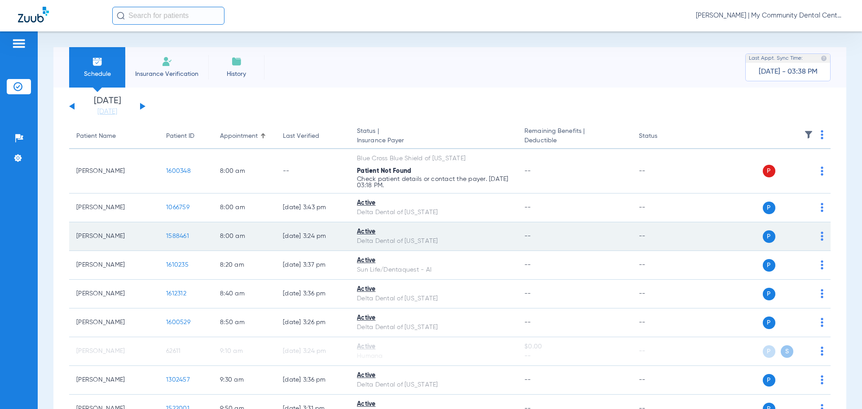
click at [177, 238] on span "1588461" at bounding box center [177, 236] width 23 height 6
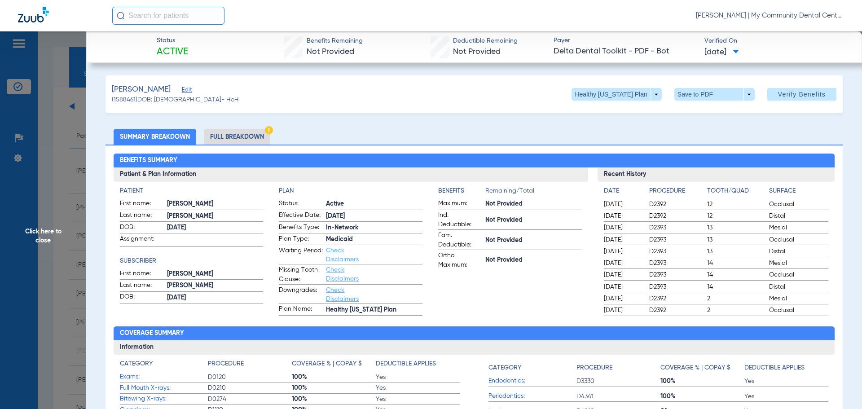
click at [231, 133] on li "Full Breakdown" at bounding box center [237, 137] width 66 height 16
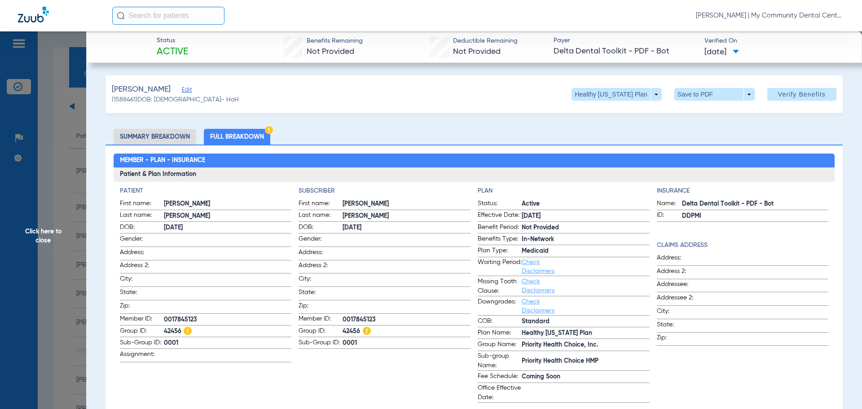
click at [37, 230] on span "Click here to close" at bounding box center [43, 235] width 86 height 409
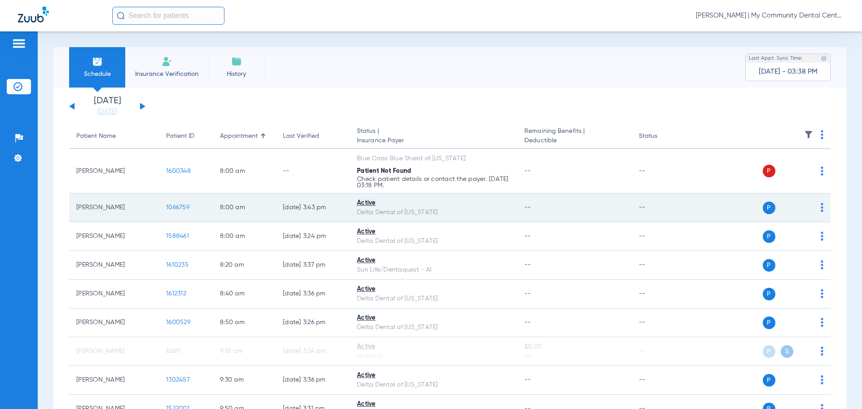
drag, startPoint x: 37, startPoint y: 229, endPoint x: 175, endPoint y: 209, distance: 138.9
click at [175, 209] on span "1066759" at bounding box center [177, 207] width 23 height 6
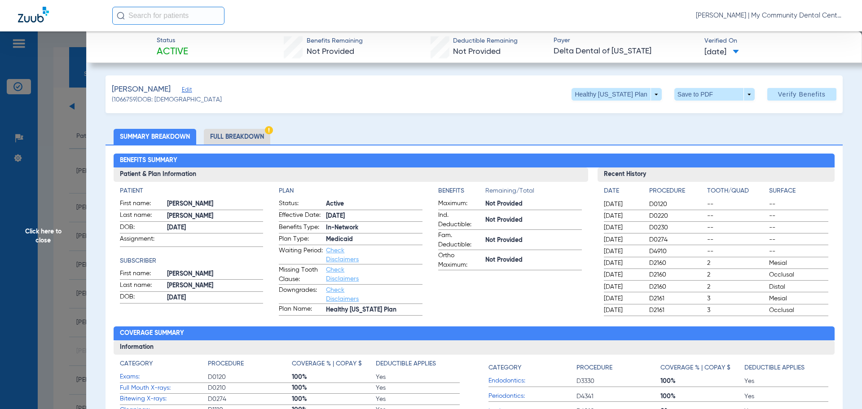
drag, startPoint x: 33, startPoint y: 237, endPoint x: 53, endPoint y: 237, distance: 20.2
click at [33, 237] on span "Click here to close" at bounding box center [43, 235] width 86 height 409
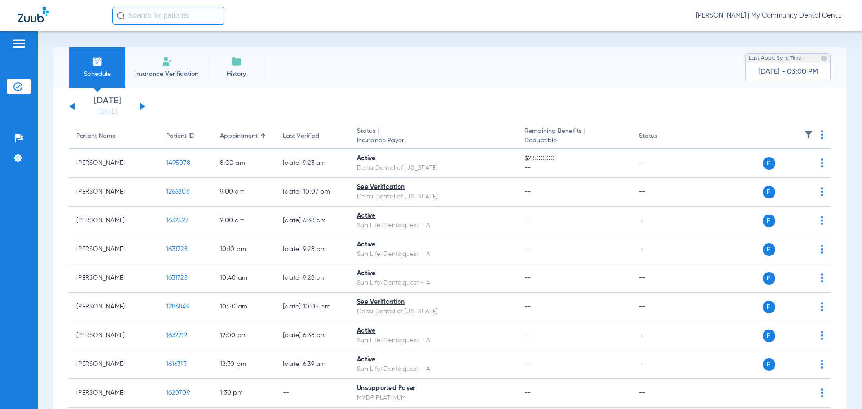
drag, startPoint x: 747, startPoint y: 19, endPoint x: 746, endPoint y: 24, distance: 5.6
click at [747, 22] on div "[PERSON_NAME] | My Community Dental Centers" at bounding box center [478, 16] width 732 height 18
click at [756, 15] on span "[PERSON_NAME] | My Community Dental Centers" at bounding box center [770, 15] width 148 height 9
click at [788, 35] on span "Account Selection" at bounding box center [810, 32] width 50 height 6
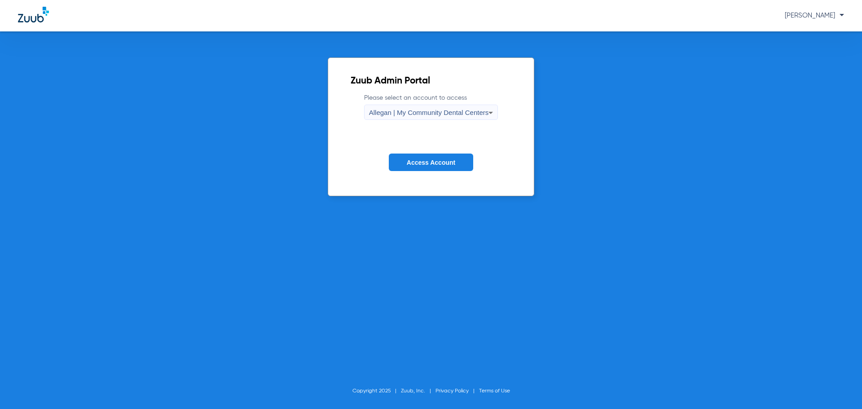
drag, startPoint x: 439, startPoint y: 121, endPoint x: 439, endPoint y: 113, distance: 8.1
click at [439, 118] on form "Please select an account to access Allegan | My Community Dental Centers Access…" at bounding box center [431, 138] width 161 height 91
click at [439, 114] on span "Allegan | My Community Dental Centers" at bounding box center [429, 113] width 120 height 8
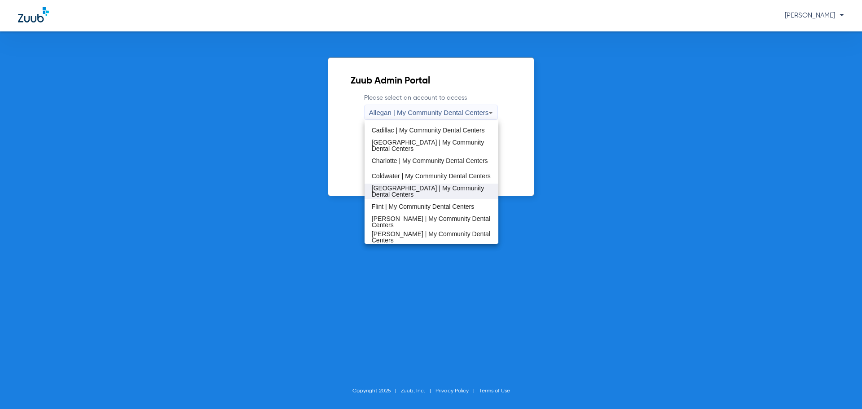
scroll to position [90, 0]
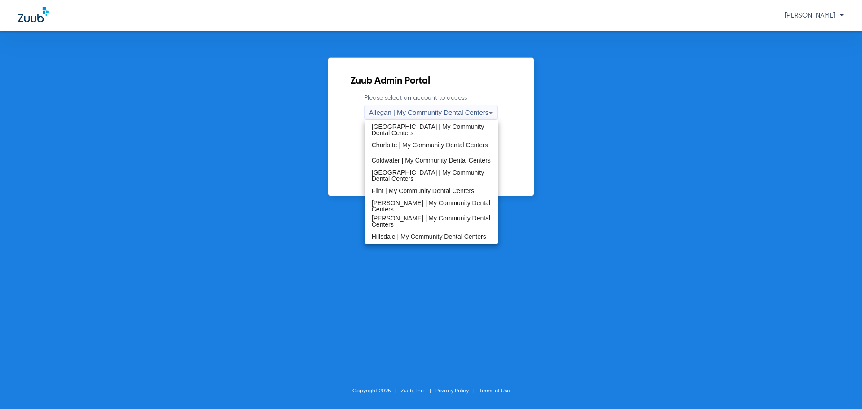
drag, startPoint x: 397, startPoint y: 234, endPoint x: 401, endPoint y: 228, distance: 7.6
click at [397, 234] on span "Hillsdale | My Community Dental Centers" at bounding box center [429, 237] width 115 height 6
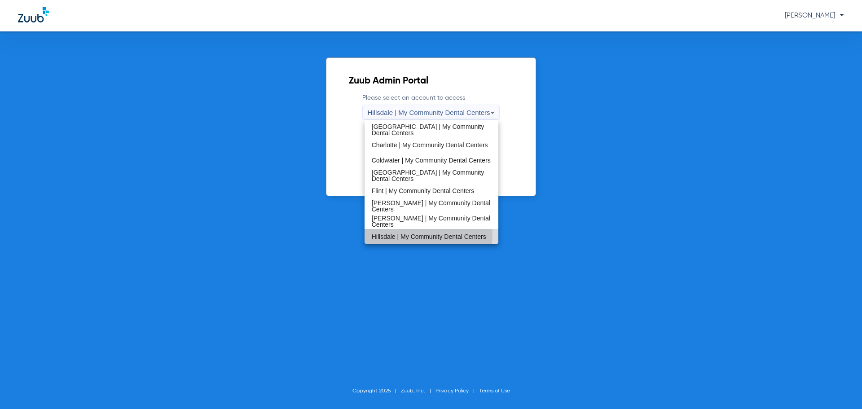
scroll to position [0, 0]
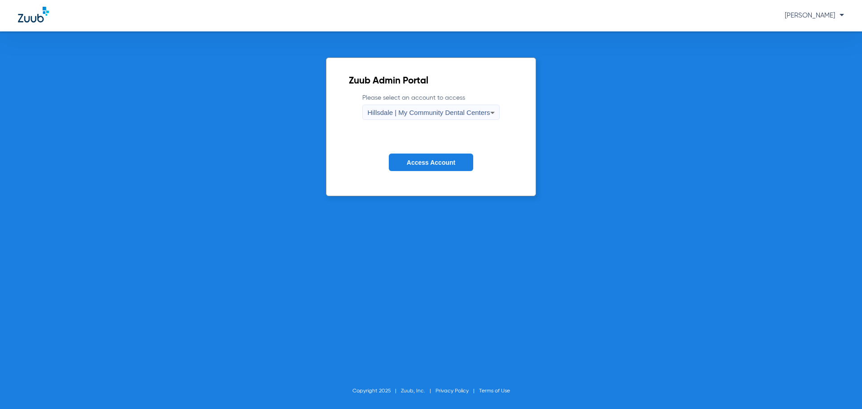
click at [424, 165] on button "Access Account" at bounding box center [431, 163] width 84 height 18
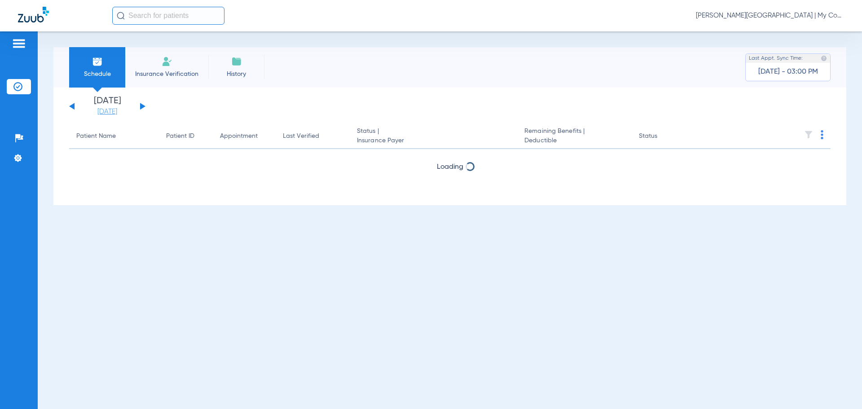
click at [100, 112] on link "[DATE]" at bounding box center [107, 111] width 54 height 9
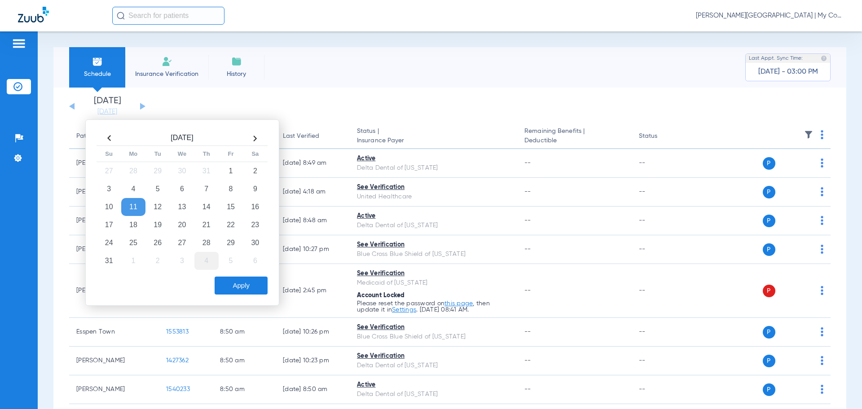
click at [181, 225] on td "20" at bounding box center [182, 225] width 24 height 18
drag, startPoint x: 228, startPoint y: 285, endPoint x: 245, endPoint y: 295, distance: 19.7
click at [227, 285] on button "Apply" at bounding box center [241, 286] width 53 height 18
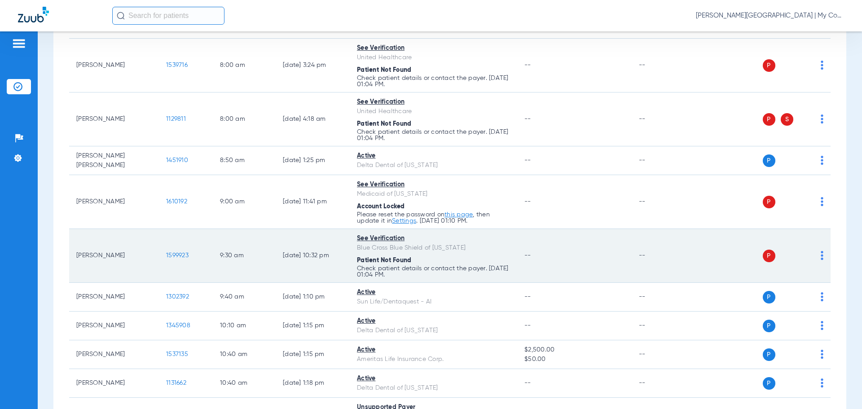
scroll to position [180, 0]
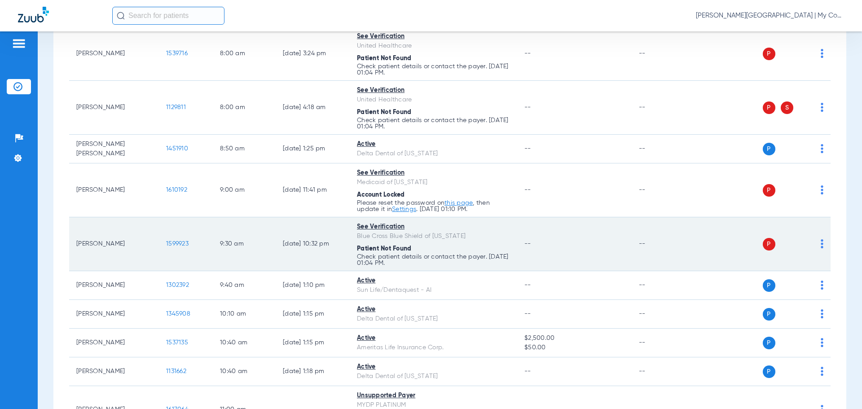
click at [821, 244] on img at bounding box center [822, 243] width 3 height 9
drag, startPoint x: 799, startPoint y: 279, endPoint x: 791, endPoint y: 256, distance: 24.4
click at [799, 279] on span "Verify Now" at bounding box center [788, 279] width 42 height 6
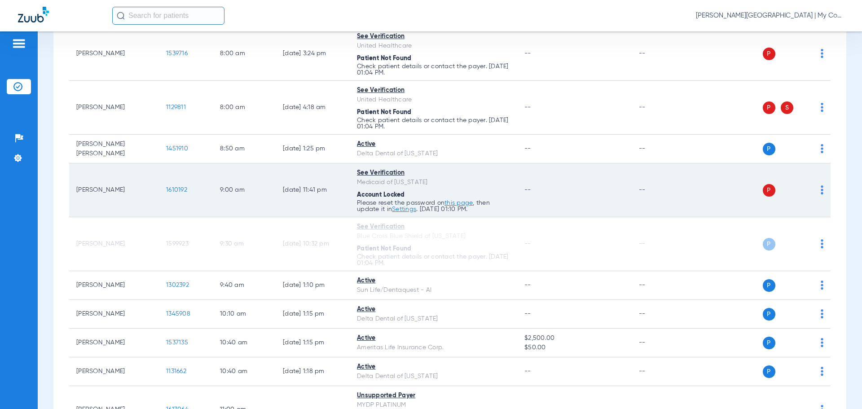
click at [817, 184] on td "P S" at bounding box center [761, 190] width 139 height 54
click at [821, 188] on img at bounding box center [822, 189] width 3 height 9
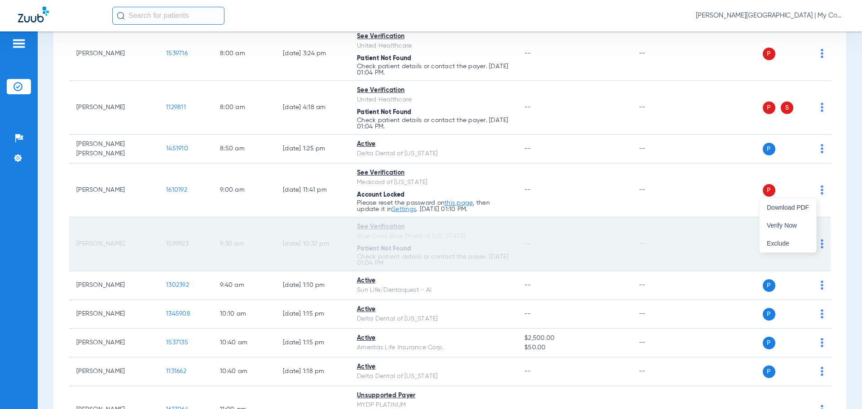
click at [797, 220] on button "Verify Now" at bounding box center [788, 225] width 57 height 18
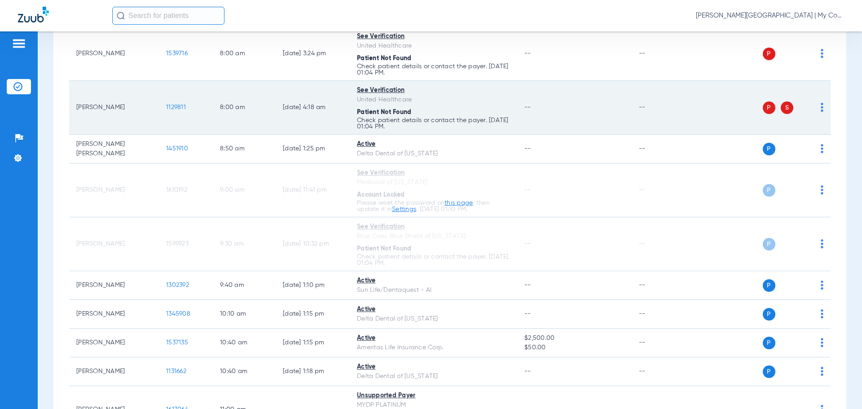
click at [817, 106] on td "P S" at bounding box center [761, 108] width 139 height 54
click at [821, 104] on img at bounding box center [822, 107] width 3 height 9
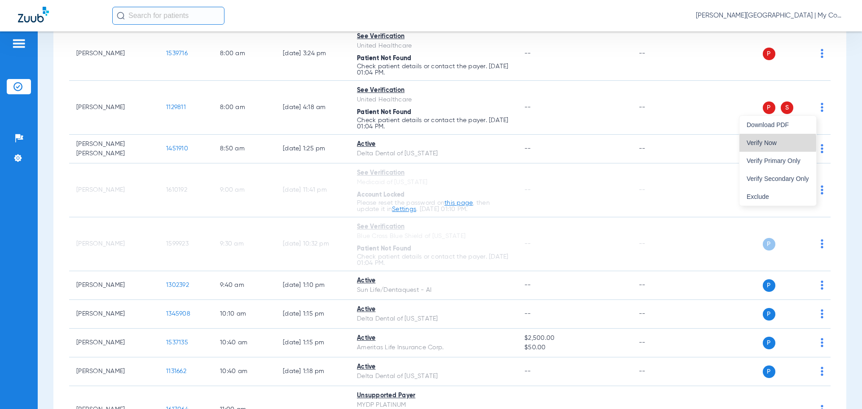
click at [767, 143] on span "Verify Now" at bounding box center [778, 143] width 62 height 6
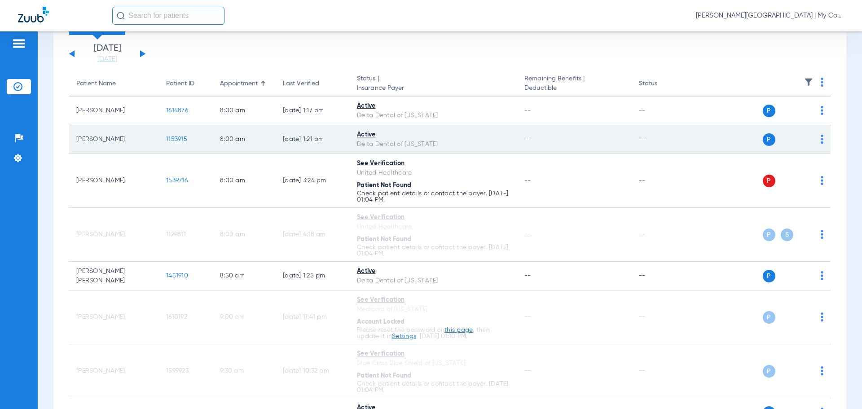
scroll to position [45, 0]
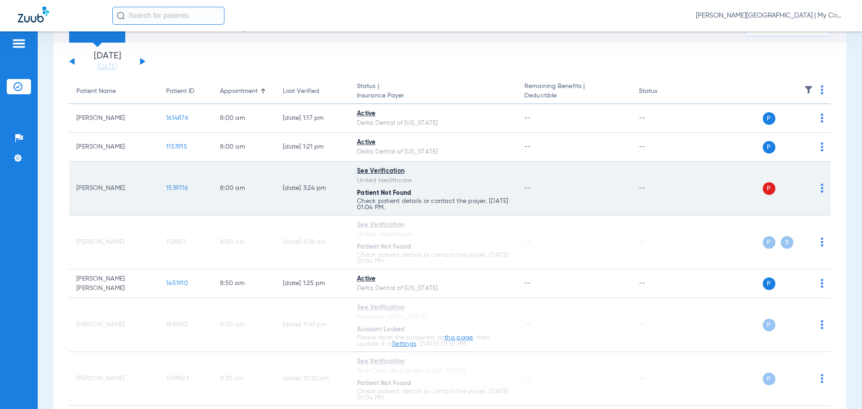
click at [821, 188] on img at bounding box center [822, 188] width 3 height 9
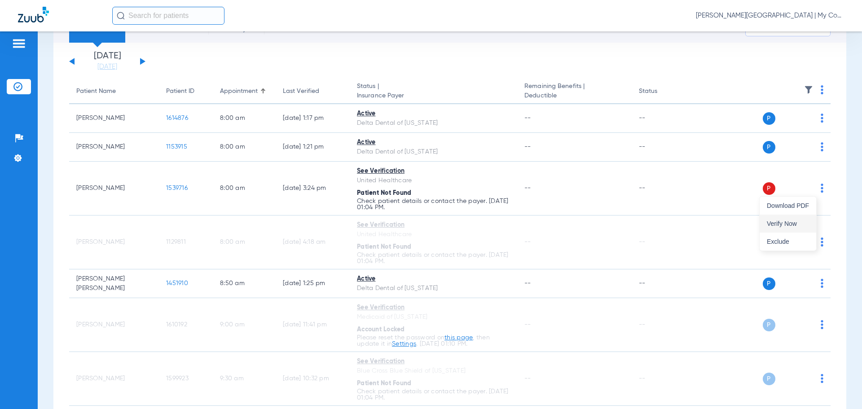
click at [782, 225] on span "Verify Now" at bounding box center [788, 223] width 42 height 6
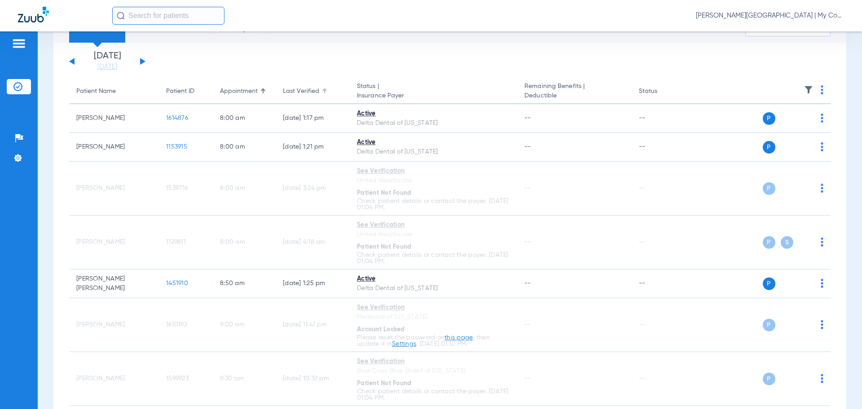
click at [323, 90] on div at bounding box center [323, 89] width 3 height 3
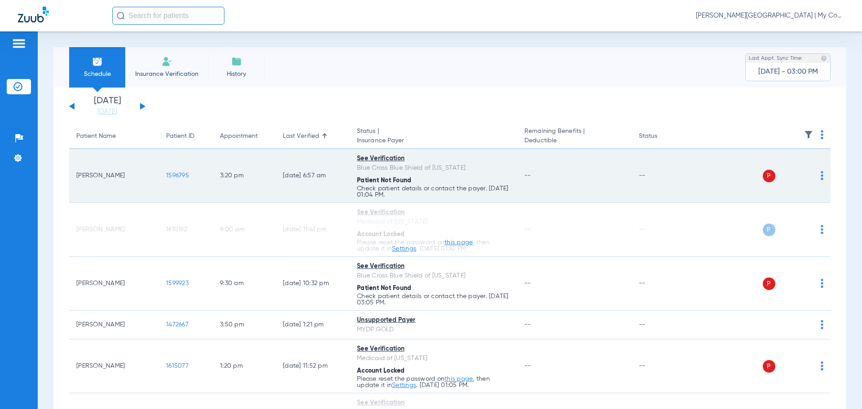
click at [821, 175] on img at bounding box center [822, 175] width 3 height 9
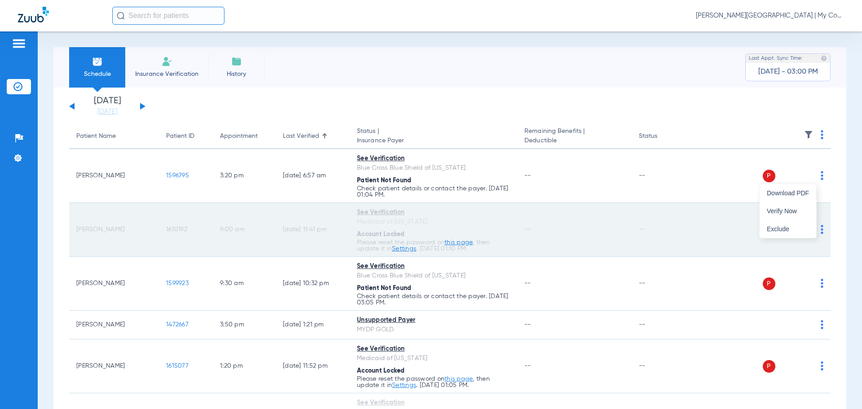
drag, startPoint x: 790, startPoint y: 215, endPoint x: 786, endPoint y: 223, distance: 8.6
click at [790, 215] on button "Verify Now" at bounding box center [788, 211] width 57 height 18
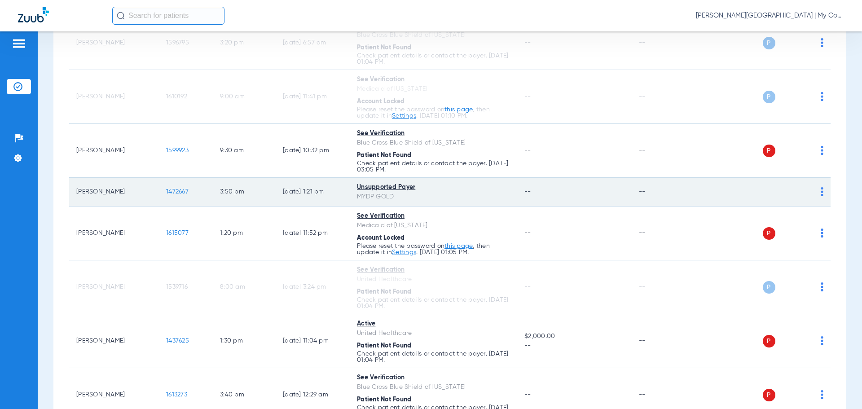
scroll to position [135, 0]
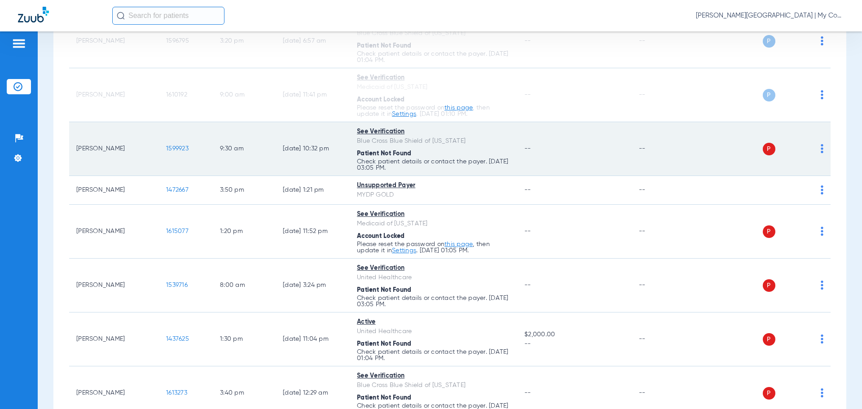
click at [821, 149] on img at bounding box center [822, 148] width 3 height 9
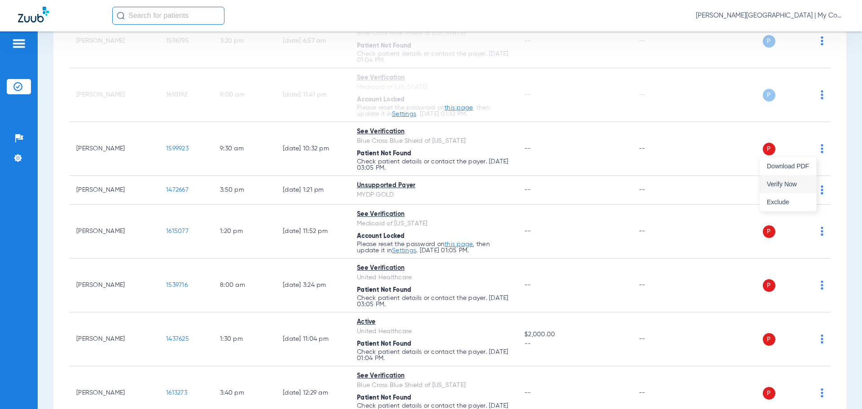
click at [785, 186] on span "Verify Now" at bounding box center [788, 184] width 42 height 6
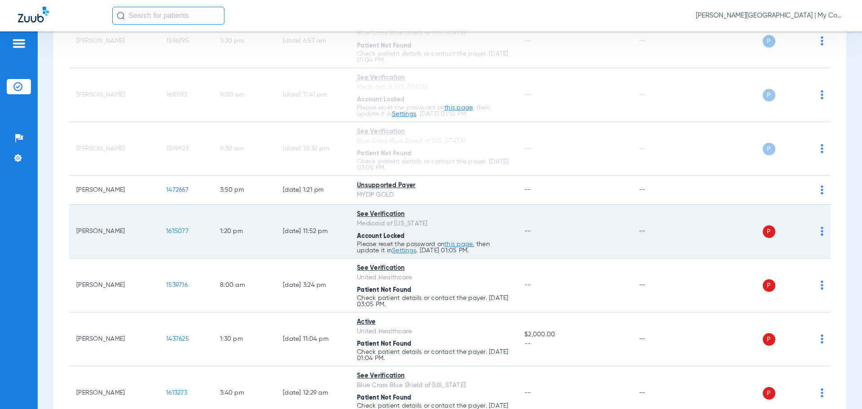
click at [821, 231] on img at bounding box center [822, 231] width 3 height 9
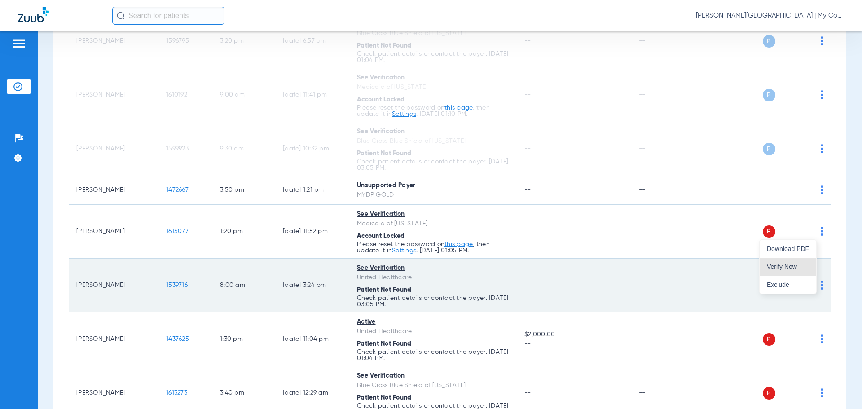
drag, startPoint x: 782, startPoint y: 259, endPoint x: 769, endPoint y: 270, distance: 17.2
click at [781, 260] on button "Verify Now" at bounding box center [788, 267] width 57 height 18
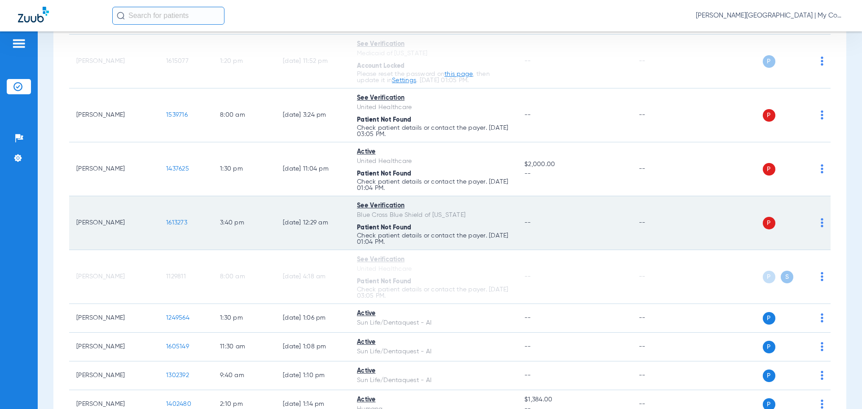
scroll to position [314, 0]
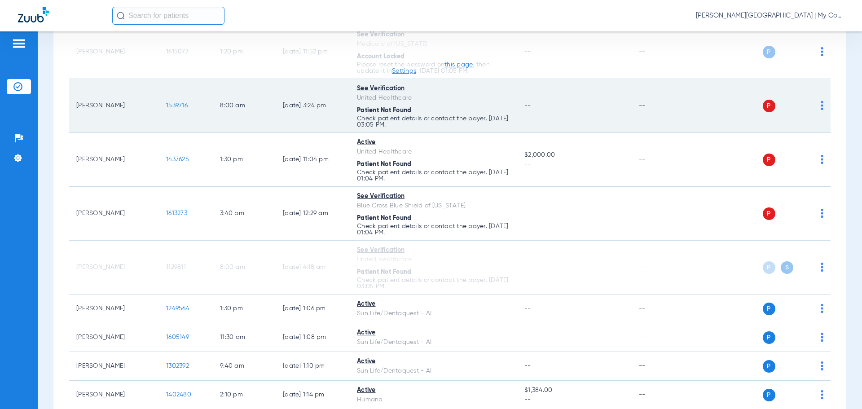
click at [813, 103] on div "P S" at bounding box center [758, 106] width 132 height 13
click at [821, 104] on img at bounding box center [822, 105] width 3 height 9
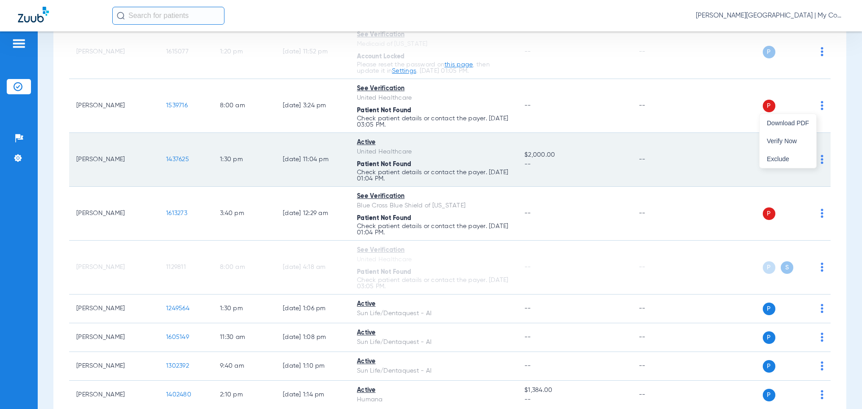
click at [797, 141] on span "Verify Now" at bounding box center [788, 141] width 42 height 6
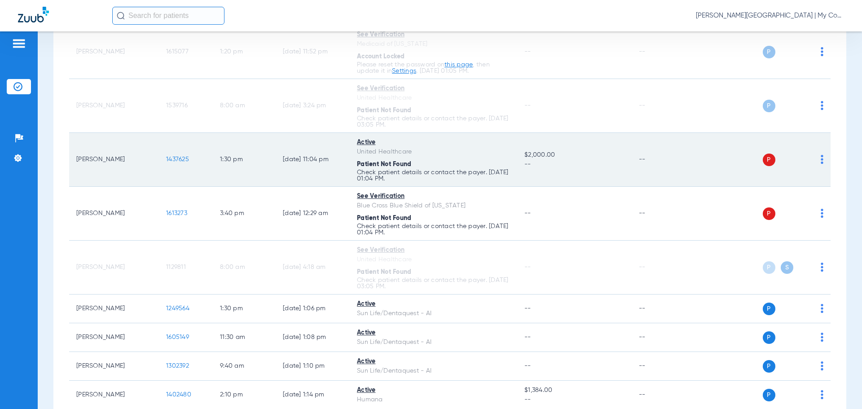
click at [821, 162] on img at bounding box center [822, 159] width 3 height 9
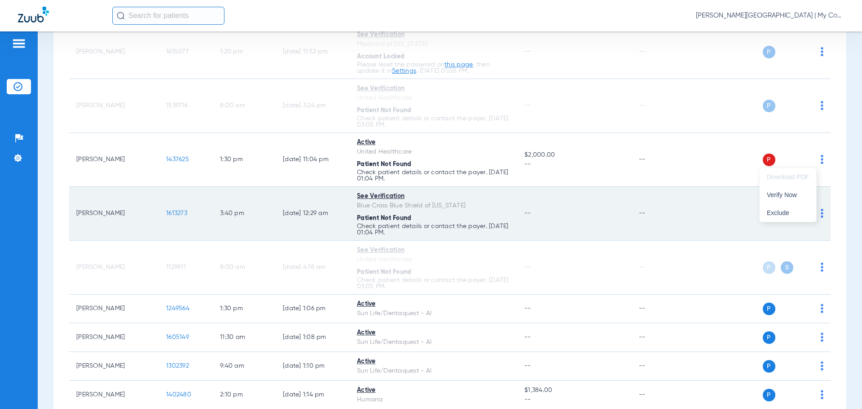
drag, startPoint x: 794, startPoint y: 196, endPoint x: 792, endPoint y: 204, distance: 8.0
click at [794, 196] on span "Verify Now" at bounding box center [788, 195] width 42 height 6
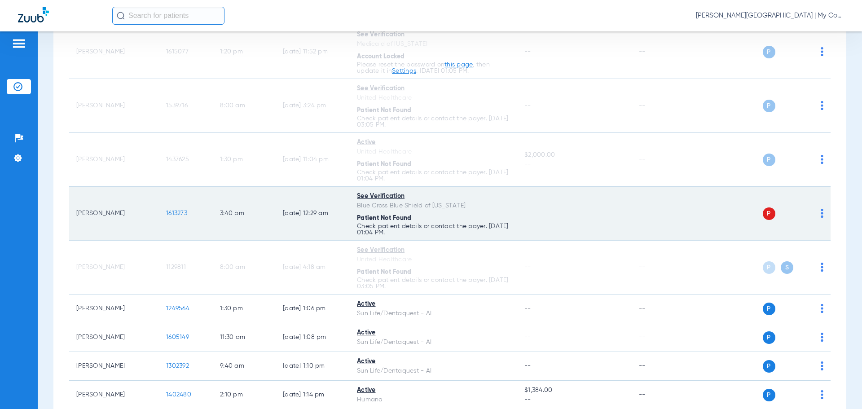
click at [821, 215] on img at bounding box center [822, 213] width 3 height 9
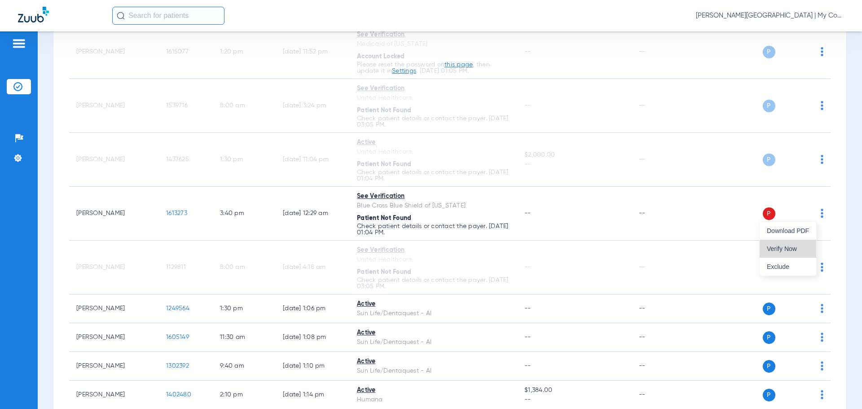
click at [793, 252] on button "Verify Now" at bounding box center [788, 249] width 57 height 18
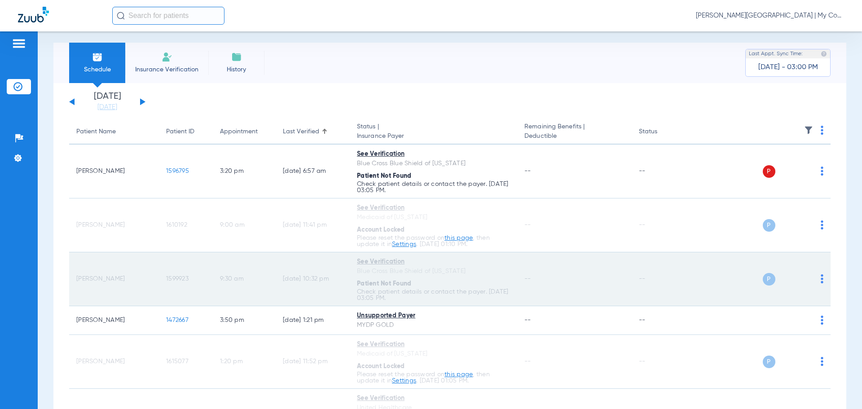
scroll to position [0, 0]
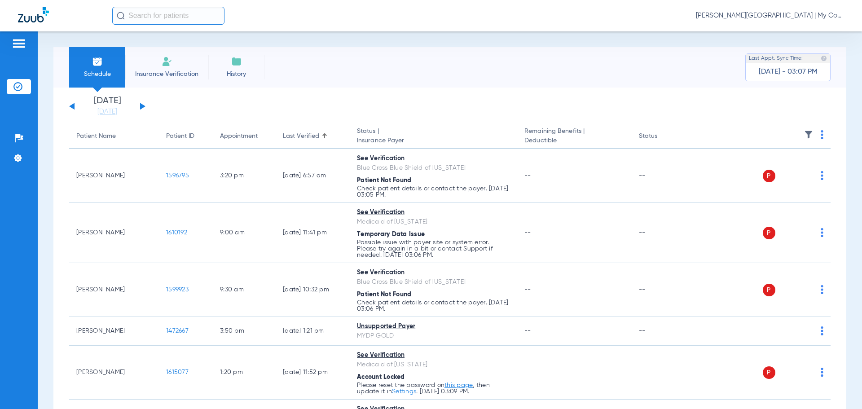
drag, startPoint x: 105, startPoint y: 115, endPoint x: 137, endPoint y: 131, distance: 36.4
click at [105, 114] on link "[DATE]" at bounding box center [107, 111] width 54 height 9
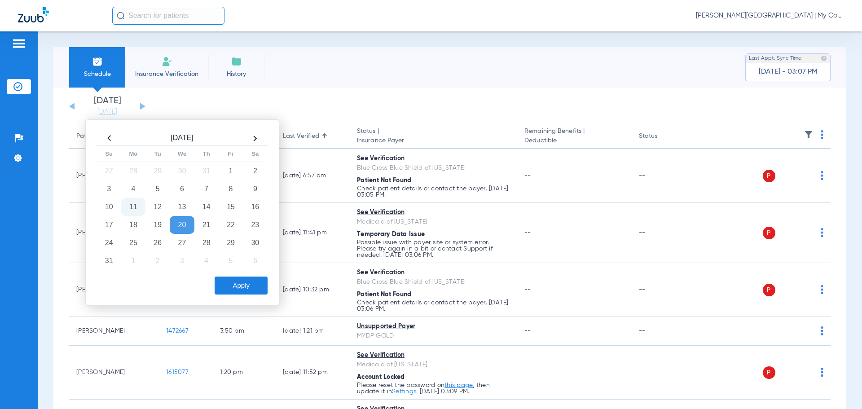
drag, startPoint x: 230, startPoint y: 205, endPoint x: 241, endPoint y: 275, distance: 70.8
click at [232, 208] on td "15" at bounding box center [231, 207] width 24 height 18
drag, startPoint x: 239, startPoint y: 289, endPoint x: 274, endPoint y: 288, distance: 35.0
click at [242, 287] on button "Apply" at bounding box center [241, 286] width 53 height 18
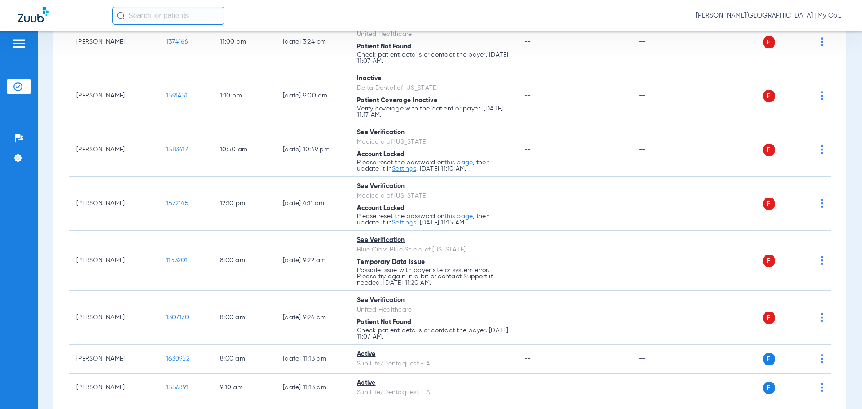
scroll to position [50, 0]
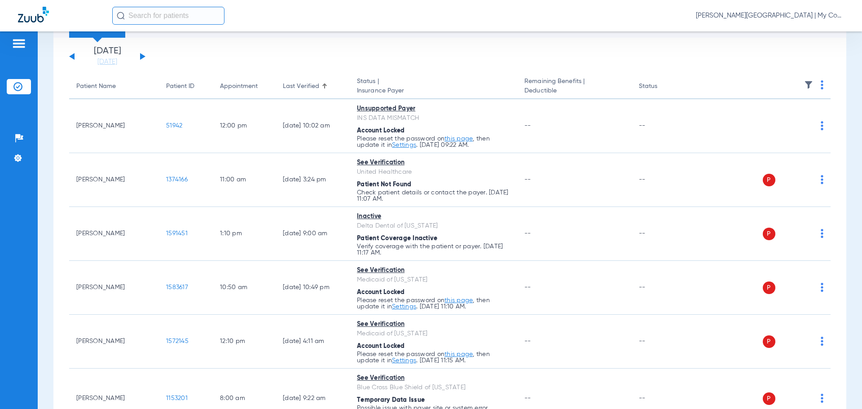
drag, startPoint x: 110, startPoint y: 62, endPoint x: 110, endPoint y: 86, distance: 24.7
click at [110, 62] on link "[DATE]" at bounding box center [107, 61] width 54 height 9
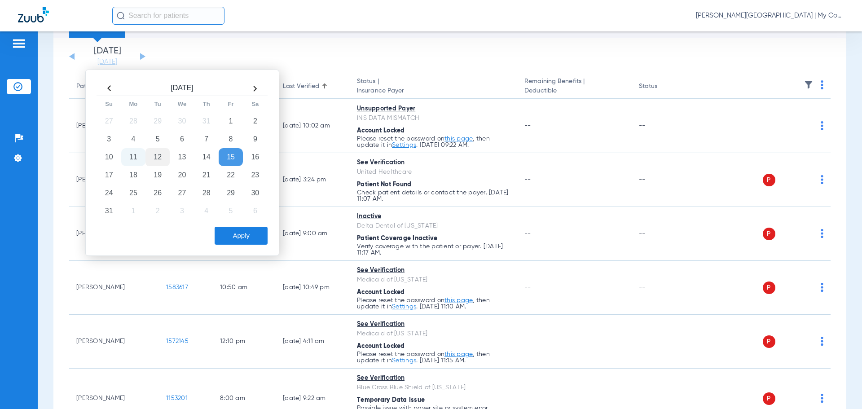
click at [160, 160] on td "12" at bounding box center [157, 157] width 24 height 18
click at [238, 229] on button "Apply" at bounding box center [241, 236] width 53 height 18
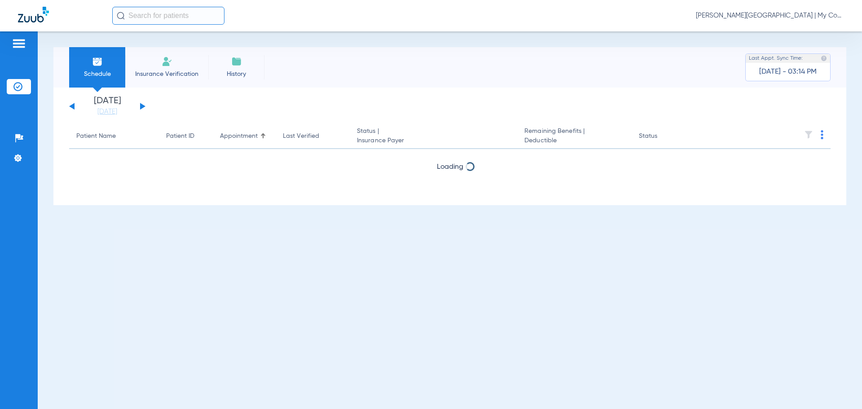
click at [820, 137] on th at bounding box center [761, 136] width 139 height 25
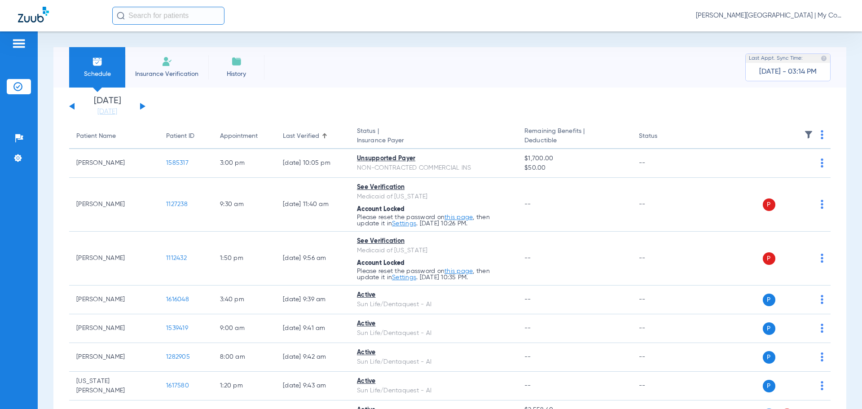
drag, startPoint x: 814, startPoint y: 134, endPoint x: 814, endPoint y: 142, distance: 8.1
click at [814, 134] on th at bounding box center [761, 136] width 139 height 25
click at [821, 136] on img at bounding box center [822, 134] width 3 height 9
drag, startPoint x: 785, startPoint y: 167, endPoint x: 756, endPoint y: 0, distance: 169.1
click at [785, 167] on button "Verify All" at bounding box center [781, 170] width 71 height 18
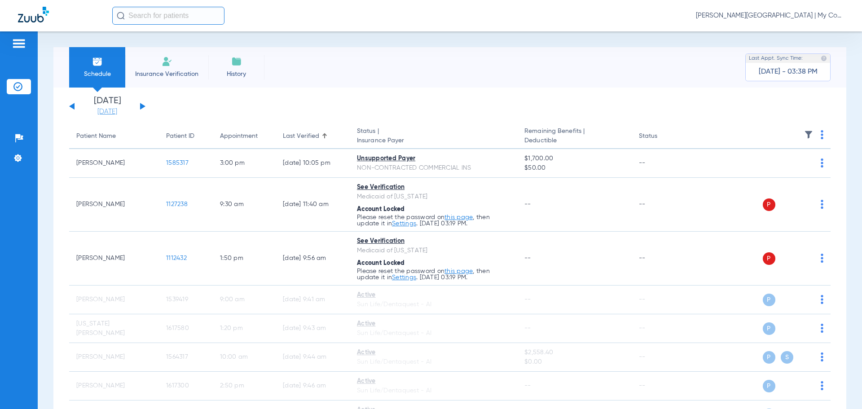
click at [108, 113] on link "[DATE]" at bounding box center [107, 111] width 54 height 9
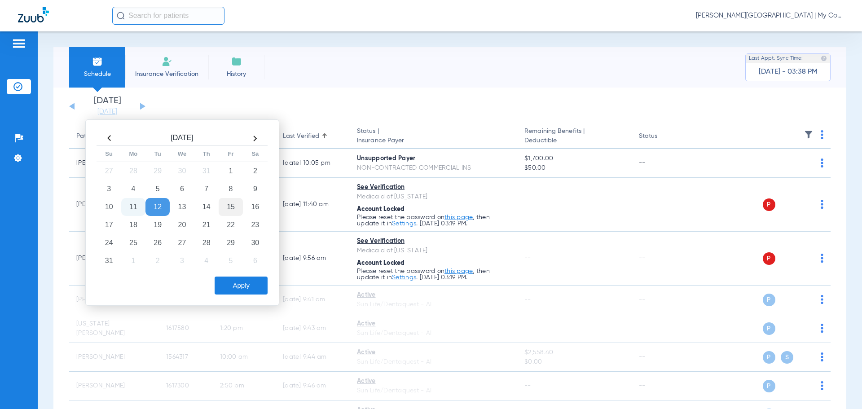
click at [227, 211] on td "15" at bounding box center [231, 207] width 24 height 18
click at [235, 294] on div "Aug 2025 Su Mo Tu We Th Fr Sa 27 28 29 30 31 1 2 3 4 5 6 7 8 9 10 11 12 13 14 1…" at bounding box center [182, 212] width 194 height 186
drag, startPoint x: 239, startPoint y: 289, endPoint x: 250, endPoint y: 294, distance: 12.3
click at [239, 288] on button "Apply" at bounding box center [241, 286] width 53 height 18
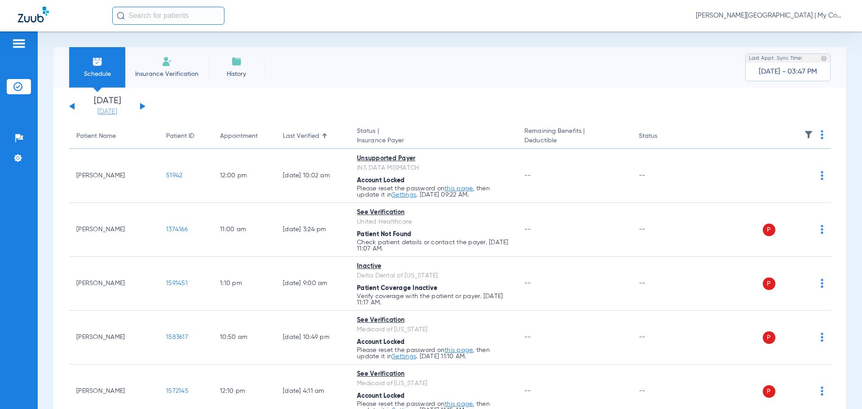
click at [112, 111] on link "[DATE]" at bounding box center [107, 111] width 54 height 9
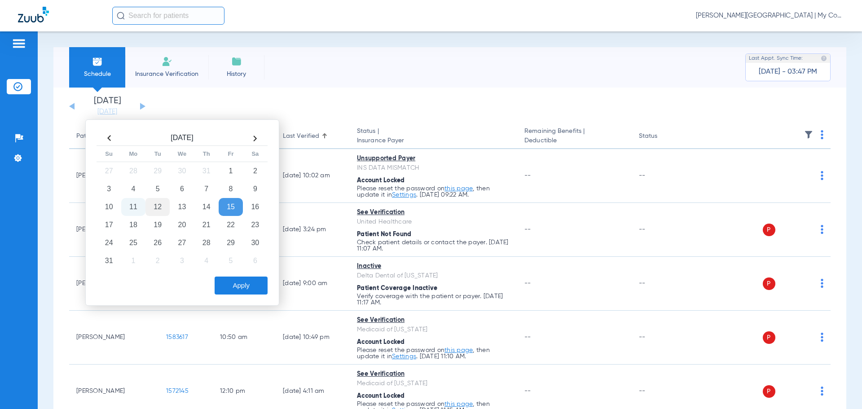
click at [158, 206] on td "12" at bounding box center [157, 207] width 24 height 18
click at [247, 288] on button "Apply" at bounding box center [241, 286] width 53 height 18
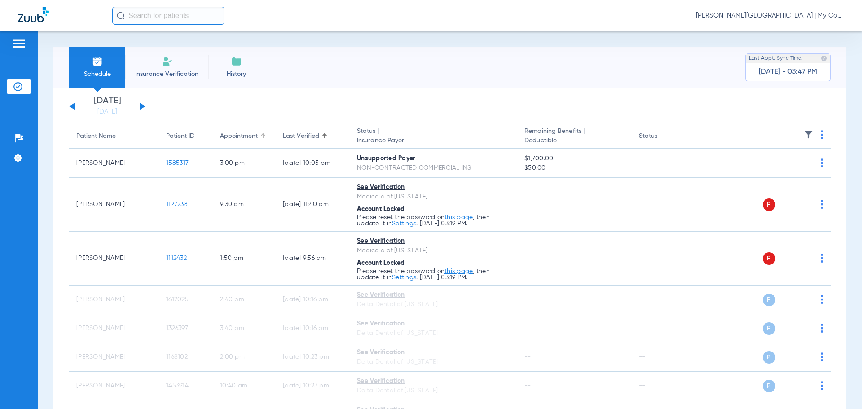
click at [264, 135] on div at bounding box center [264, 134] width 3 height 3
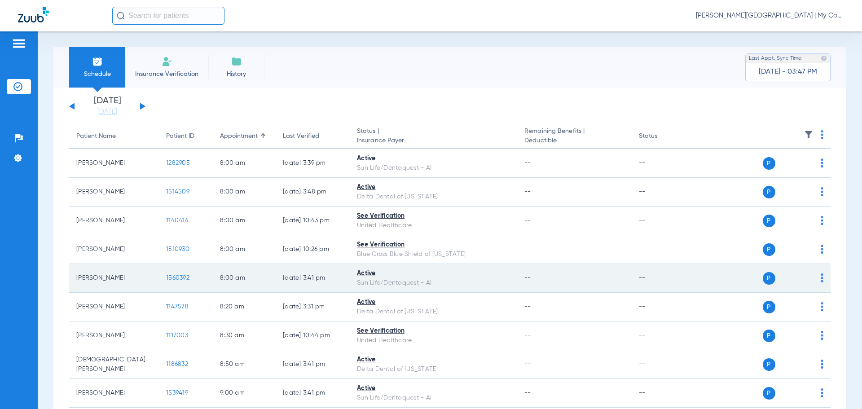
click at [177, 276] on span "1560392" at bounding box center [177, 278] width 23 height 6
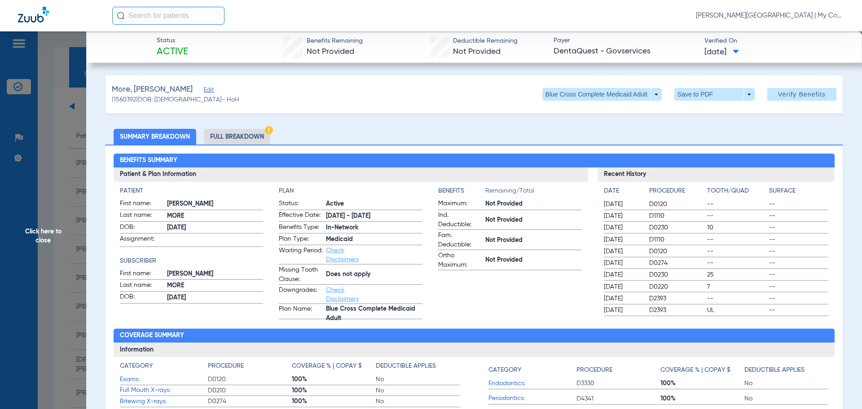
drag, startPoint x: 233, startPoint y: 132, endPoint x: 253, endPoint y: 144, distance: 23.3
click at [233, 132] on li "Full Breakdown" at bounding box center [237, 137] width 66 height 16
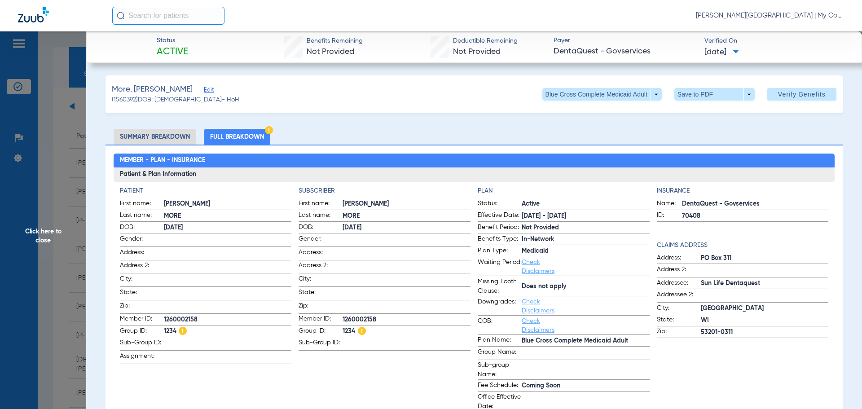
click at [26, 231] on span "Click here to close" at bounding box center [43, 235] width 86 height 409
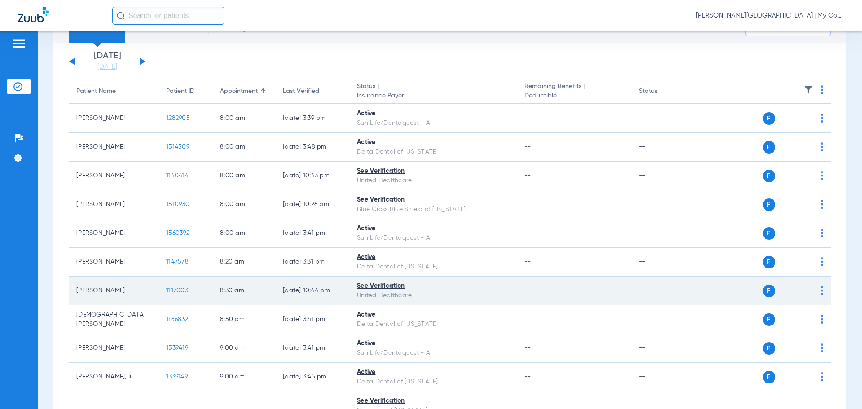
scroll to position [90, 0]
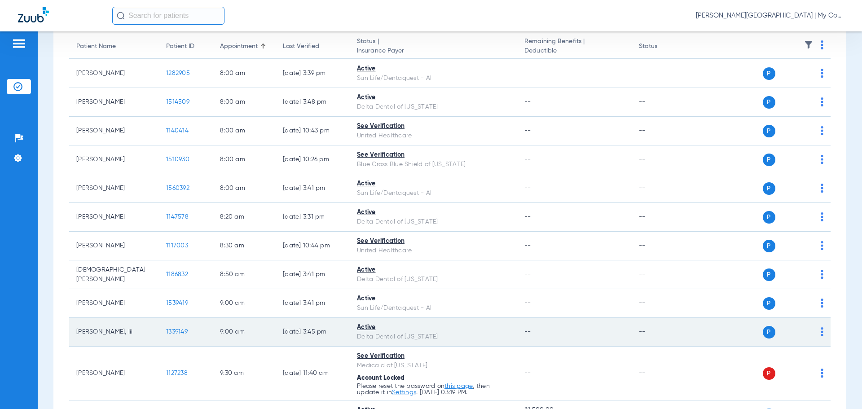
click at [170, 330] on span "1339149" at bounding box center [177, 332] width 22 height 6
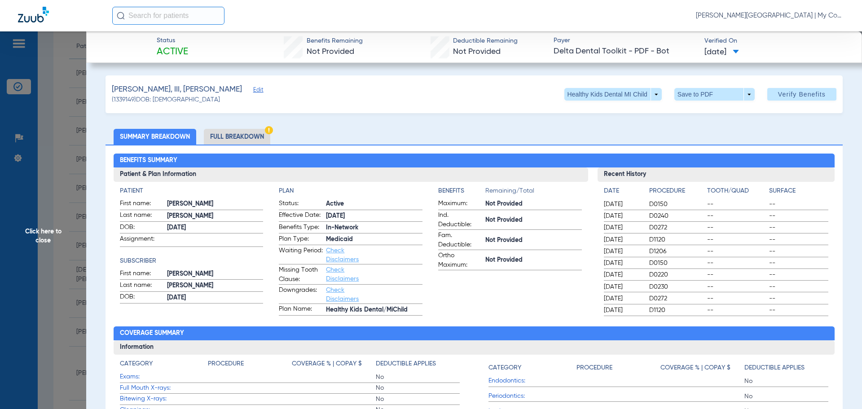
click at [248, 137] on li "Full Breakdown" at bounding box center [237, 137] width 66 height 16
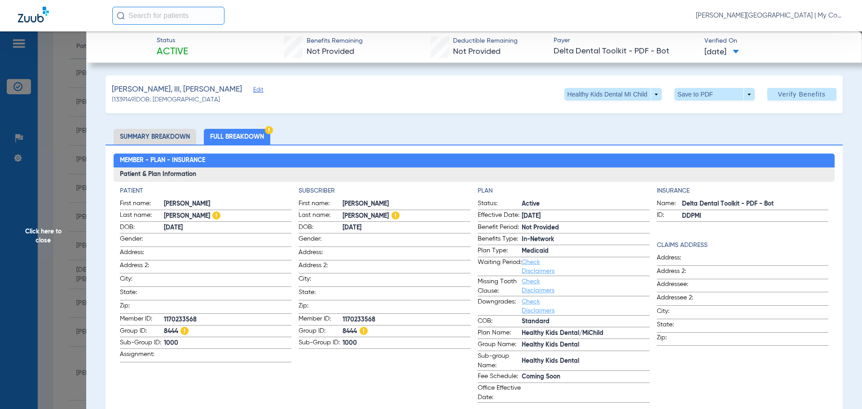
click at [48, 231] on span "Click here to close" at bounding box center [43, 235] width 86 height 409
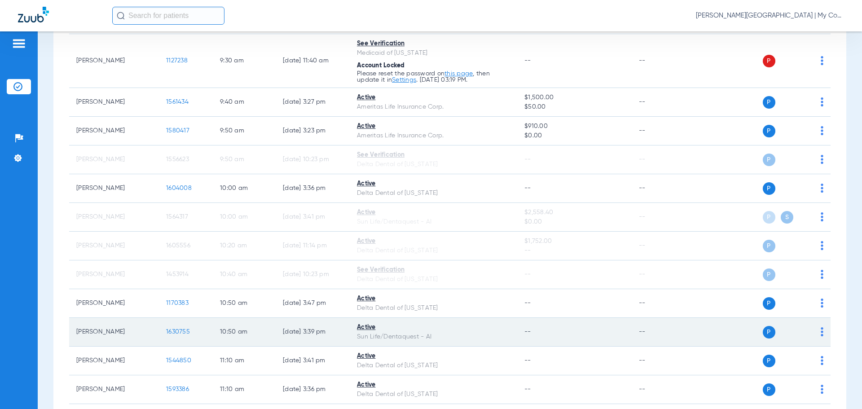
scroll to position [404, 0]
click at [172, 330] on span "1630755" at bounding box center [178, 330] width 24 height 6
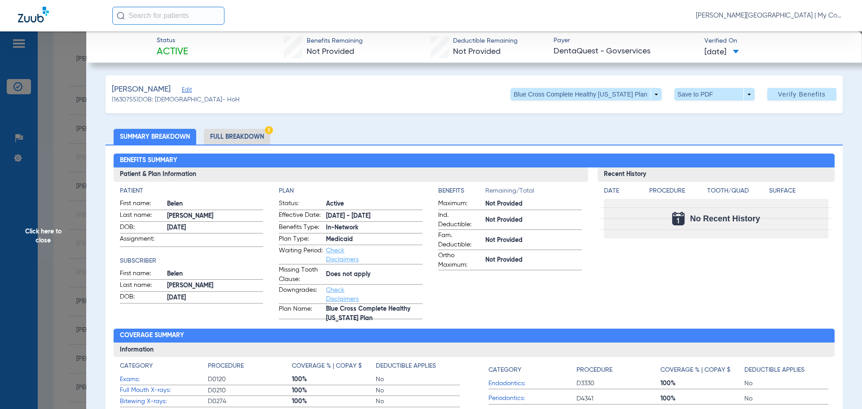
click at [246, 133] on li "Full Breakdown" at bounding box center [237, 137] width 66 height 16
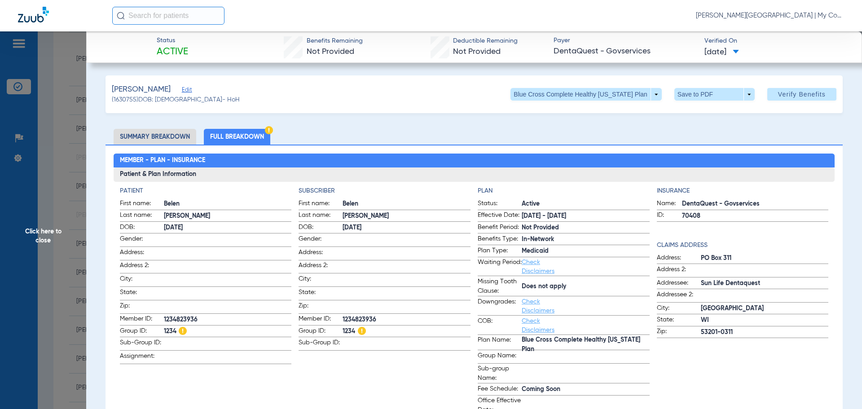
click at [42, 234] on span "Click here to close" at bounding box center [43, 235] width 86 height 409
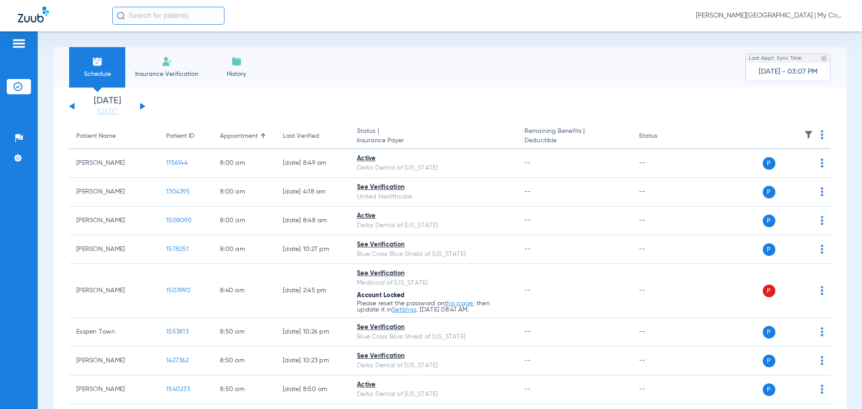
click at [784, 13] on span "[PERSON_NAME][GEOGRAPHIC_DATA] | My Community Dental Centers" at bounding box center [770, 15] width 148 height 9
click at [792, 34] on span "Account Selection" at bounding box center [810, 32] width 50 height 6
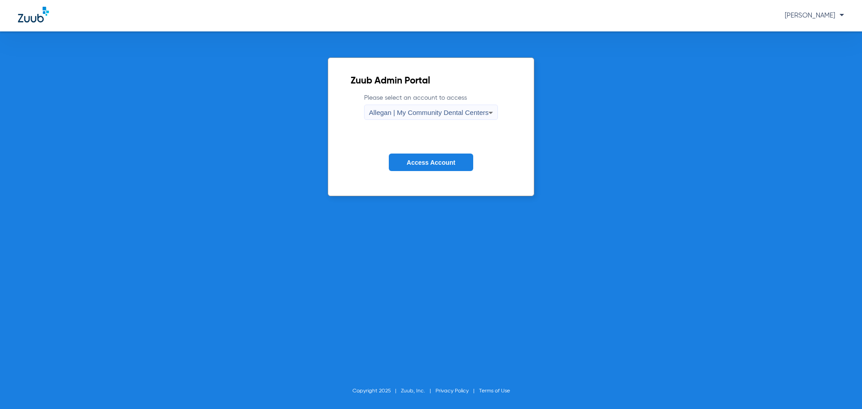
click at [400, 115] on span "Allegan | My Community Dental Centers" at bounding box center [429, 113] width 120 height 8
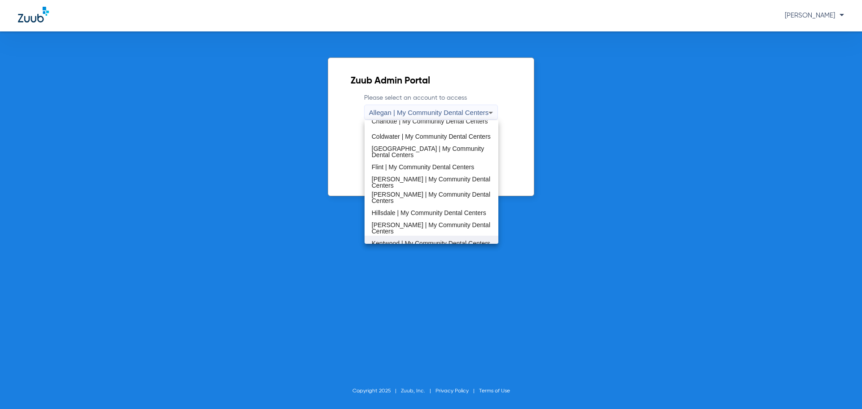
scroll to position [135, 0]
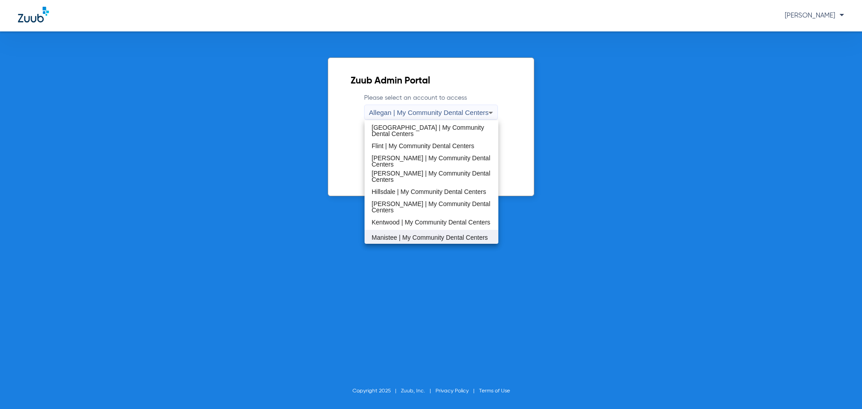
drag, startPoint x: 402, startPoint y: 235, endPoint x: 411, endPoint y: 216, distance: 21.1
click at [402, 235] on span "Manistee | My Community Dental Centers" at bounding box center [430, 237] width 116 height 6
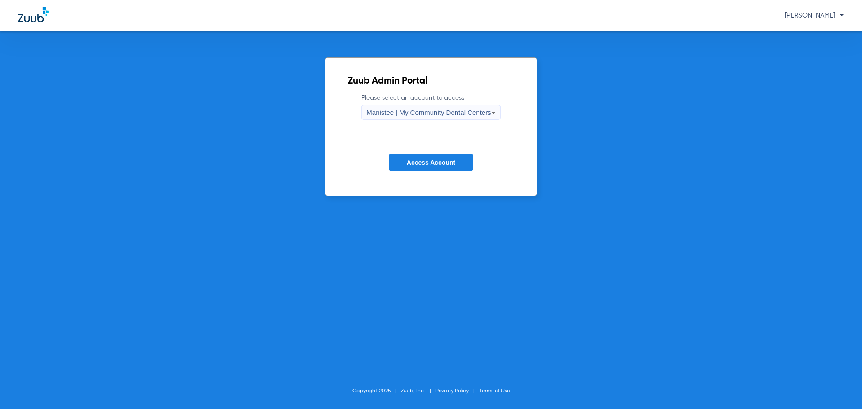
drag, startPoint x: 421, startPoint y: 163, endPoint x: 425, endPoint y: 177, distance: 14.4
click at [421, 164] on span "Access Account" at bounding box center [431, 162] width 48 height 7
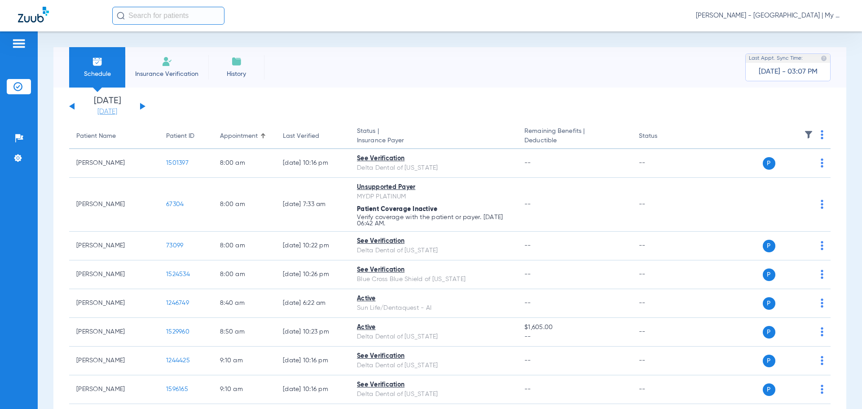
click at [98, 112] on link "[DATE]" at bounding box center [107, 111] width 54 height 9
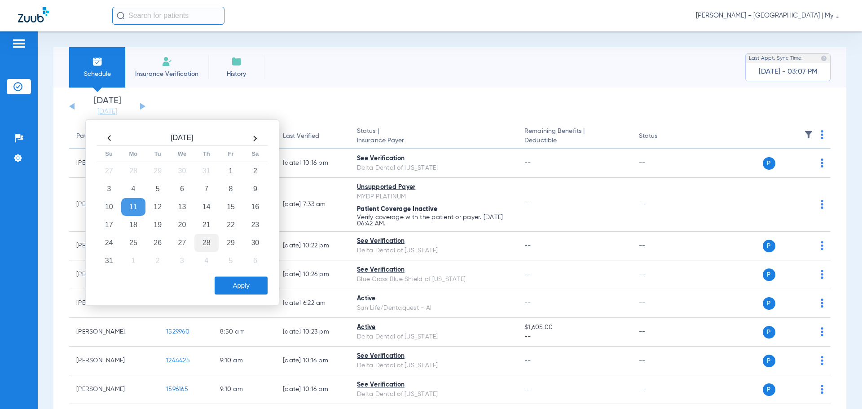
drag, startPoint x: 182, startPoint y: 222, endPoint x: 200, endPoint y: 242, distance: 27.3
click at [182, 223] on td "20" at bounding box center [182, 225] width 24 height 18
click at [240, 282] on button "Apply" at bounding box center [241, 286] width 53 height 18
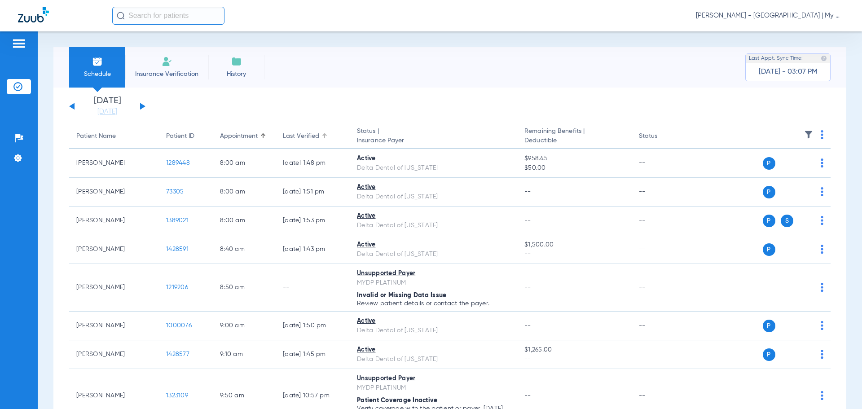
click at [322, 134] on div at bounding box center [324, 135] width 5 height 5
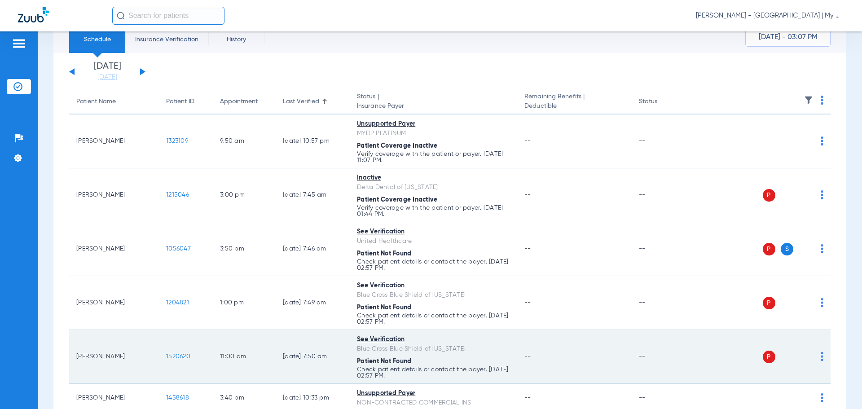
scroll to position [45, 0]
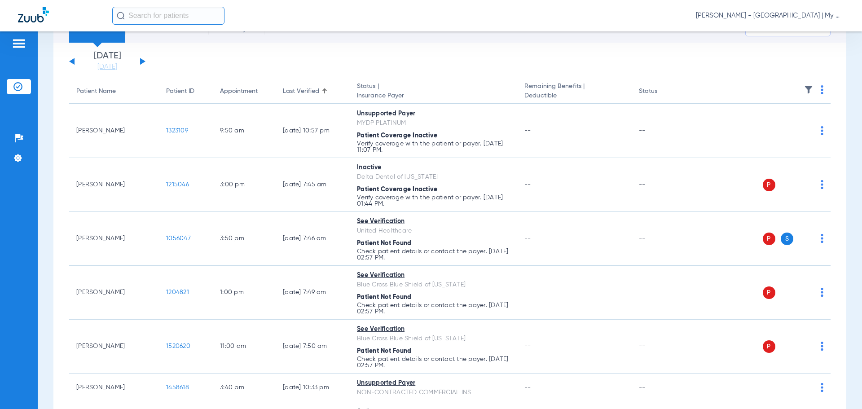
drag, startPoint x: 106, startPoint y: 63, endPoint x: 129, endPoint y: 93, distance: 37.8
click at [106, 63] on link "[DATE]" at bounding box center [107, 66] width 54 height 9
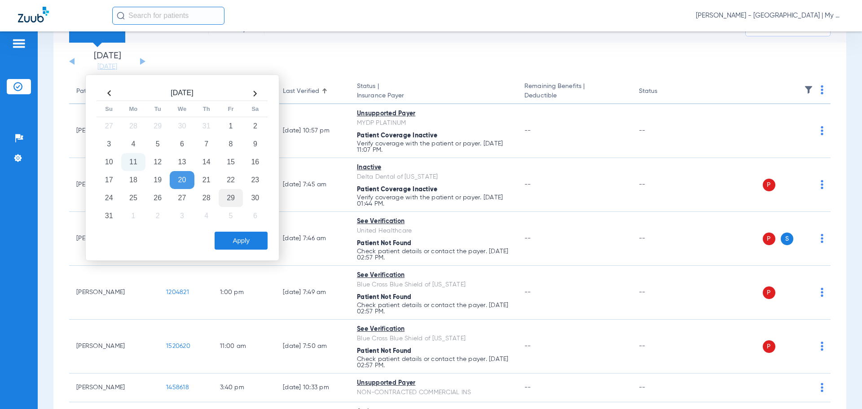
drag, startPoint x: 230, startPoint y: 158, endPoint x: 238, endPoint y: 190, distance: 33.1
click at [231, 160] on td "15" at bounding box center [231, 162] width 24 height 18
drag, startPoint x: 237, startPoint y: 235, endPoint x: 256, endPoint y: 251, distance: 24.9
click at [238, 234] on button "Apply" at bounding box center [241, 241] width 53 height 18
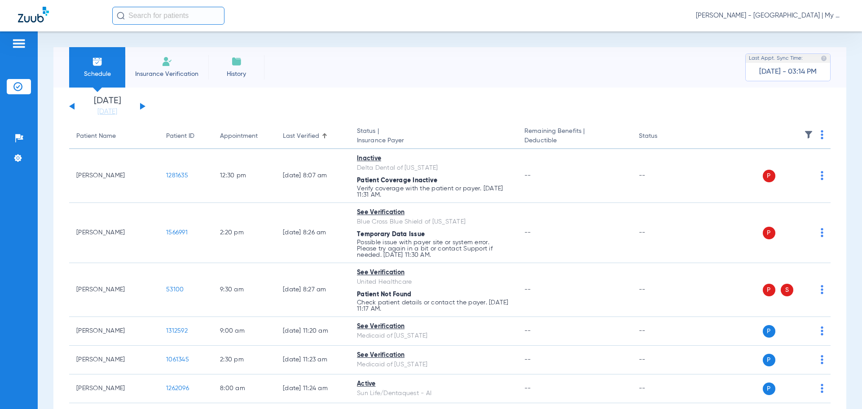
click at [765, 18] on span "[PERSON_NAME] - [GEOGRAPHIC_DATA] | My Community Dental Centers" at bounding box center [770, 15] width 148 height 9
click at [798, 36] on button "Account Selection" at bounding box center [810, 32] width 65 height 18
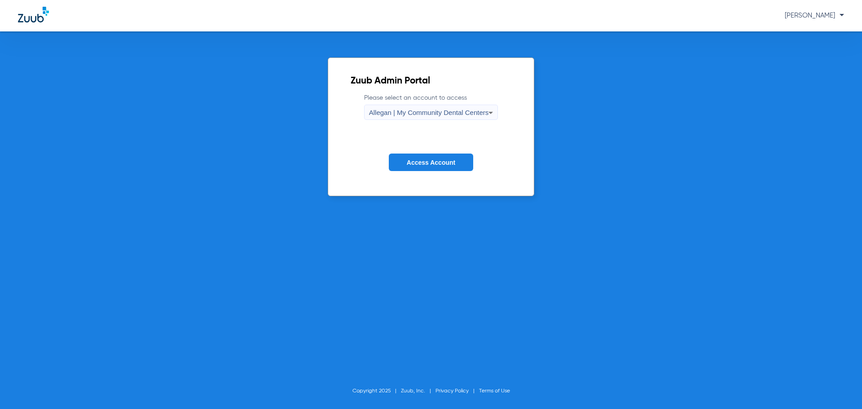
click at [426, 107] on div "Allegan | My Community Dental Centers" at bounding box center [429, 112] width 120 height 15
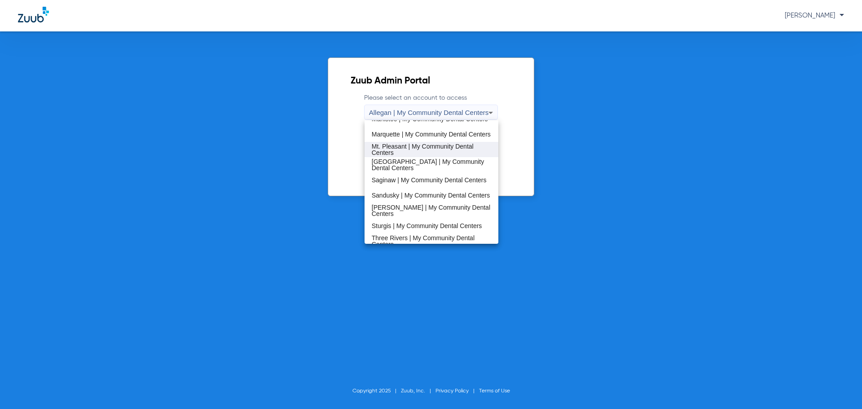
scroll to position [269, 0]
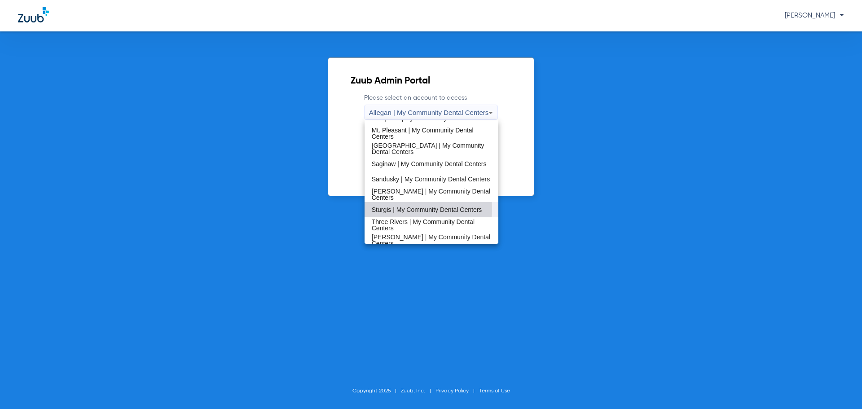
click at [396, 209] on span "Sturgis | My Community Dental Centers" at bounding box center [427, 210] width 110 height 6
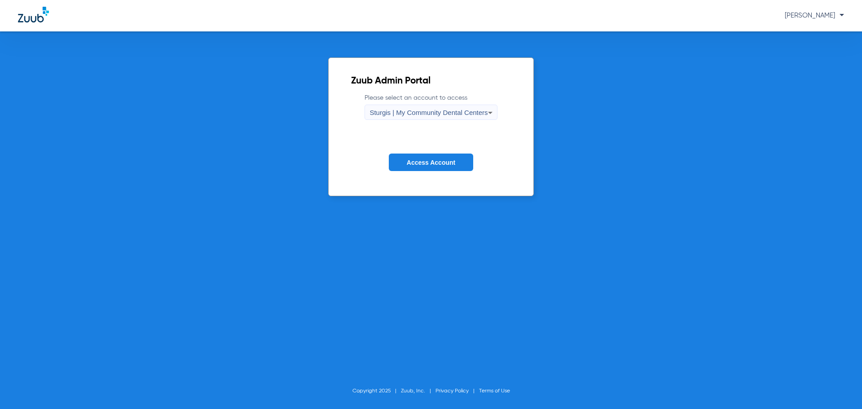
click at [432, 167] on button "Access Account" at bounding box center [431, 163] width 84 height 18
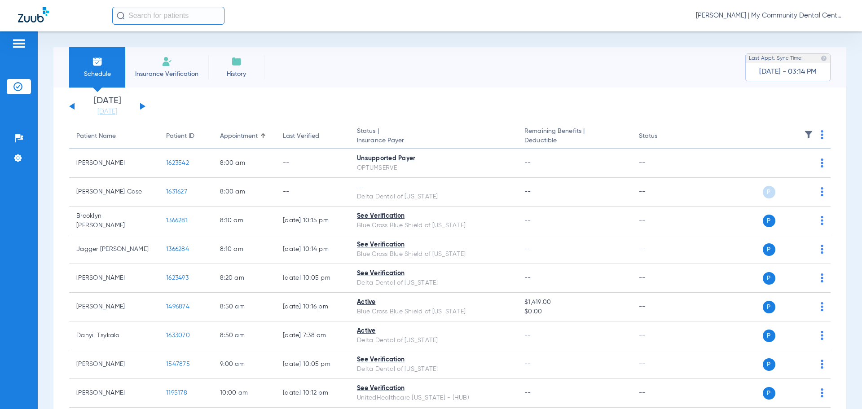
drag, startPoint x: 144, startPoint y: 105, endPoint x: 142, endPoint y: 112, distance: 7.8
click at [143, 105] on div "[DATE] [DATE] [DATE] [DATE] [DATE] [DATE] [DATE] [DATE] [DATE] [DATE] [DATE] [D…" at bounding box center [107, 107] width 76 height 20
click at [141, 105] on button at bounding box center [142, 106] width 5 height 7
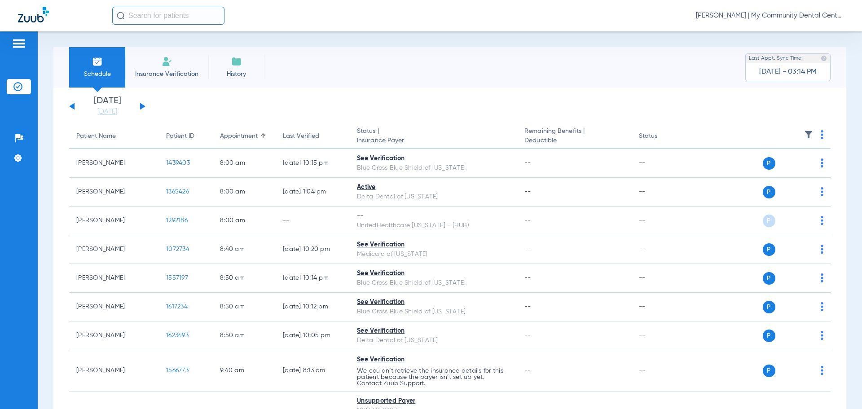
click at [813, 134] on th at bounding box center [761, 136] width 139 height 25
click at [821, 137] on img at bounding box center [822, 134] width 3 height 9
click at [784, 168] on span "Verify All" at bounding box center [781, 170] width 56 height 6
click at [781, 13] on span "[PERSON_NAME] | My Community Dental Centers" at bounding box center [770, 15] width 148 height 9
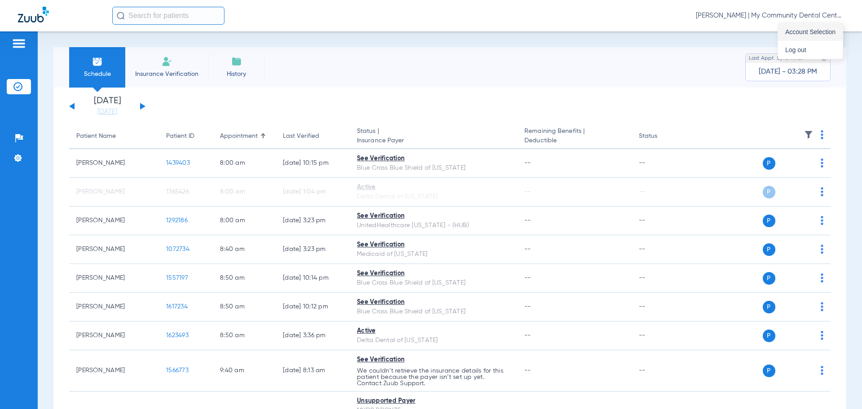
click at [804, 31] on span "Account Selection" at bounding box center [810, 32] width 50 height 6
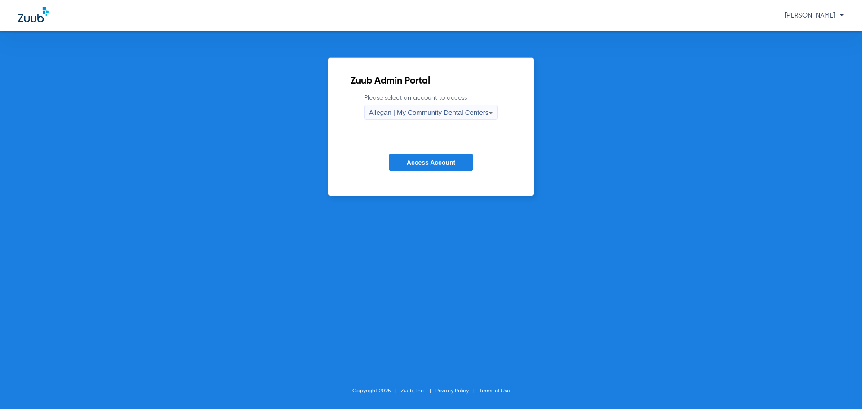
click at [432, 113] on span "Allegan | My Community Dental Centers" at bounding box center [429, 113] width 120 height 8
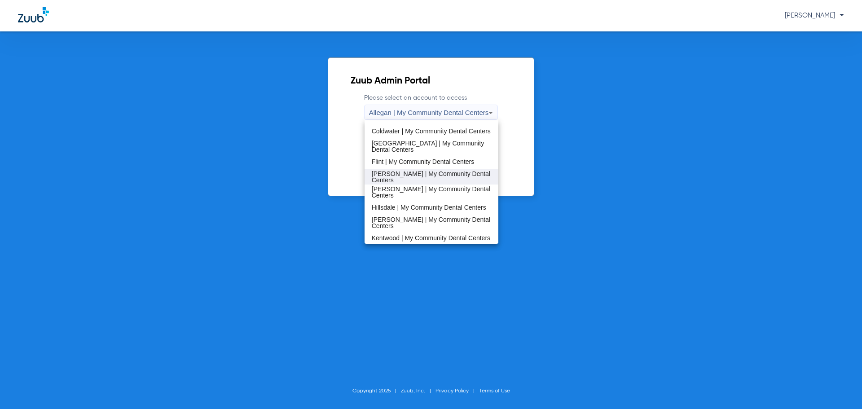
scroll to position [135, 0]
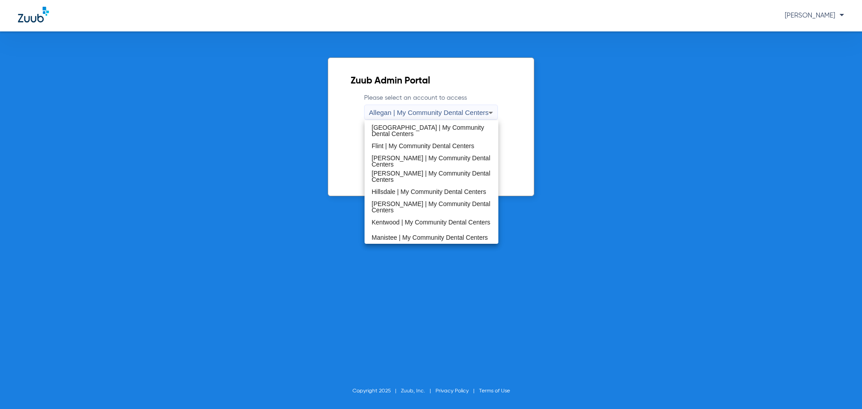
click at [398, 212] on mat-option "[PERSON_NAME] | My Community Dental Centers" at bounding box center [432, 206] width 134 height 15
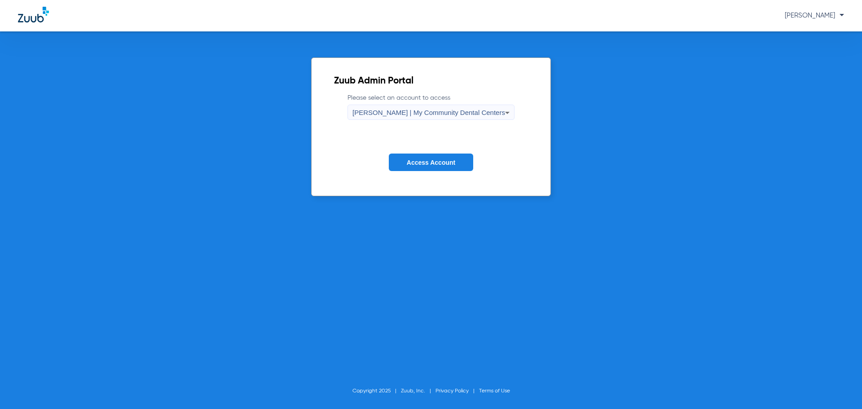
click at [420, 165] on button "Access Account" at bounding box center [431, 163] width 84 height 18
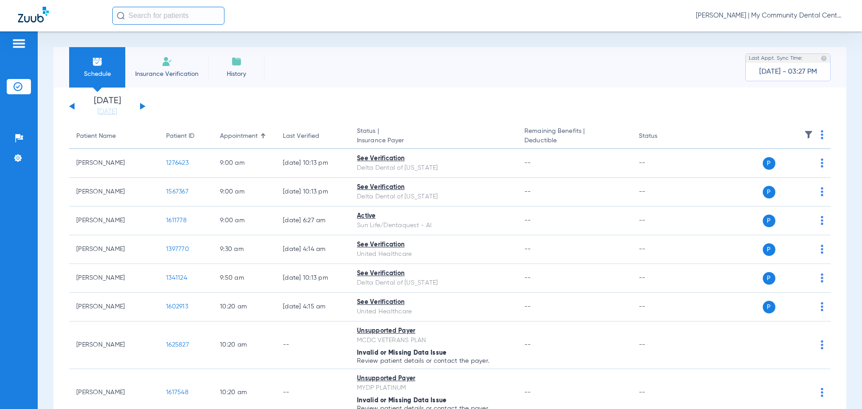
drag, startPoint x: 140, startPoint y: 105, endPoint x: 152, endPoint y: 123, distance: 22.4
click at [140, 105] on div "[DATE] [DATE] [DATE] [DATE] [DATE] [DATE] [DATE] [DATE] [DATE] [DATE] [DATE] [D…" at bounding box center [107, 107] width 76 height 20
click at [101, 115] on link "[DATE]" at bounding box center [107, 111] width 54 height 9
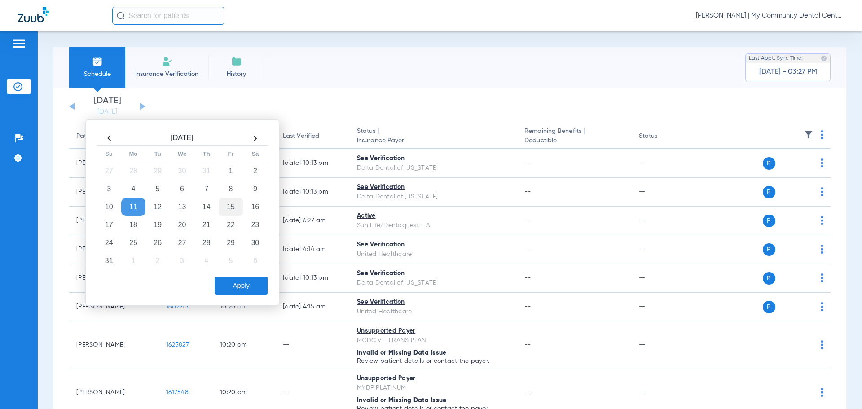
drag, startPoint x: 232, startPoint y: 205, endPoint x: 232, endPoint y: 214, distance: 8.5
click at [233, 205] on td "15" at bounding box center [231, 207] width 24 height 18
click at [239, 286] on button "Apply" at bounding box center [241, 286] width 53 height 18
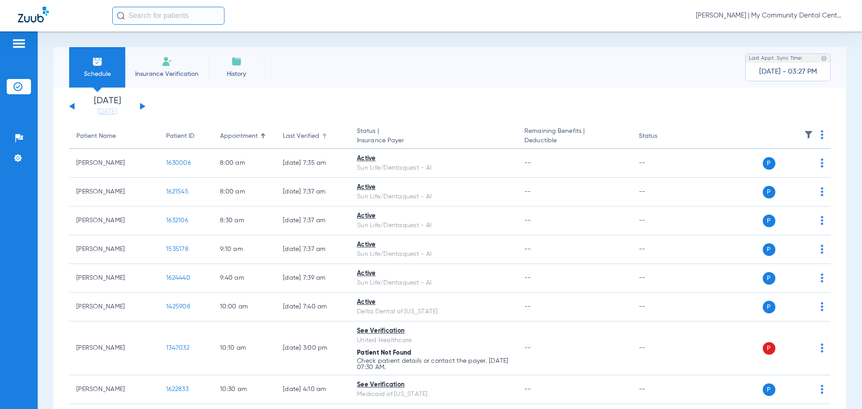
drag, startPoint x: 325, startPoint y: 136, endPoint x: 322, endPoint y: 140, distance: 4.6
click at [324, 136] on div at bounding box center [324, 136] width 1 height 4
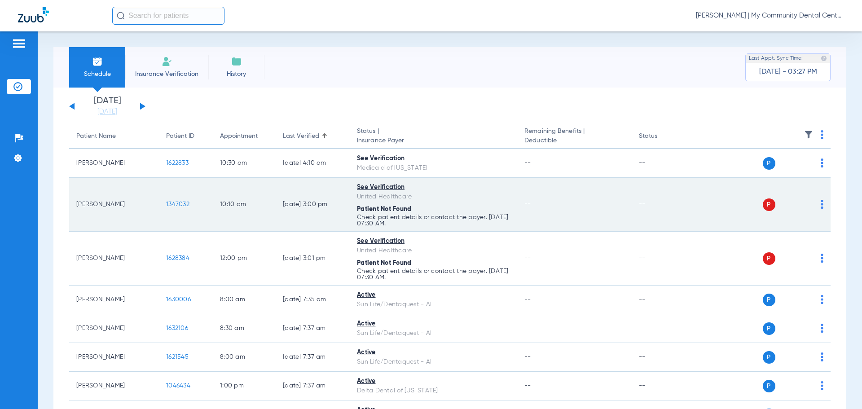
click at [814, 205] on div "P S" at bounding box center [758, 204] width 132 height 13
click at [821, 207] on img at bounding box center [822, 204] width 3 height 9
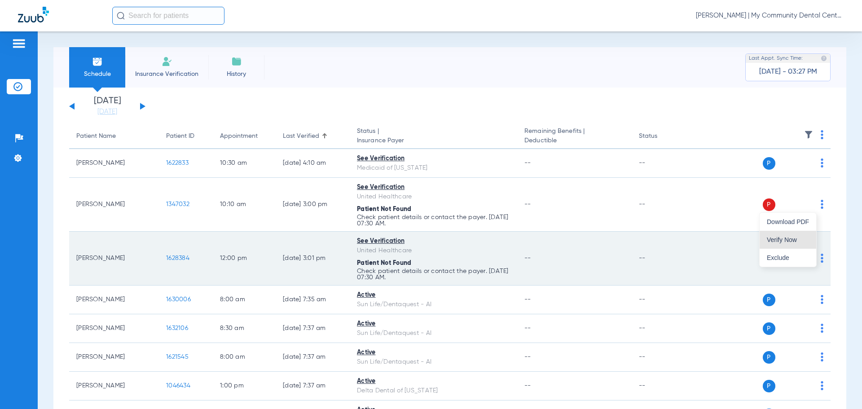
click at [786, 246] on button "Verify Now" at bounding box center [788, 240] width 57 height 18
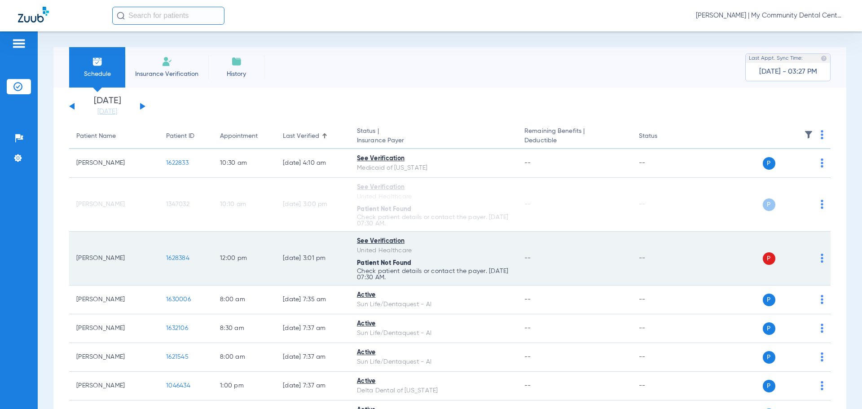
click at [821, 257] on img at bounding box center [822, 258] width 3 height 9
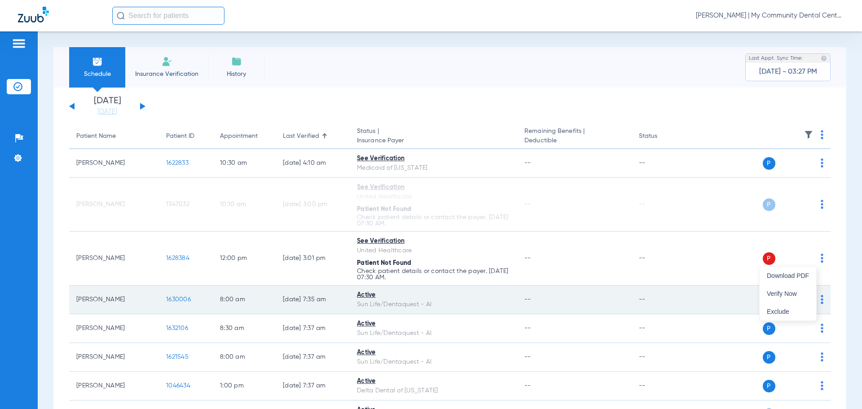
drag, startPoint x: 786, startPoint y: 290, endPoint x: 768, endPoint y: 302, distance: 21.3
click at [785, 290] on button "Verify Now" at bounding box center [788, 294] width 57 height 18
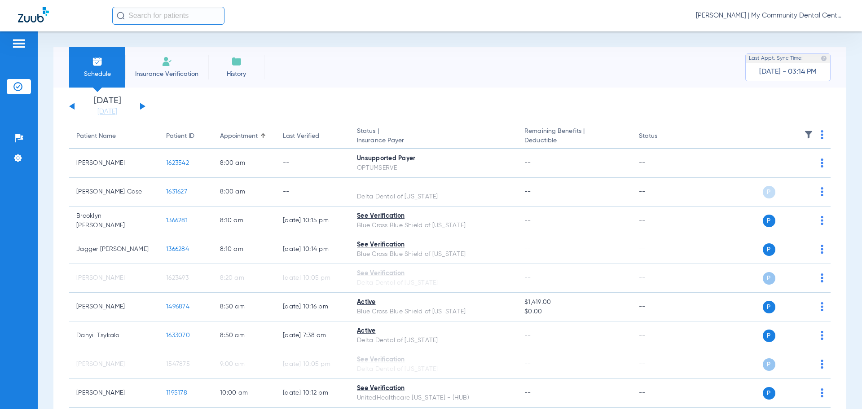
click at [749, 18] on span "[PERSON_NAME] | My Community Dental Centers" at bounding box center [770, 15] width 148 height 9
click at [802, 32] on span "Account Selection" at bounding box center [810, 32] width 50 height 6
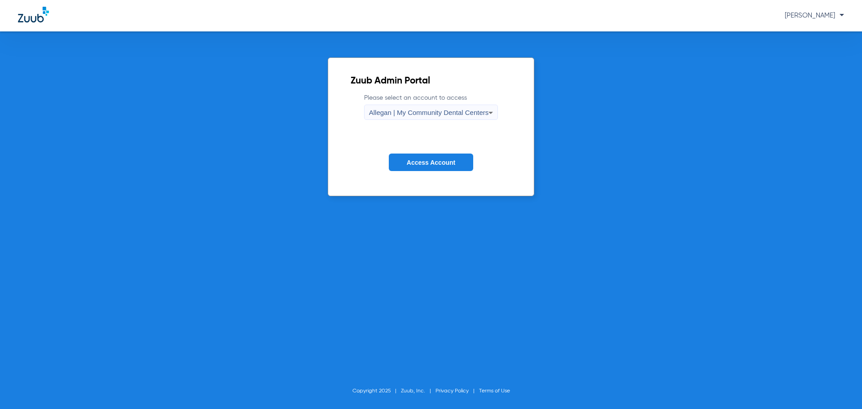
click at [391, 113] on span "Allegan | My Community Dental Centers" at bounding box center [429, 113] width 120 height 8
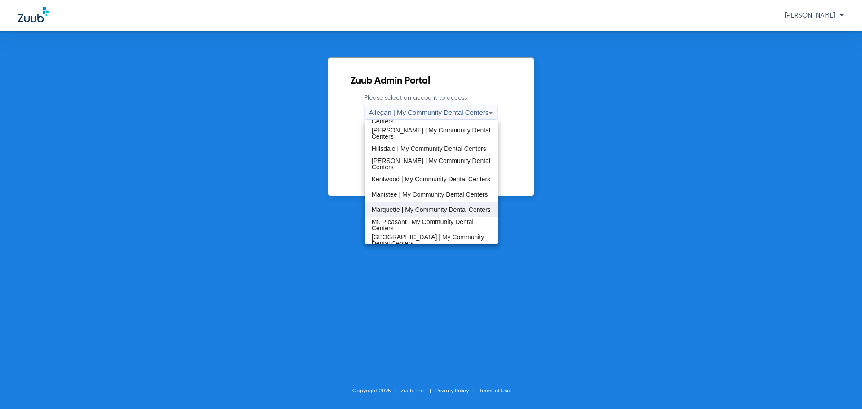
scroll to position [180, 0]
click at [399, 175] on span "Kentwood | My Community Dental Centers" at bounding box center [431, 177] width 119 height 6
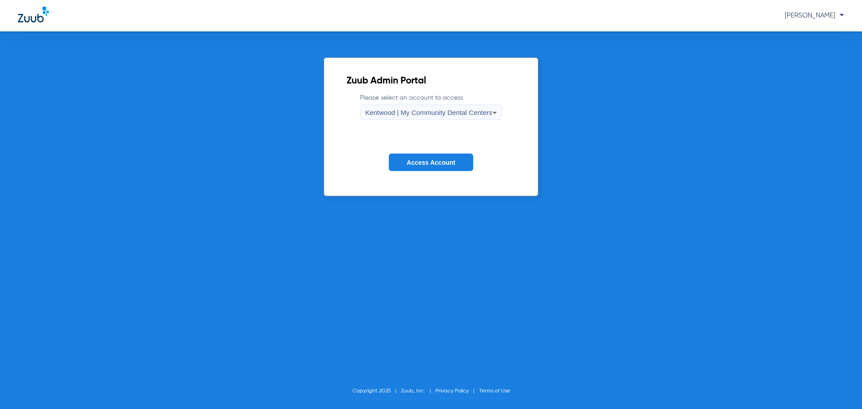
click at [424, 158] on button "Access Account" at bounding box center [431, 163] width 84 height 18
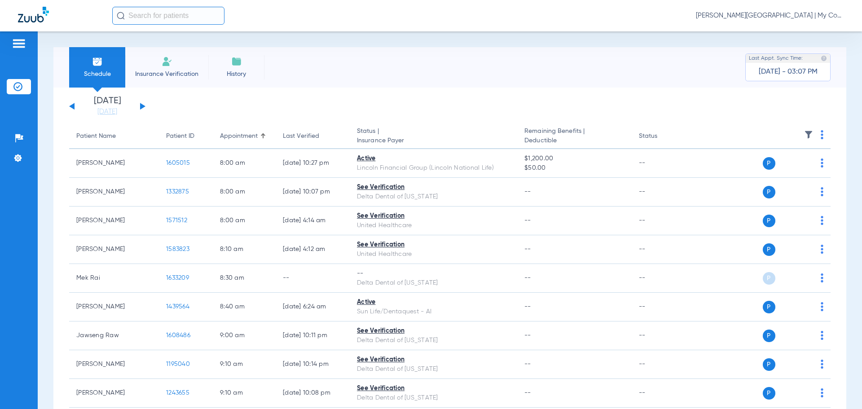
drag, startPoint x: 113, startPoint y: 110, endPoint x: 116, endPoint y: 119, distance: 9.1
click at [113, 110] on link "[DATE]" at bounding box center [107, 111] width 54 height 9
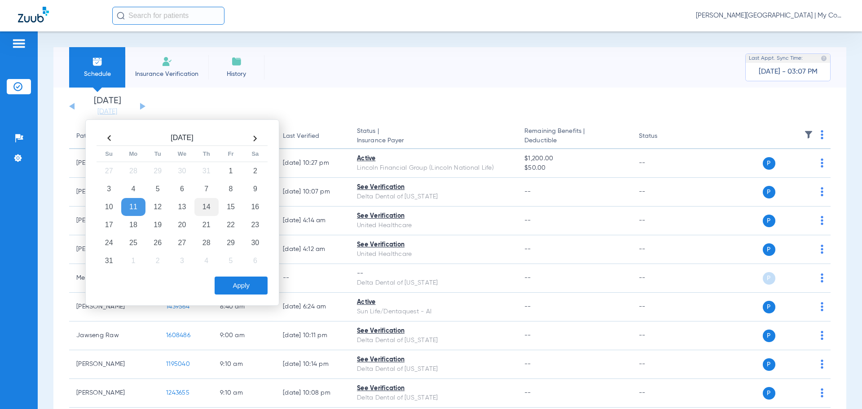
click at [210, 212] on td "14" at bounding box center [206, 207] width 24 height 18
click at [236, 282] on button "Apply" at bounding box center [241, 286] width 53 height 18
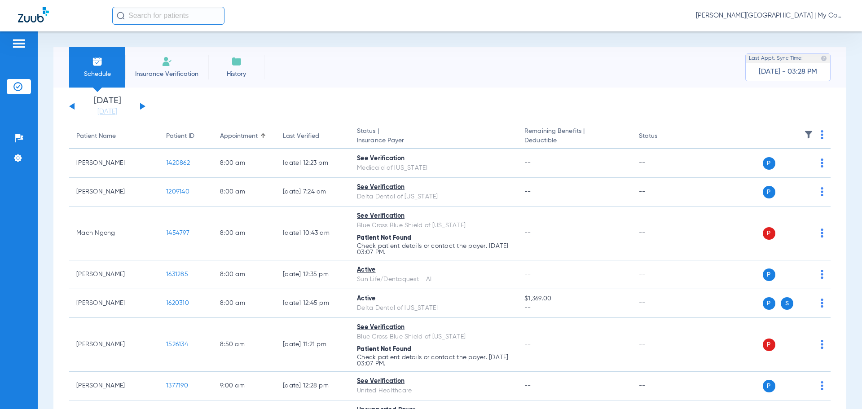
drag, startPoint x: 110, startPoint y: 111, endPoint x: 179, endPoint y: 125, distance: 70.2
click at [110, 111] on link "[DATE]" at bounding box center [107, 111] width 54 height 9
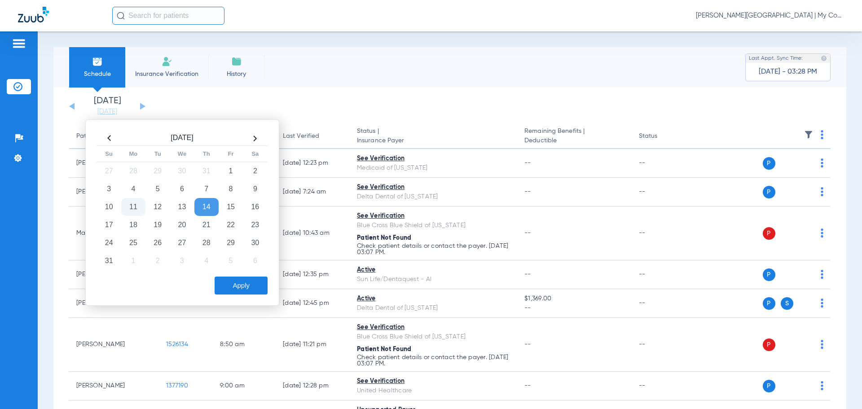
drag, startPoint x: 327, startPoint y: 65, endPoint x: 335, endPoint y: 62, distance: 8.7
click at [335, 60] on div "Schedule Insurance Verification History Last Appt. Sync Time: [DATE] - 03:28 PM" at bounding box center [449, 67] width 793 height 40
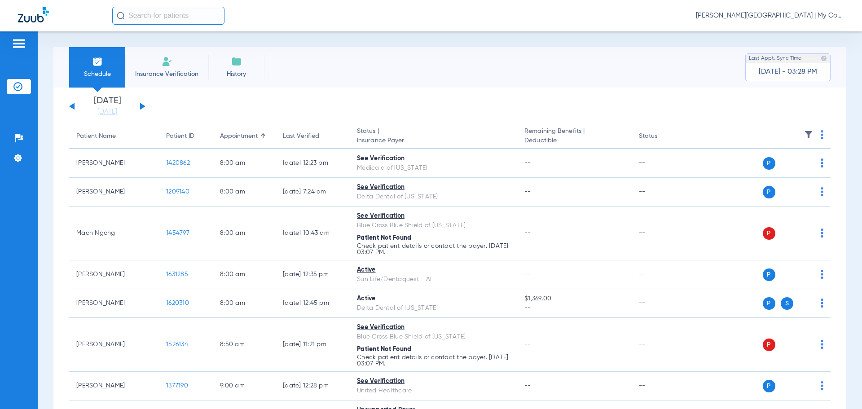
drag, startPoint x: 96, startPoint y: 116, endPoint x: 128, endPoint y: 129, distance: 33.9
drag, startPoint x: 116, startPoint y: 118, endPoint x: 115, endPoint y: 113, distance: 5.0
click at [115, 113] on link "[DATE]" at bounding box center [107, 111] width 54 height 9
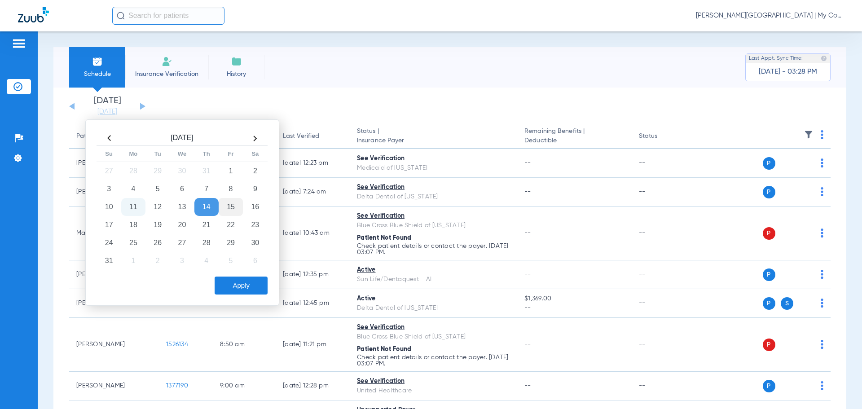
click at [233, 211] on td "15" at bounding box center [231, 207] width 24 height 18
click at [241, 279] on button "Apply" at bounding box center [241, 286] width 53 height 18
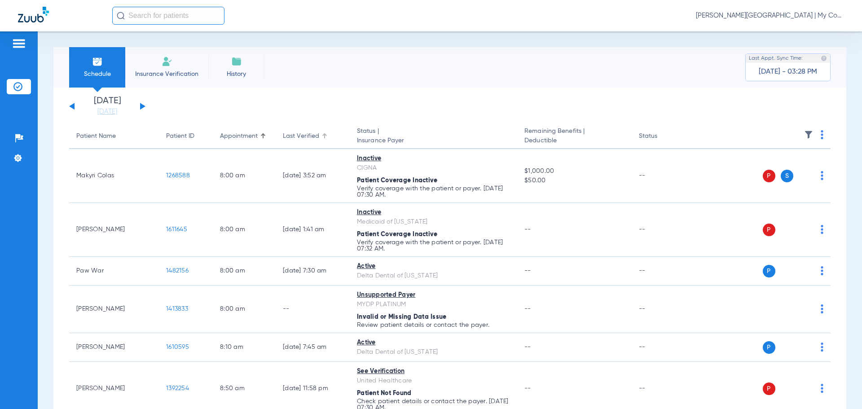
click at [326, 135] on div at bounding box center [325, 134] width 3 height 3
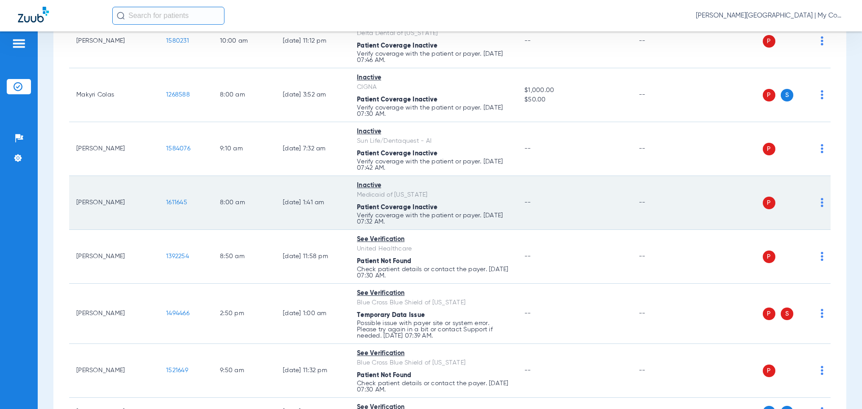
scroll to position [180, 0]
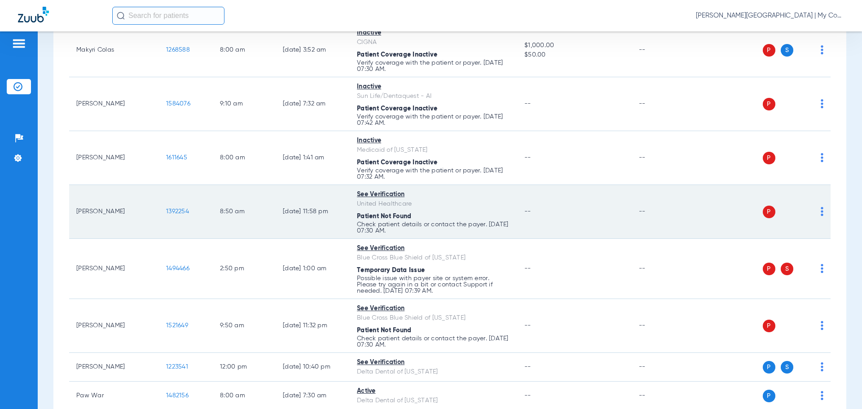
click at [815, 211] on td "P S" at bounding box center [761, 212] width 139 height 54
click at [821, 210] on img at bounding box center [822, 211] width 3 height 9
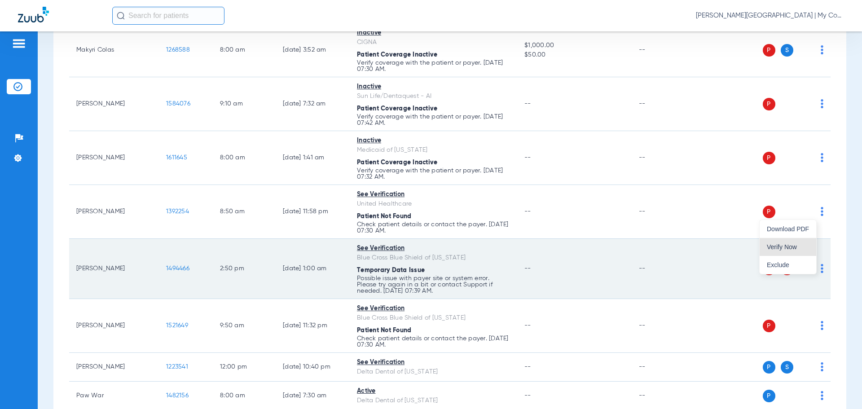
drag, startPoint x: 793, startPoint y: 245, endPoint x: 801, endPoint y: 260, distance: 16.5
click at [793, 244] on span "Verify Now" at bounding box center [788, 247] width 42 height 6
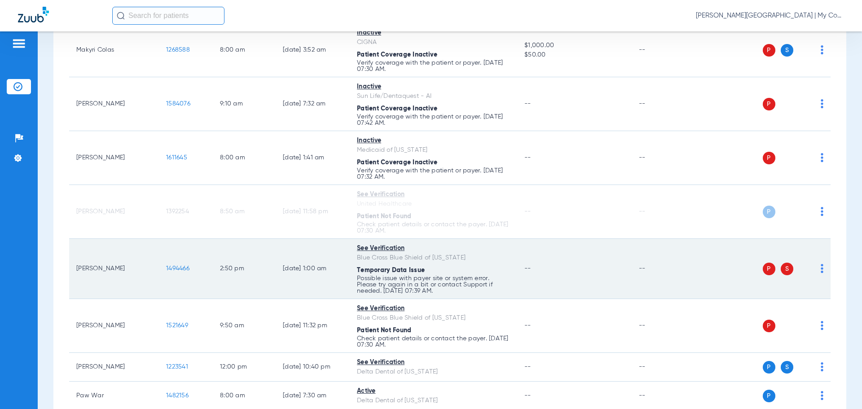
click at [821, 269] on img at bounding box center [822, 268] width 3 height 9
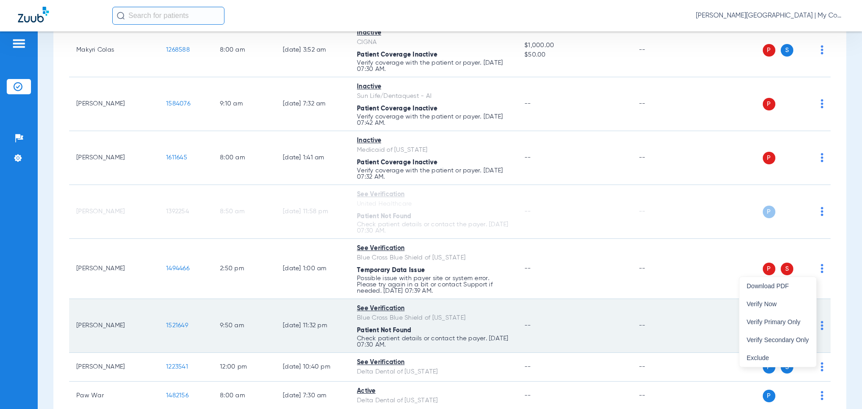
drag, startPoint x: 784, startPoint y: 306, endPoint x: 798, endPoint y: 316, distance: 16.8
click at [784, 306] on span "Verify Now" at bounding box center [778, 304] width 62 height 6
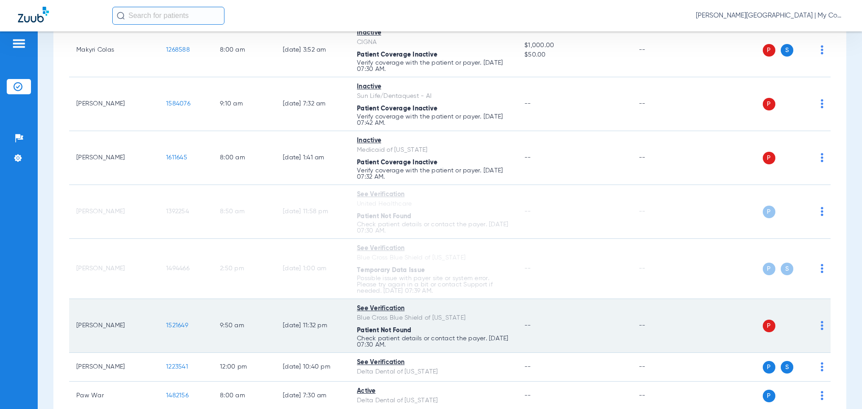
drag, startPoint x: 815, startPoint y: 323, endPoint x: 814, endPoint y: 330, distance: 6.4
click at [821, 323] on img at bounding box center [822, 325] width 3 height 9
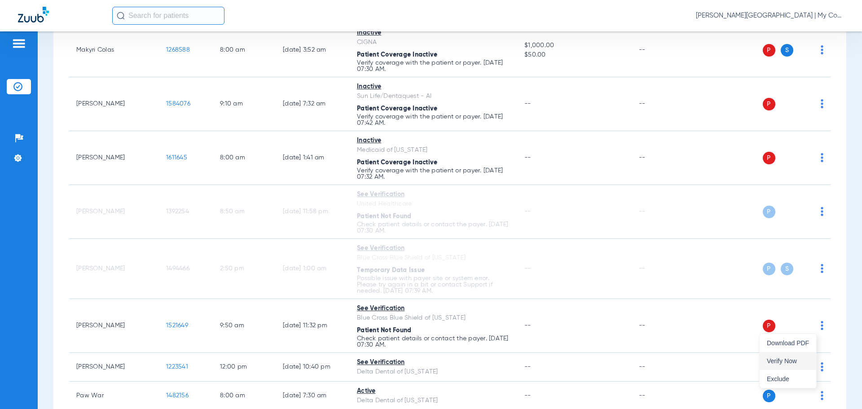
click at [793, 356] on button "Verify Now" at bounding box center [788, 361] width 57 height 18
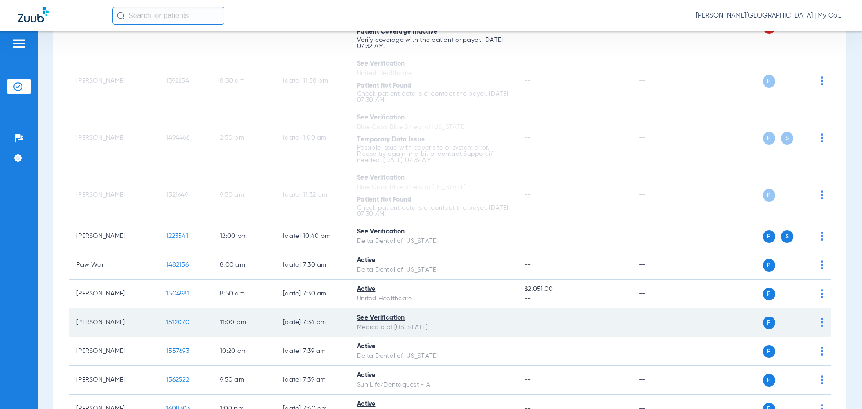
scroll to position [314, 0]
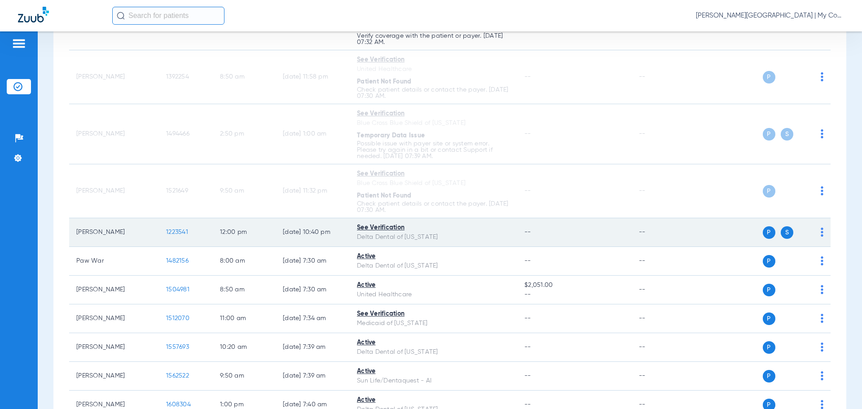
click at [814, 232] on div "P S" at bounding box center [758, 232] width 132 height 13
click at [821, 232] on img at bounding box center [822, 232] width 3 height 9
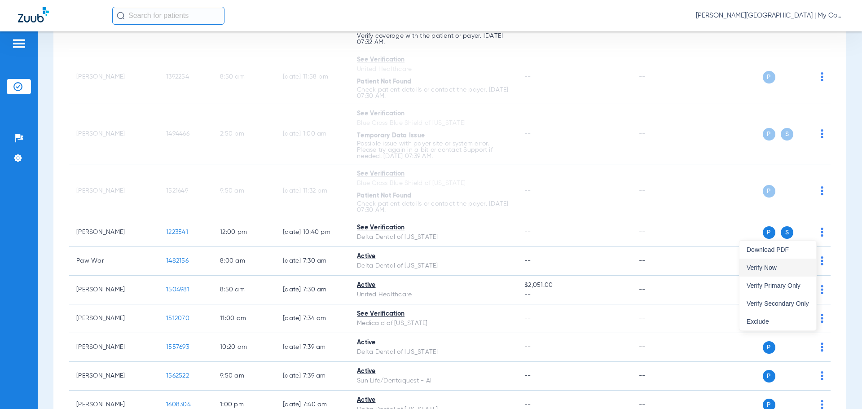
click at [794, 269] on span "Verify Now" at bounding box center [778, 267] width 62 height 6
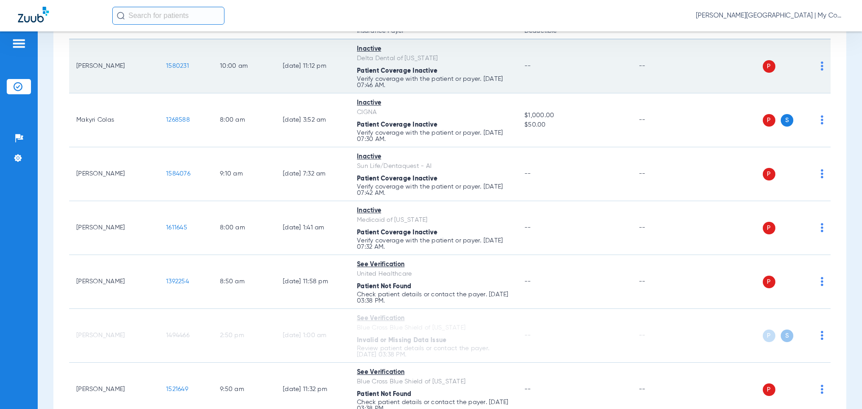
scroll to position [0, 0]
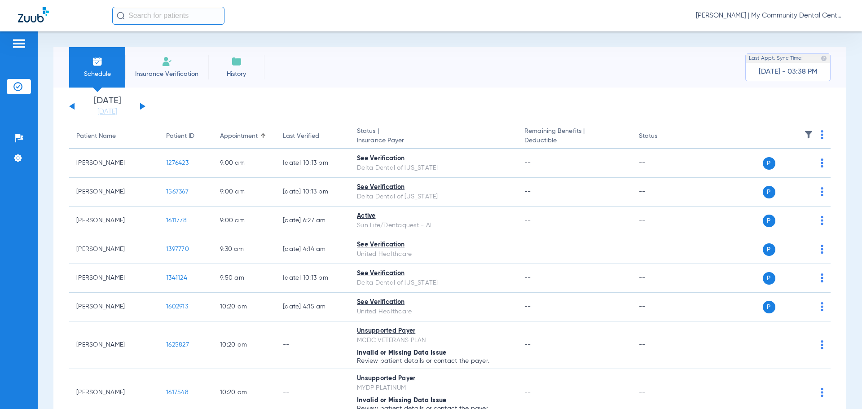
click at [760, 18] on span "[PERSON_NAME] | My Community Dental Centers" at bounding box center [770, 15] width 148 height 9
click at [806, 33] on span "Account Selection" at bounding box center [810, 32] width 50 height 6
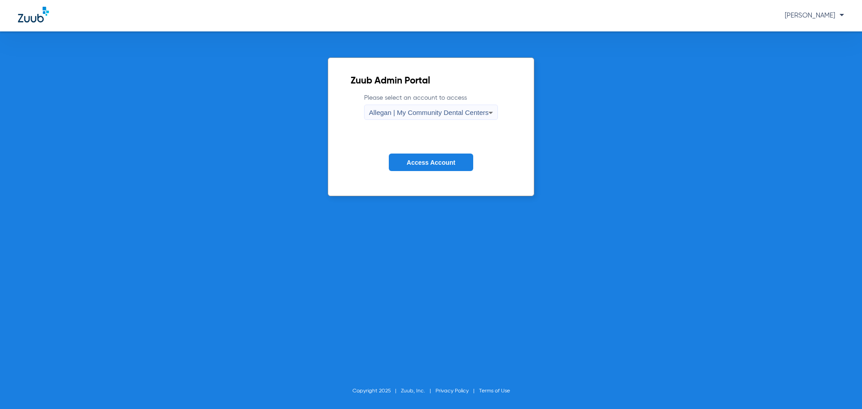
click at [452, 111] on span "Allegan | My Community Dental Centers" at bounding box center [429, 113] width 120 height 8
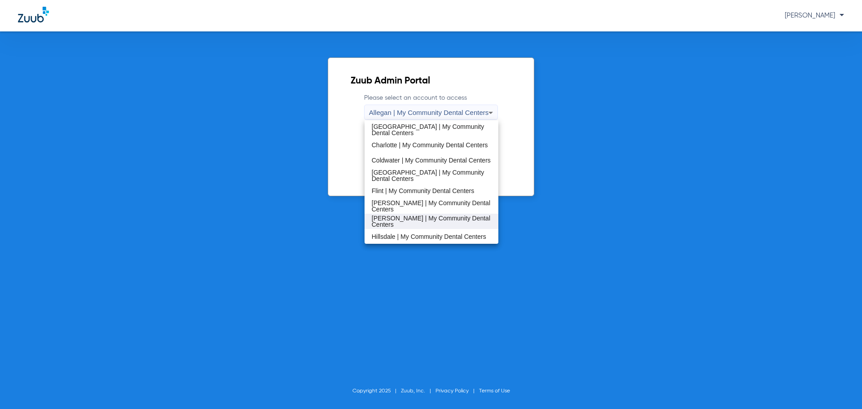
scroll to position [135, 0]
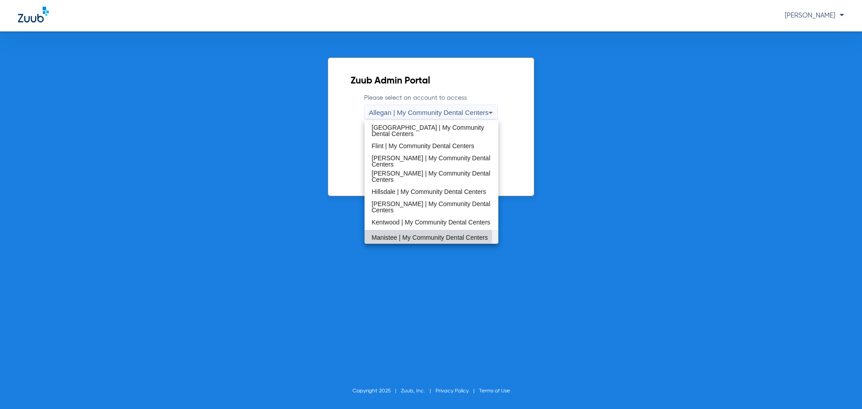
click at [401, 236] on span "Manistee | My Community Dental Centers" at bounding box center [430, 237] width 116 height 6
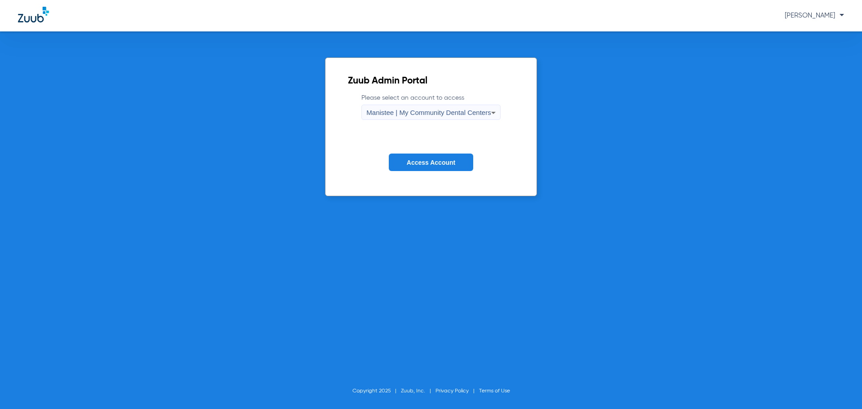
drag, startPoint x: 407, startPoint y: 166, endPoint x: 412, endPoint y: 176, distance: 10.9
click at [407, 170] on button "Access Account" at bounding box center [431, 163] width 84 height 18
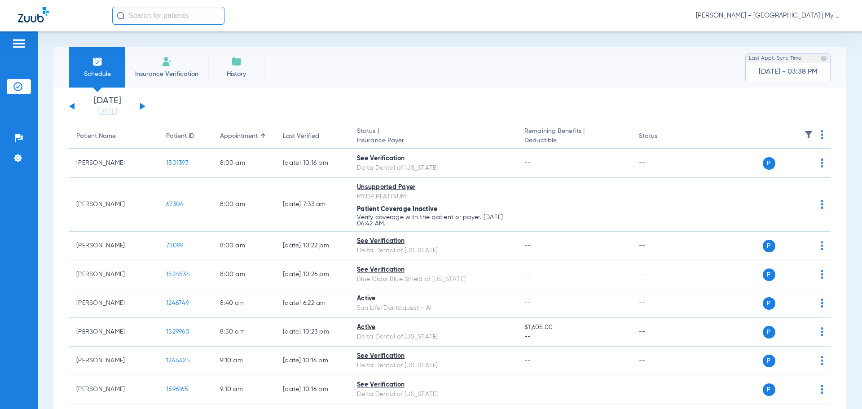
drag, startPoint x: 116, startPoint y: 116, endPoint x: 132, endPoint y: 128, distance: 19.8
click at [115, 116] on link "[DATE]" at bounding box center [107, 111] width 54 height 9
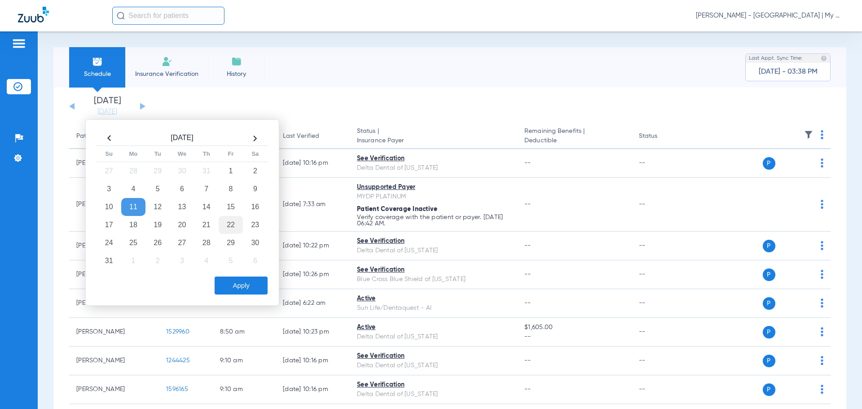
click at [231, 207] on td "15" at bounding box center [231, 207] width 24 height 18
drag, startPoint x: 234, startPoint y: 288, endPoint x: 256, endPoint y: 298, distance: 23.3
click at [235, 288] on button "Apply" at bounding box center [241, 286] width 53 height 18
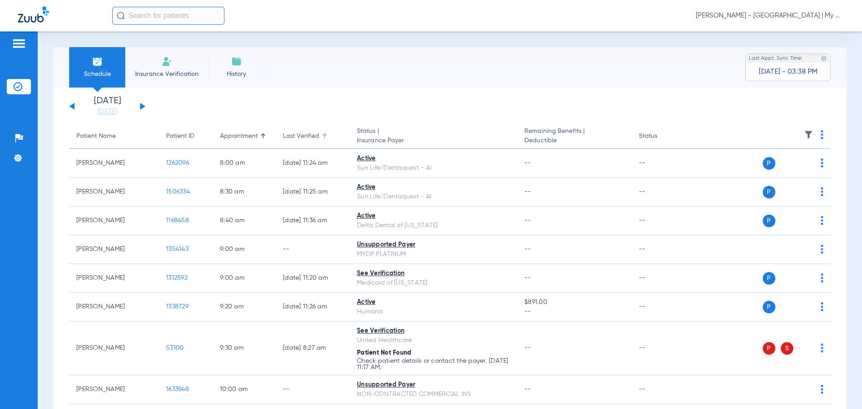
drag, startPoint x: 323, startPoint y: 136, endPoint x: 338, endPoint y: 156, distance: 25.4
click at [324, 136] on div at bounding box center [324, 135] width 5 height 5
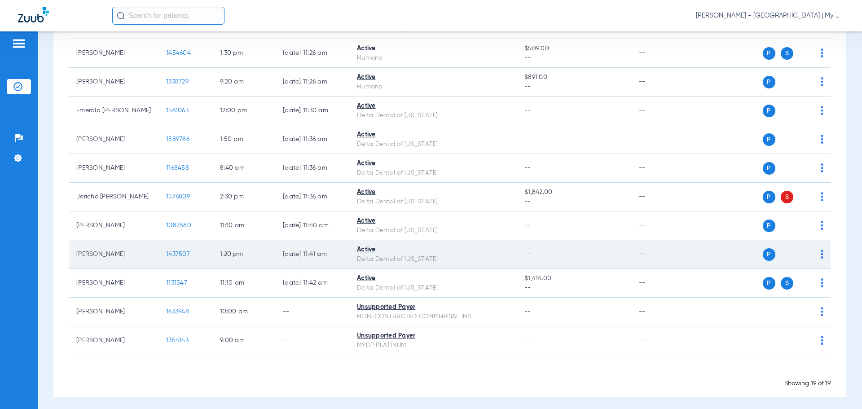
scroll to position [425, 0]
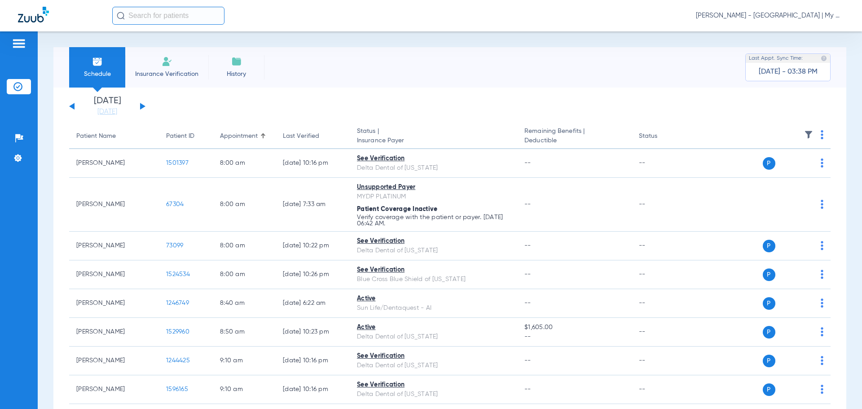
drag, startPoint x: 753, startPoint y: 14, endPoint x: 736, endPoint y: 53, distance: 42.6
click at [753, 15] on span "[PERSON_NAME] - [GEOGRAPHIC_DATA] | My Community Dental Centers" at bounding box center [770, 15] width 148 height 9
click at [803, 28] on button "Account Selection" at bounding box center [810, 32] width 65 height 18
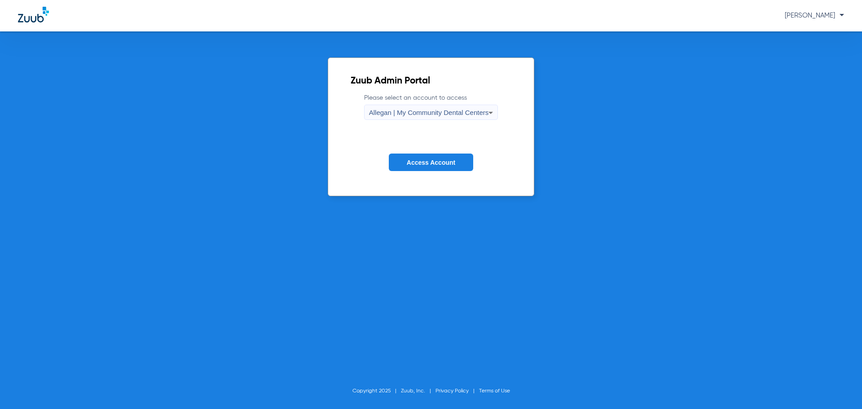
click at [427, 116] on span "Allegan | My Community Dental Centers" at bounding box center [429, 113] width 120 height 8
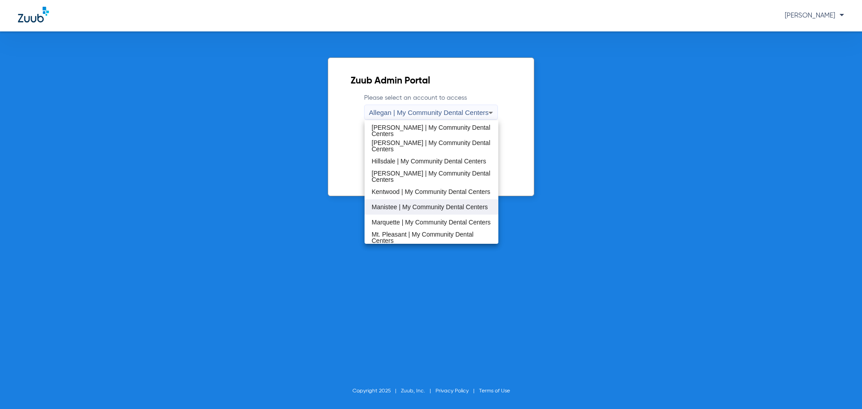
scroll to position [180, 0]
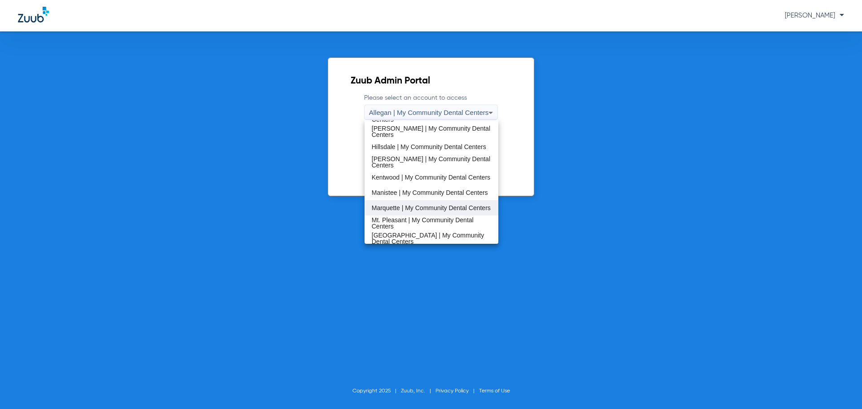
click at [400, 209] on span "Marquette | My Community Dental Centers" at bounding box center [431, 208] width 119 height 6
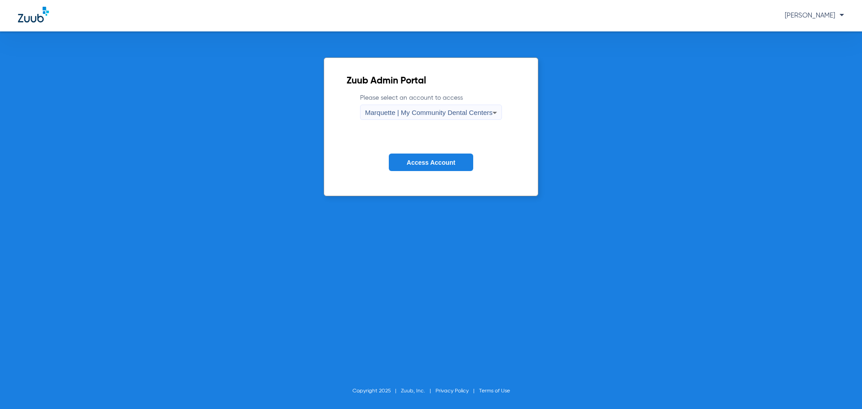
click at [417, 168] on button "Access Account" at bounding box center [431, 163] width 84 height 18
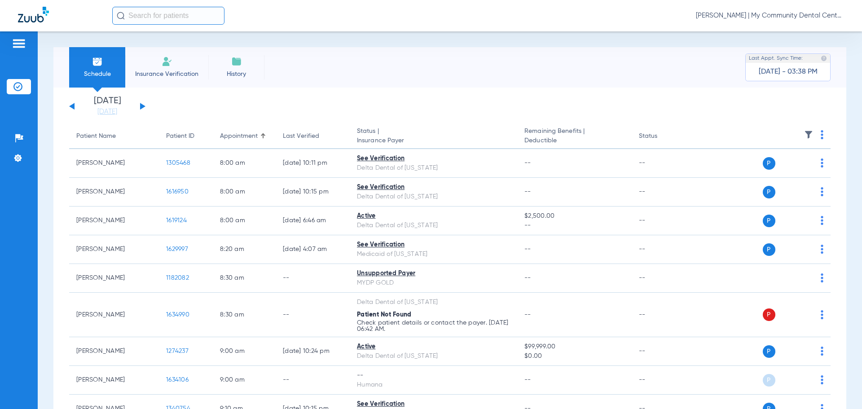
drag, startPoint x: 111, startPoint y: 111, endPoint x: 110, endPoint y: 123, distance: 12.7
click at [111, 111] on link "[DATE]" at bounding box center [107, 111] width 54 height 9
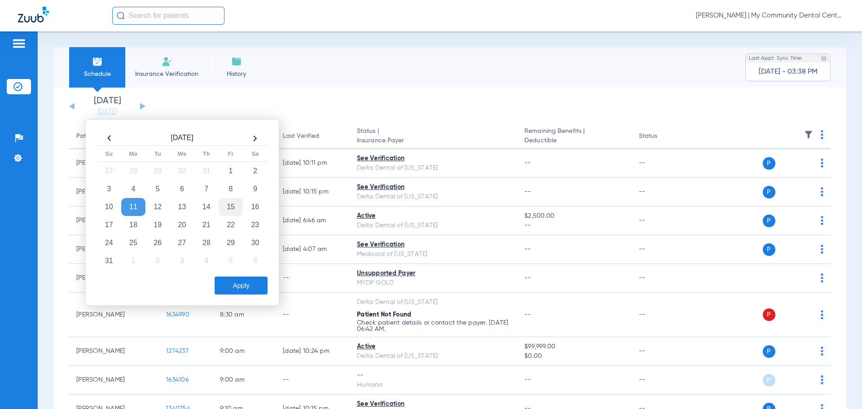
click at [229, 207] on td "15" at bounding box center [231, 207] width 24 height 18
drag, startPoint x: 245, startPoint y: 289, endPoint x: 263, endPoint y: 296, distance: 19.5
click at [244, 288] on button "Apply" at bounding box center [241, 286] width 53 height 18
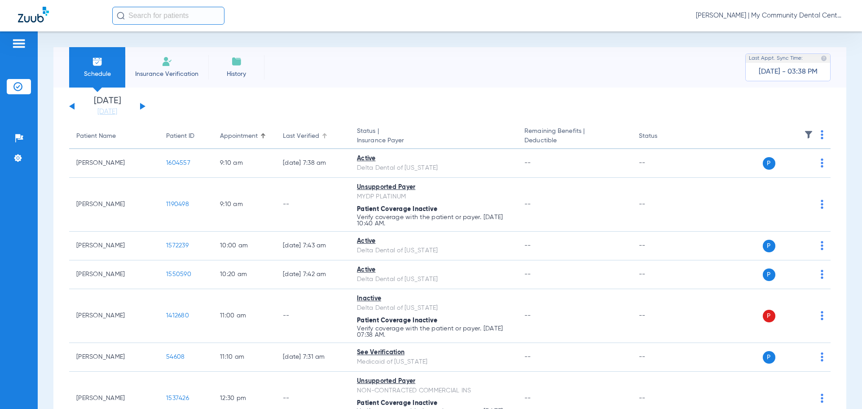
drag, startPoint x: 325, startPoint y: 137, endPoint x: 324, endPoint y: 145, distance: 8.6
click at [325, 137] on div at bounding box center [324, 135] width 5 height 5
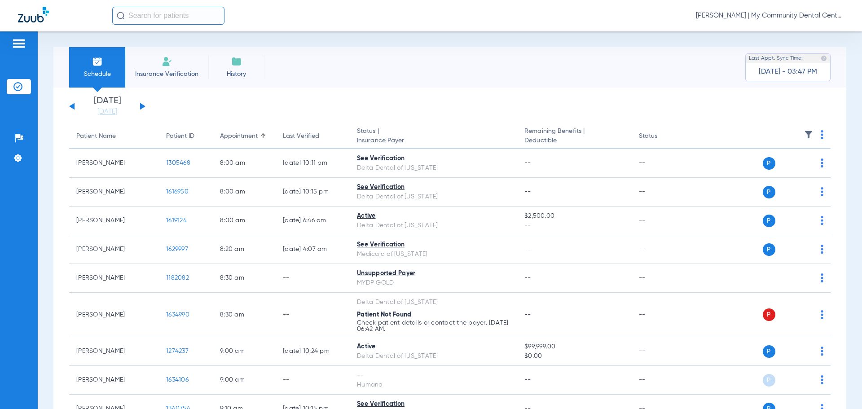
drag, startPoint x: 768, startPoint y: 25, endPoint x: 768, endPoint y: 21, distance: 4.5
click at [768, 25] on div "[PERSON_NAME] | My Community Dental Centers" at bounding box center [431, 15] width 862 height 31
click at [768, 16] on span "[PERSON_NAME] | My Community Dental Centers" at bounding box center [770, 15] width 148 height 9
click at [803, 31] on span "Account Selection" at bounding box center [810, 32] width 50 height 6
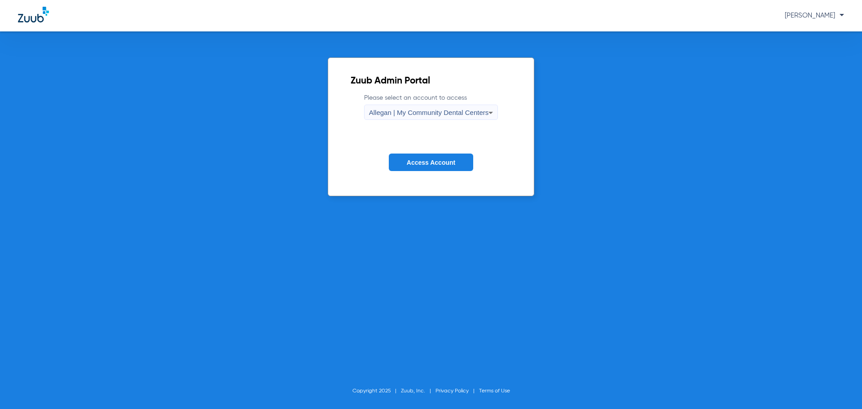
click at [394, 105] on div "Allegan | My Community Dental Centers" at bounding box center [429, 112] width 120 height 15
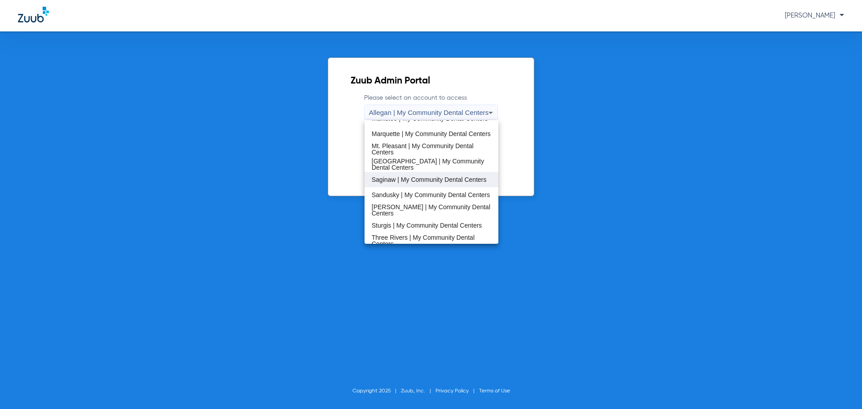
scroll to position [269, 0]
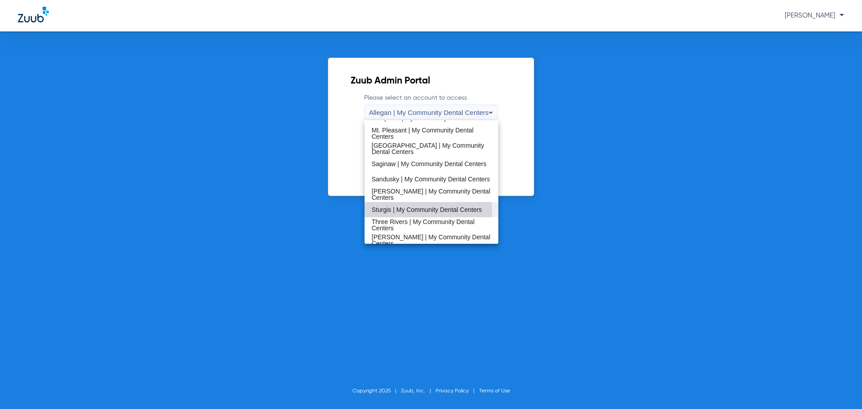
click at [399, 211] on span "Sturgis | My Community Dental Centers" at bounding box center [427, 210] width 110 height 6
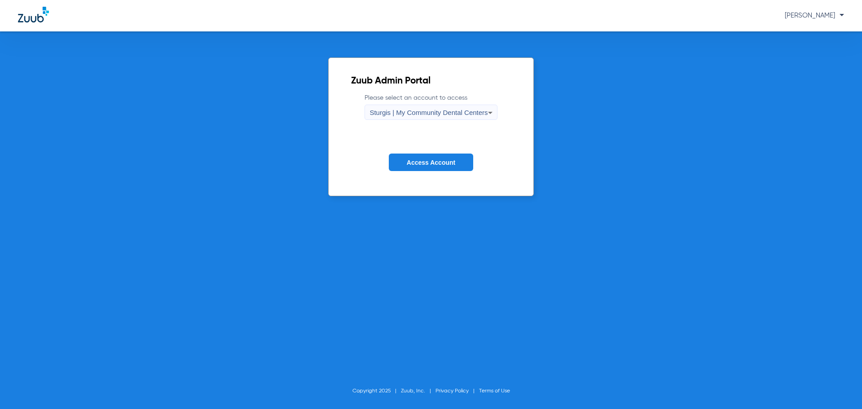
click at [412, 161] on span "Access Account" at bounding box center [431, 162] width 48 height 7
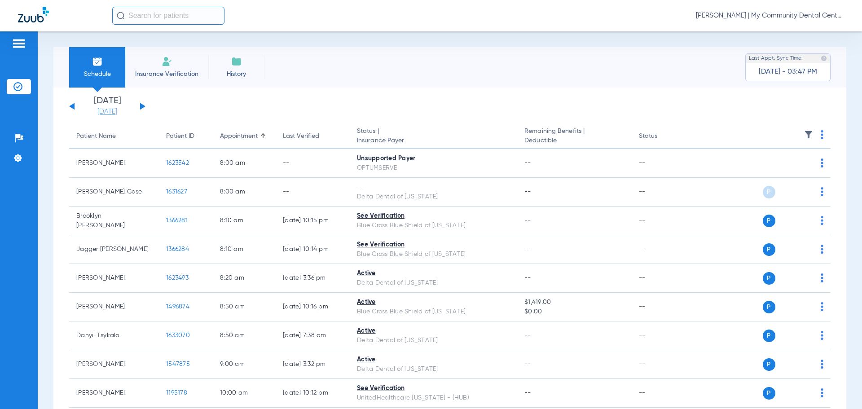
click at [108, 111] on link "[DATE]" at bounding box center [107, 111] width 54 height 9
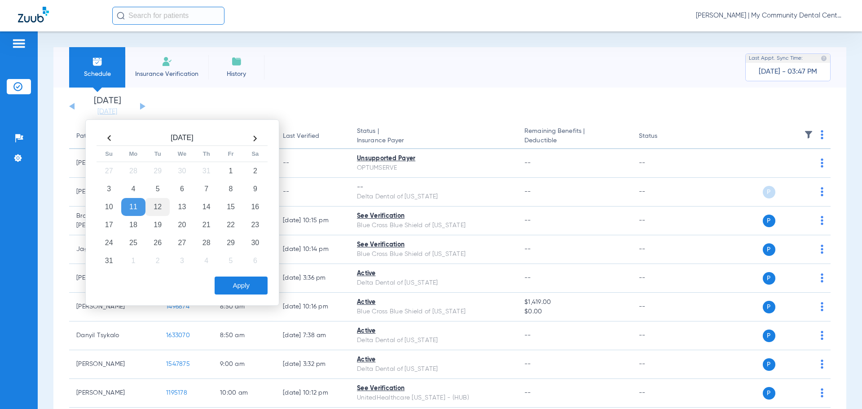
click at [162, 209] on td "12" at bounding box center [157, 207] width 24 height 18
click at [237, 282] on button "Apply" at bounding box center [241, 286] width 53 height 18
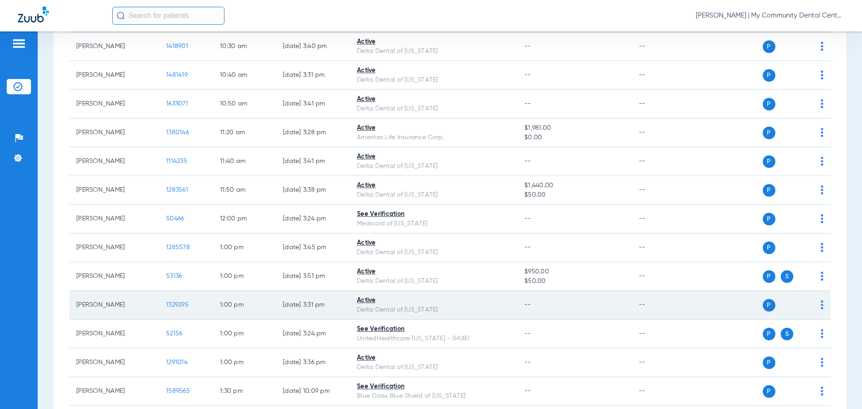
scroll to position [539, 0]
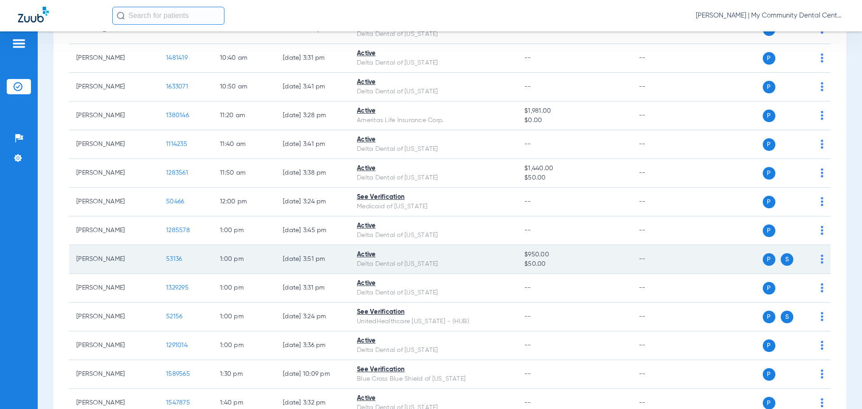
click at [173, 259] on span "53136" at bounding box center [174, 259] width 16 height 6
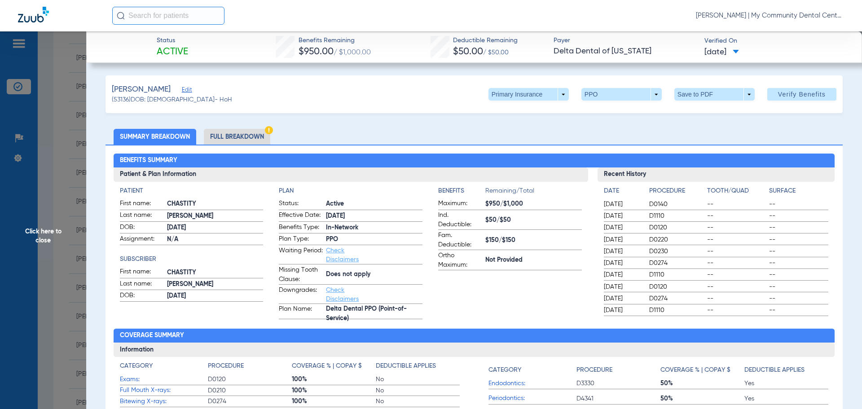
click at [244, 138] on li "Full Breakdown" at bounding box center [237, 137] width 66 height 16
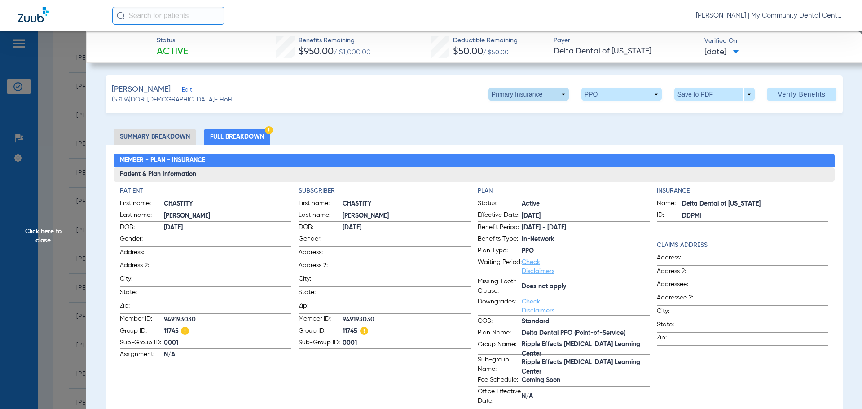
click at [556, 91] on span at bounding box center [529, 94] width 80 height 13
click at [510, 133] on span "Secondary Insurance" at bounding box center [518, 130] width 59 height 6
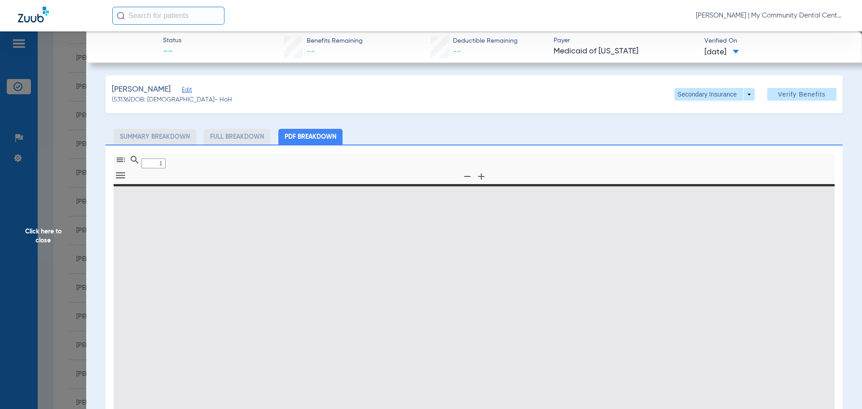
type input "0"
select select "page-width"
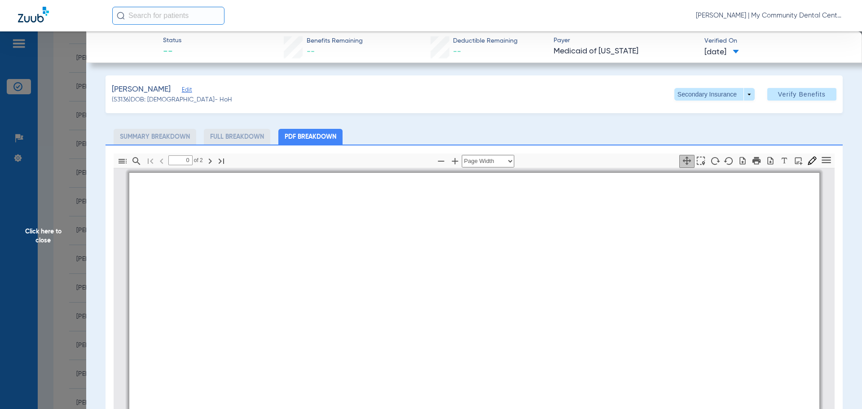
type input "1"
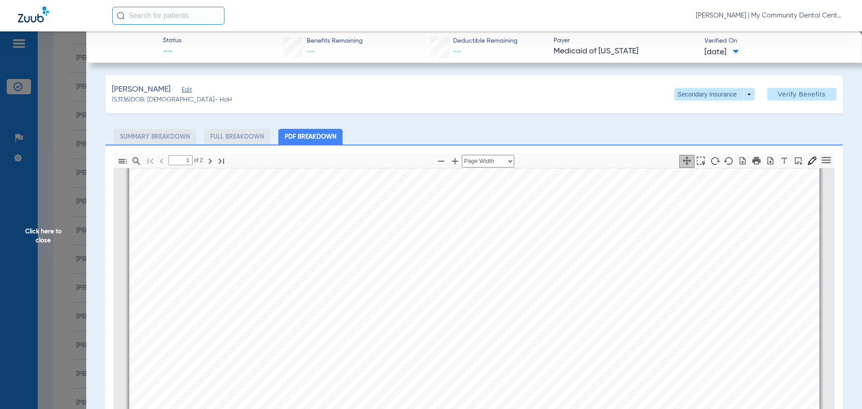
scroll to position [409, 0]
drag, startPoint x: 34, startPoint y: 229, endPoint x: 40, endPoint y: 245, distance: 17.5
click at [31, 229] on span "Click here to close" at bounding box center [43, 235] width 86 height 409
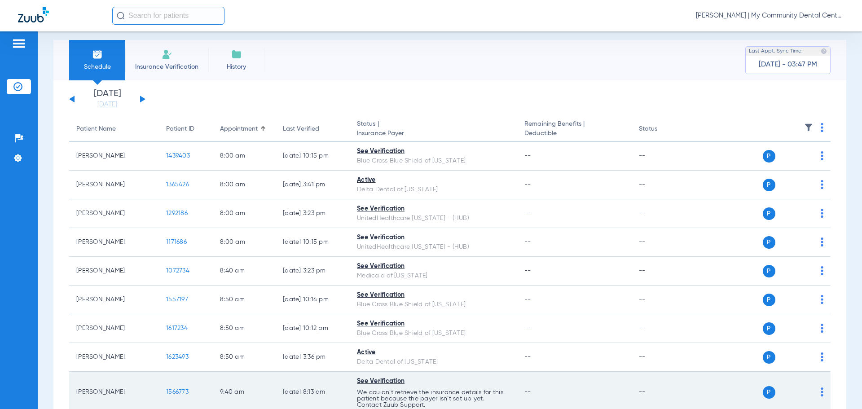
scroll to position [0, 0]
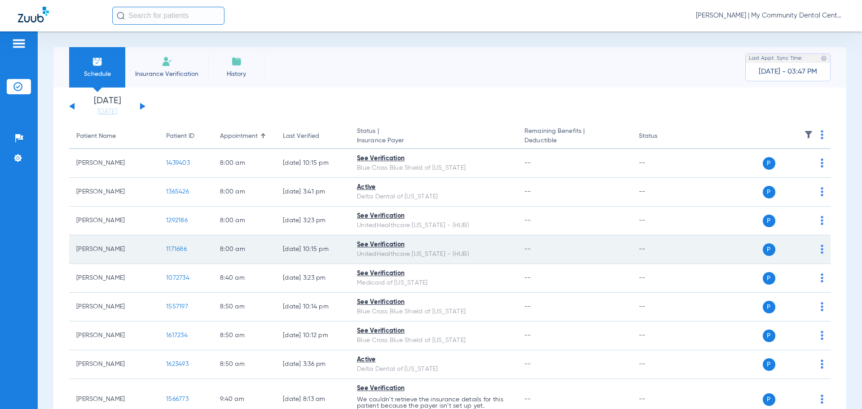
click at [171, 249] on span "1171686" at bounding box center [176, 249] width 21 height 6
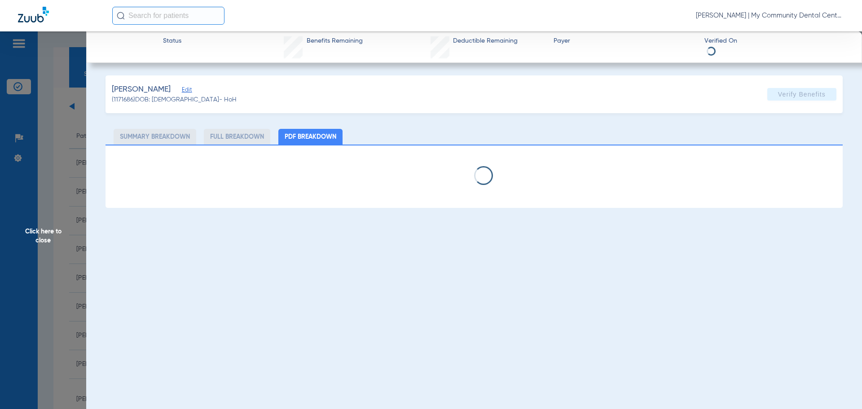
select select "page-width"
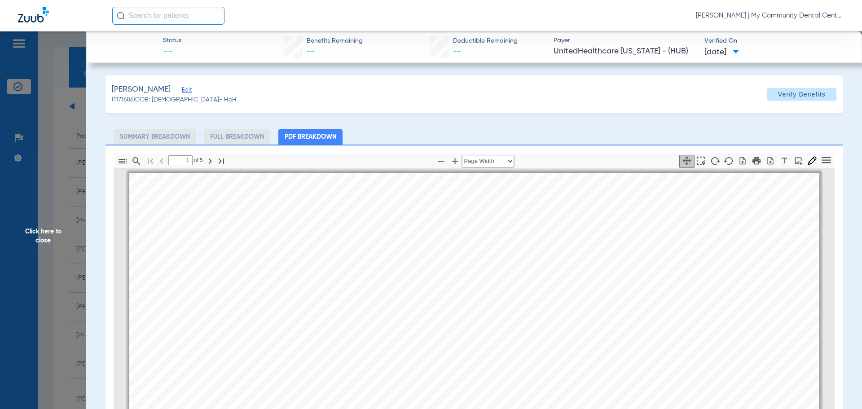
scroll to position [4, 0]
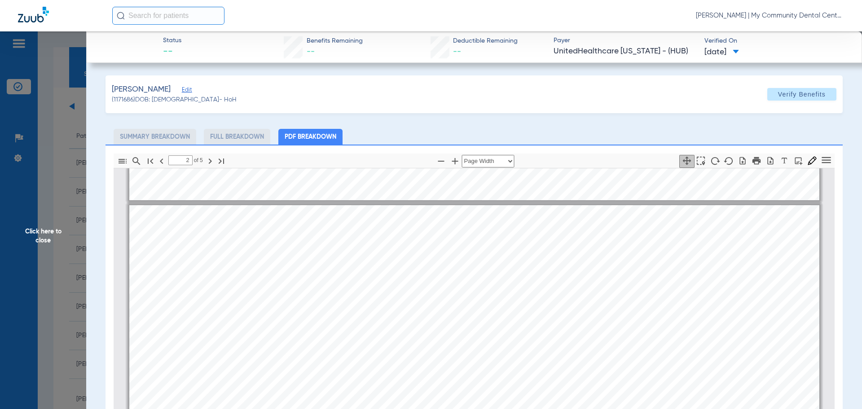
type input "1"
